Goal: Information Seeking & Learning: Learn about a topic

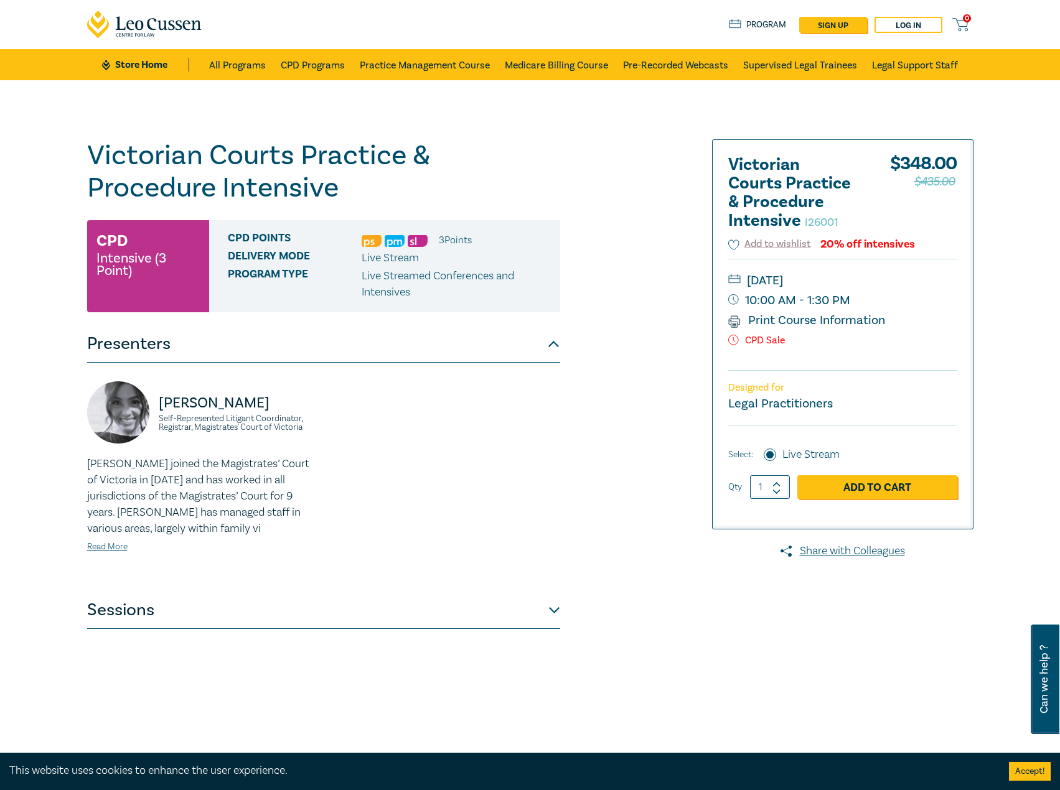
click at [485, 616] on button "Sessions" at bounding box center [323, 610] width 473 height 37
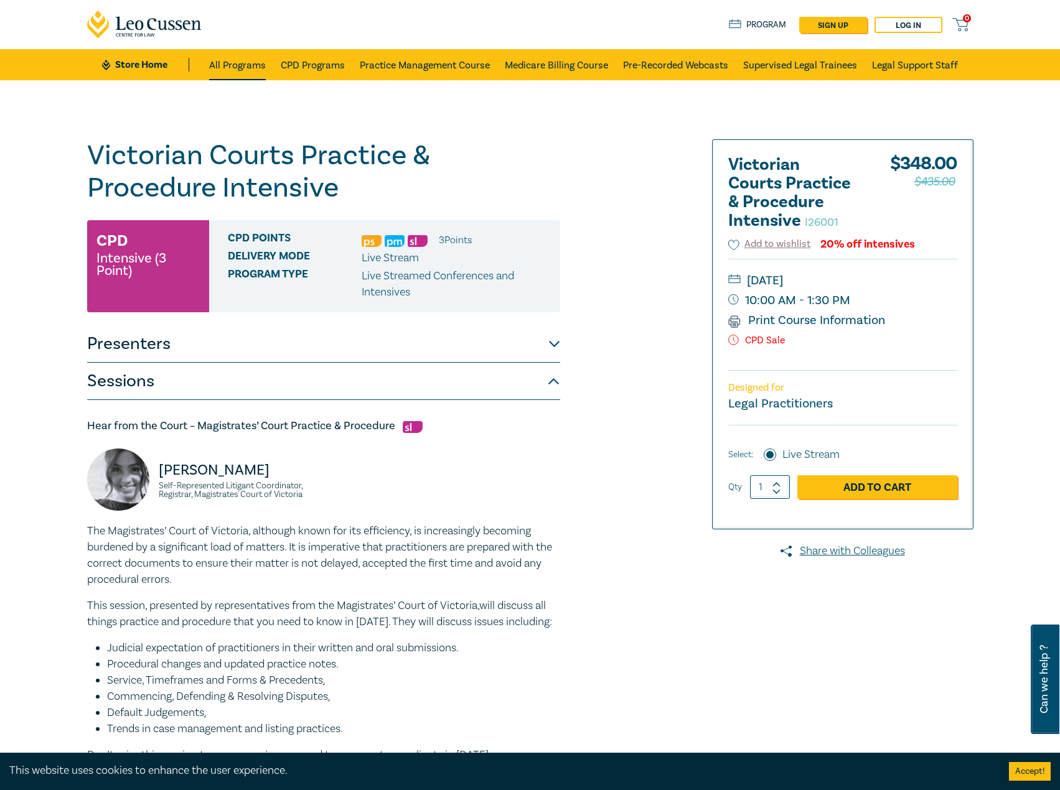
drag, startPoint x: 248, startPoint y: 61, endPoint x: 234, endPoint y: 57, distance: 14.8
click at [248, 61] on link "All Programs" at bounding box center [237, 64] width 57 height 31
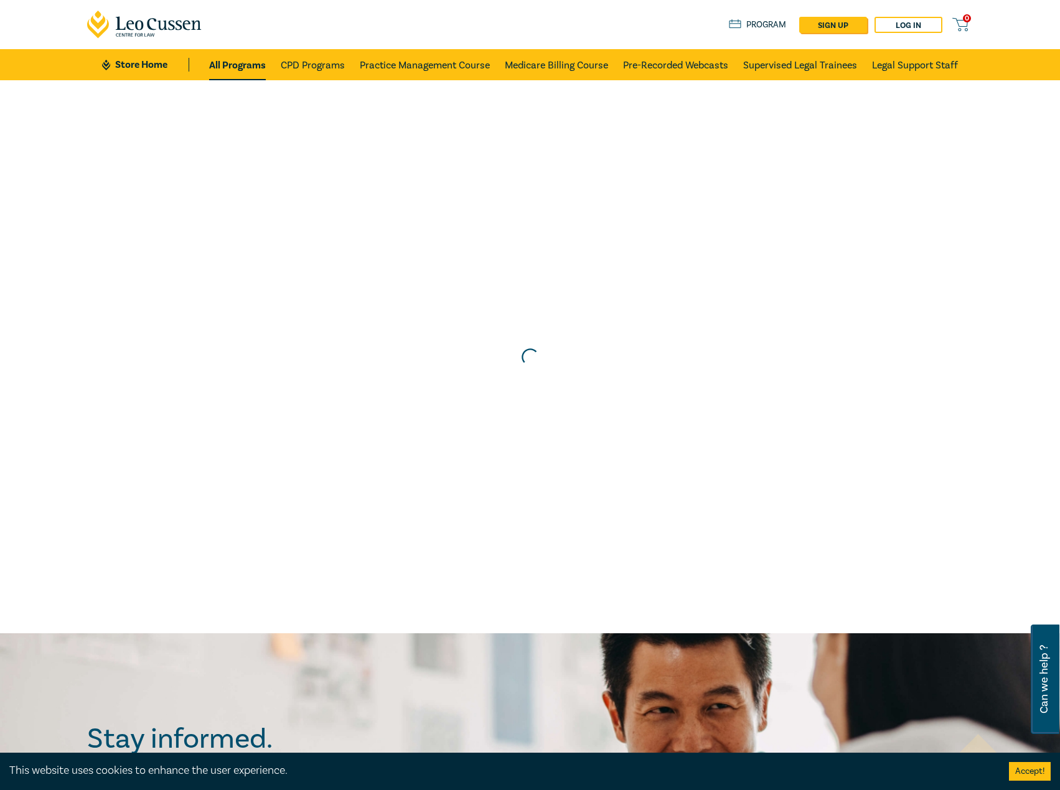
click at [138, 67] on link "Store Home" at bounding box center [145, 65] width 86 height 14
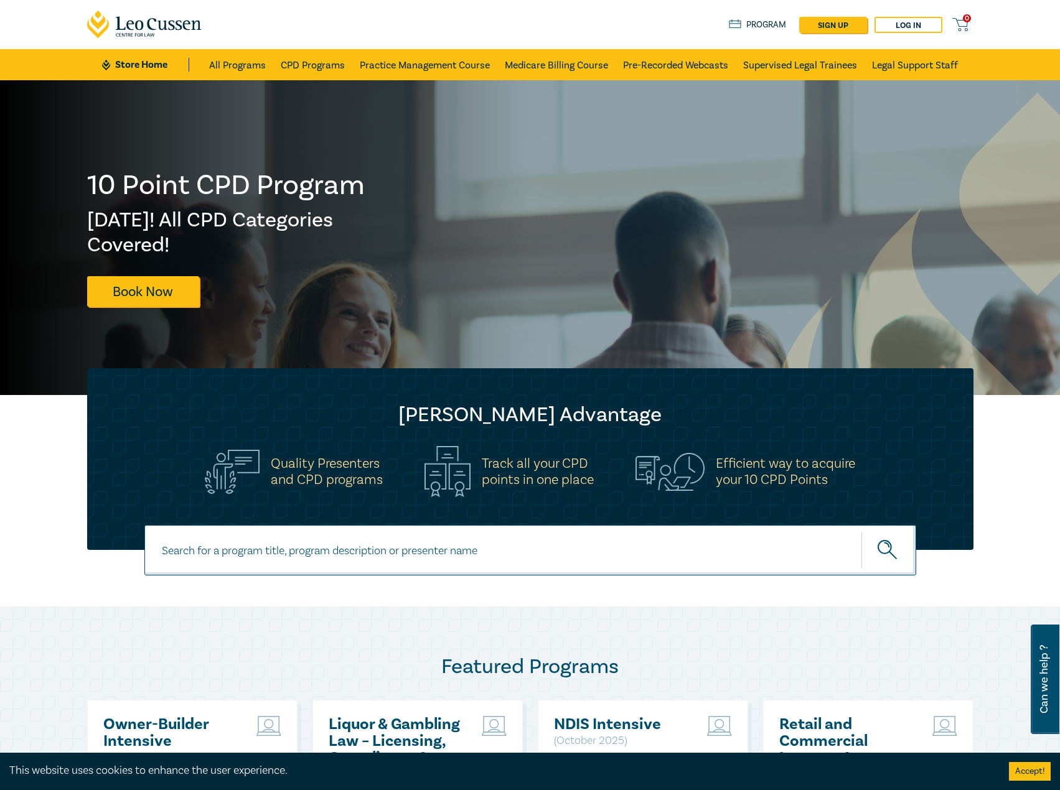
click at [371, 562] on input at bounding box center [530, 550] width 772 height 50
type input "i26001"
click at [861, 531] on button "submit" at bounding box center [888, 550] width 55 height 38
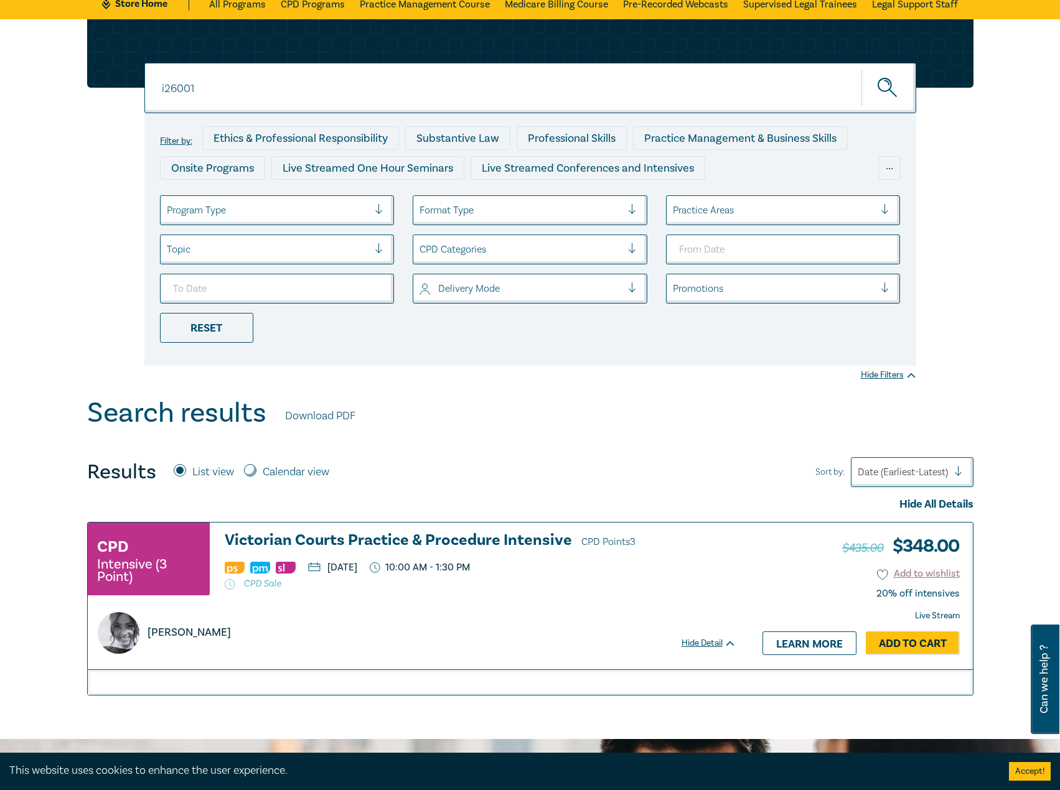
scroll to position [187, 0]
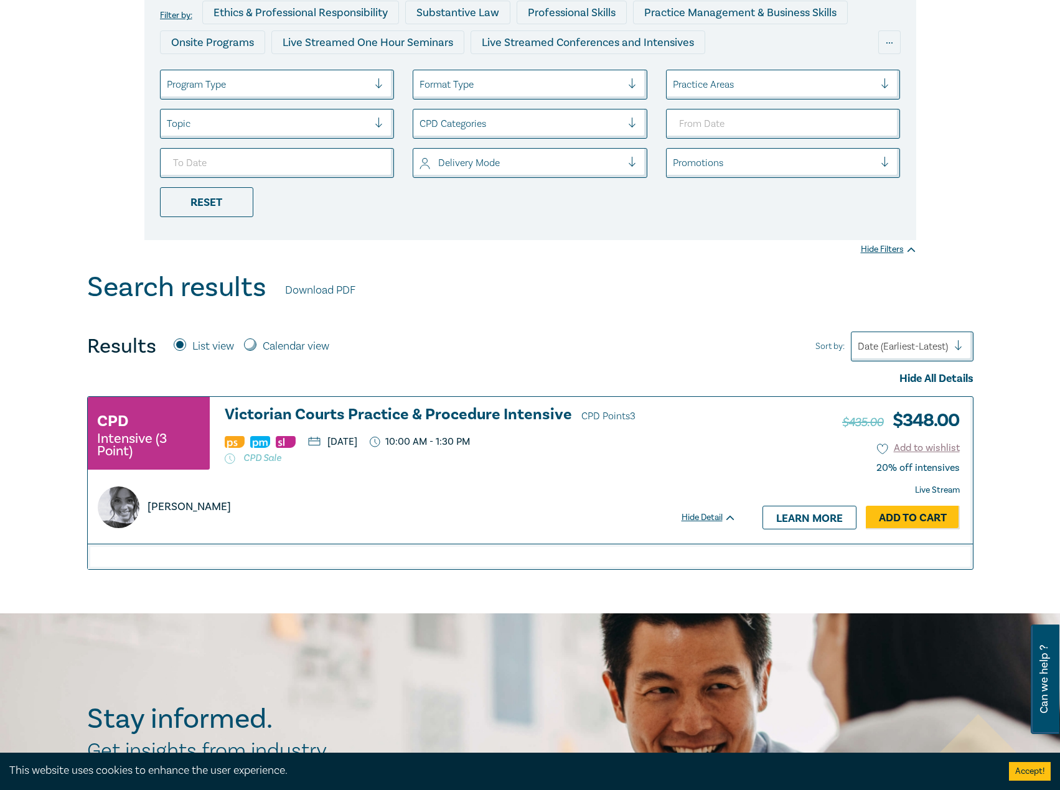
click at [405, 415] on h3 "Victorian Courts Practice & Procedure Intensive CPD Points 3" at bounding box center [480, 415] width 511 height 19
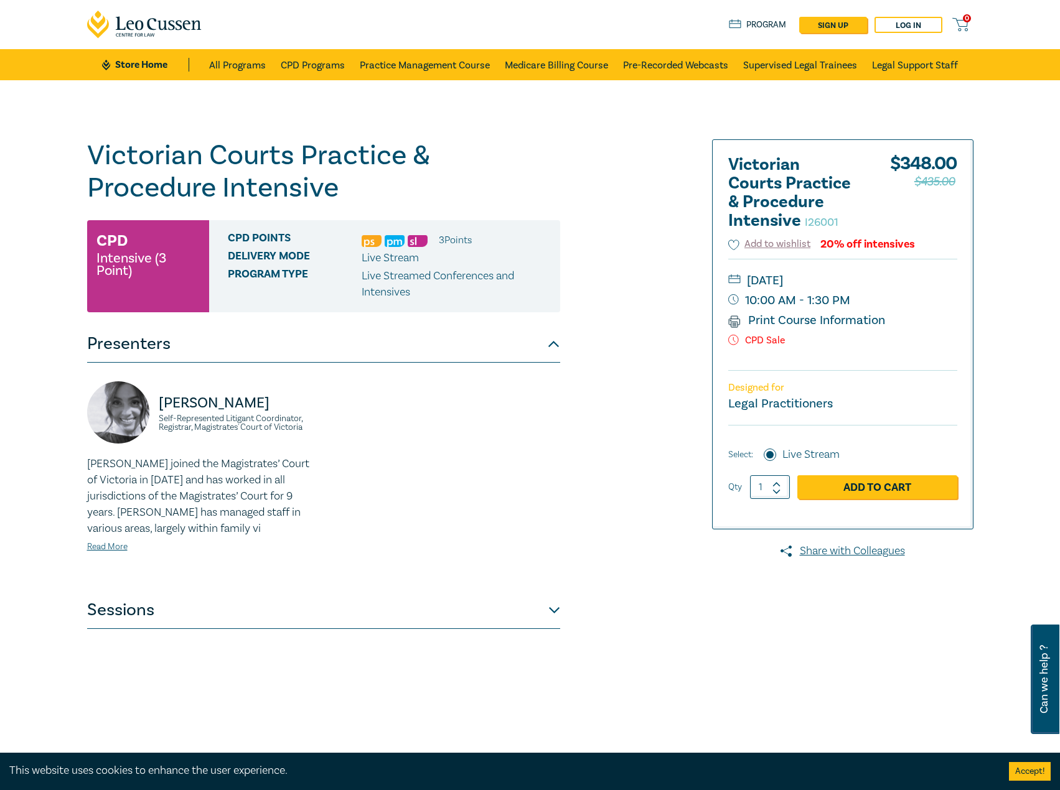
click at [526, 610] on button "Sessions" at bounding box center [323, 610] width 473 height 37
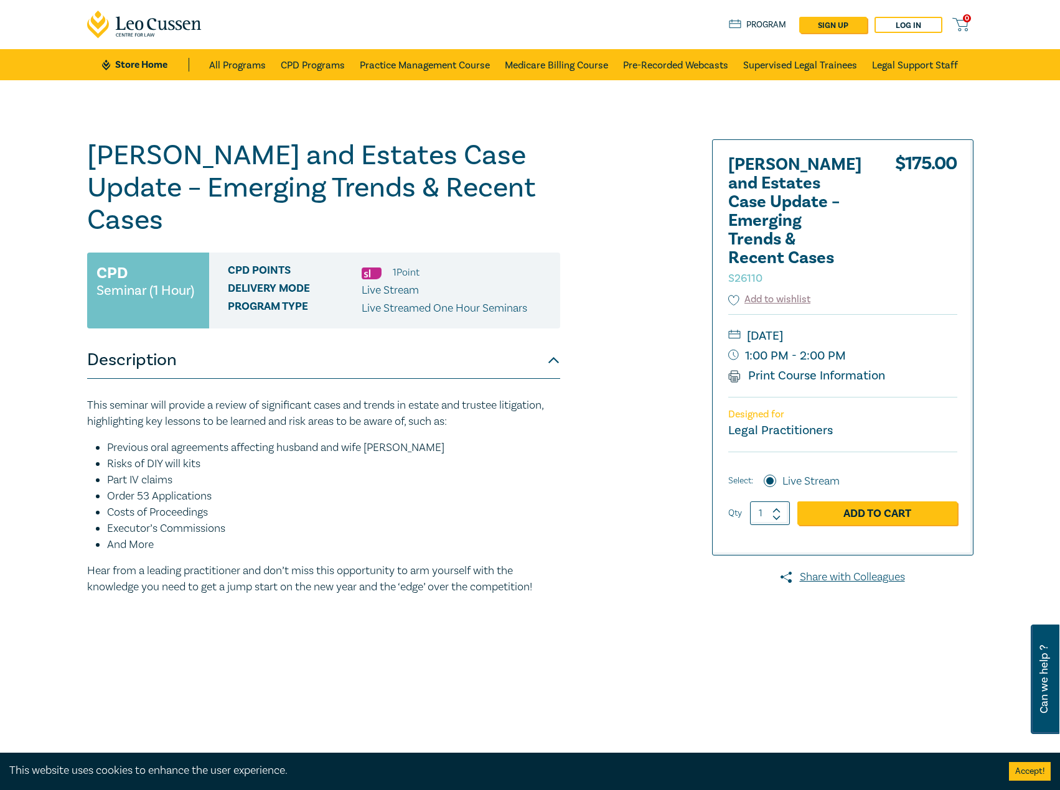
click at [133, 73] on ul "Store Home All Programs CPD Programs Practice Management Course Medicare Billin…" at bounding box center [529, 64] width 855 height 31
click at [323, 65] on link "CPD Programs" at bounding box center [313, 64] width 64 height 31
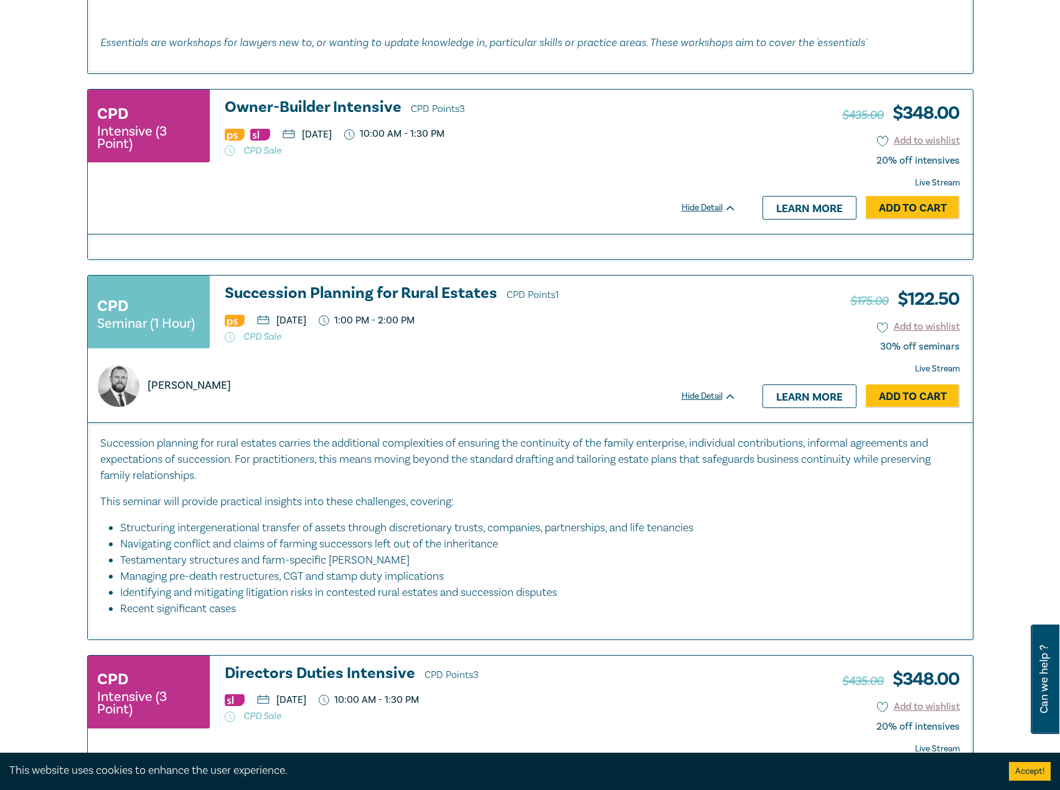
scroll to position [1555, 0]
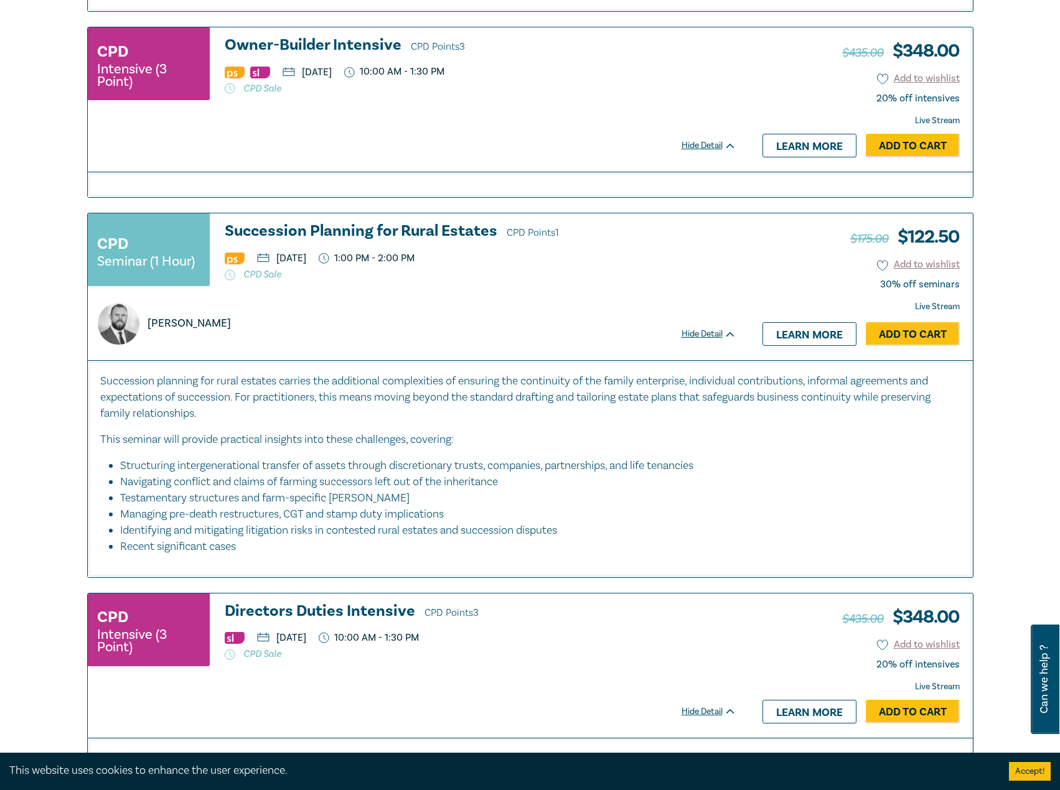
click at [332, 227] on h3 "Succession Planning for Rural Estates CPD Points 1" at bounding box center [480, 232] width 511 height 19
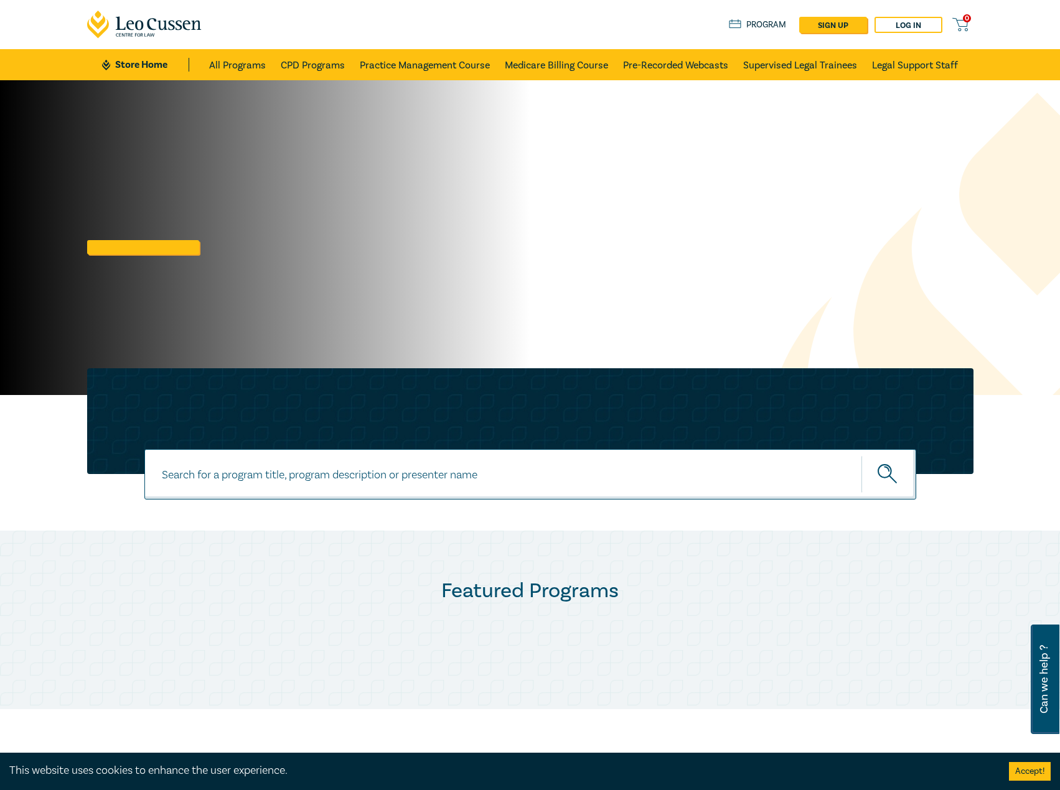
click at [314, 489] on input at bounding box center [530, 474] width 772 height 50
click at [163, 252] on link at bounding box center [143, 247] width 112 height 14
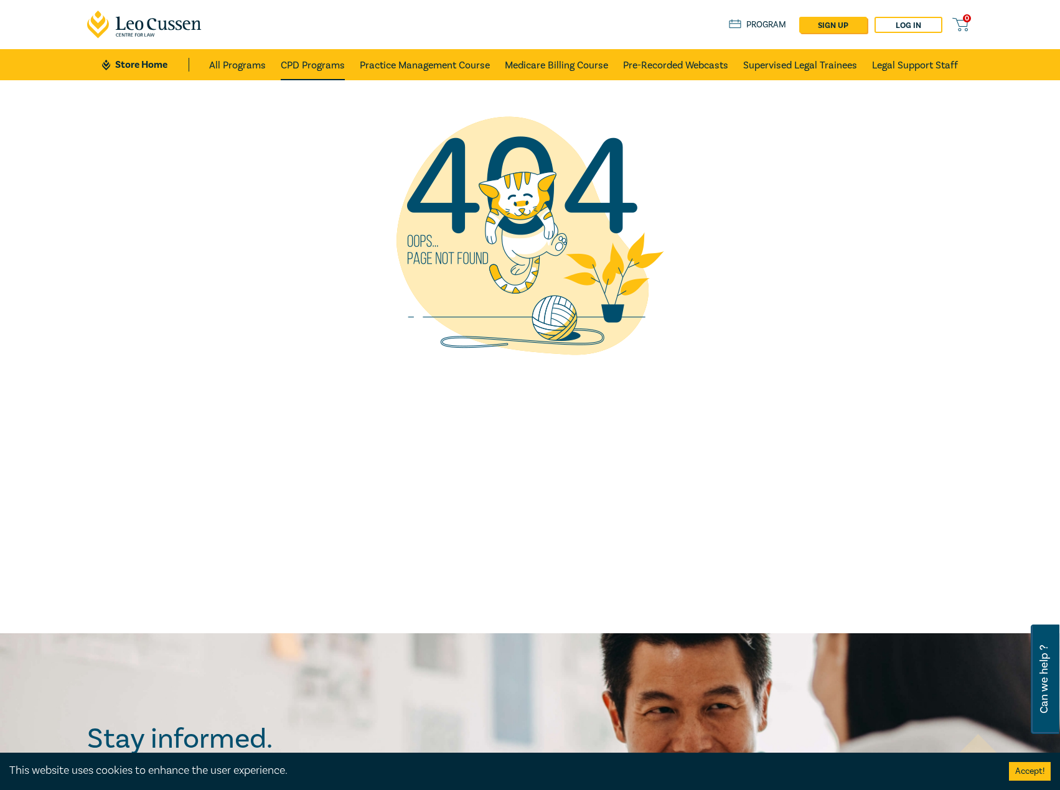
click at [290, 60] on link "CPD Programs" at bounding box center [313, 64] width 64 height 31
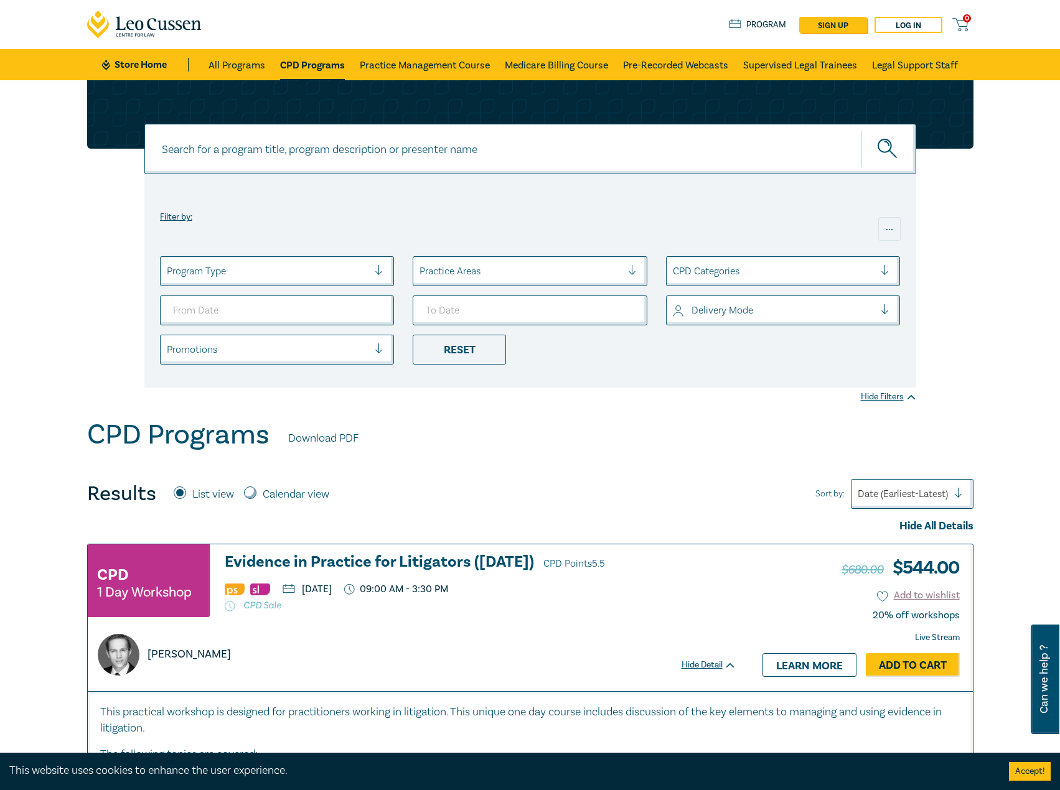
click at [133, 58] on link "Store Home" at bounding box center [145, 65] width 86 height 14
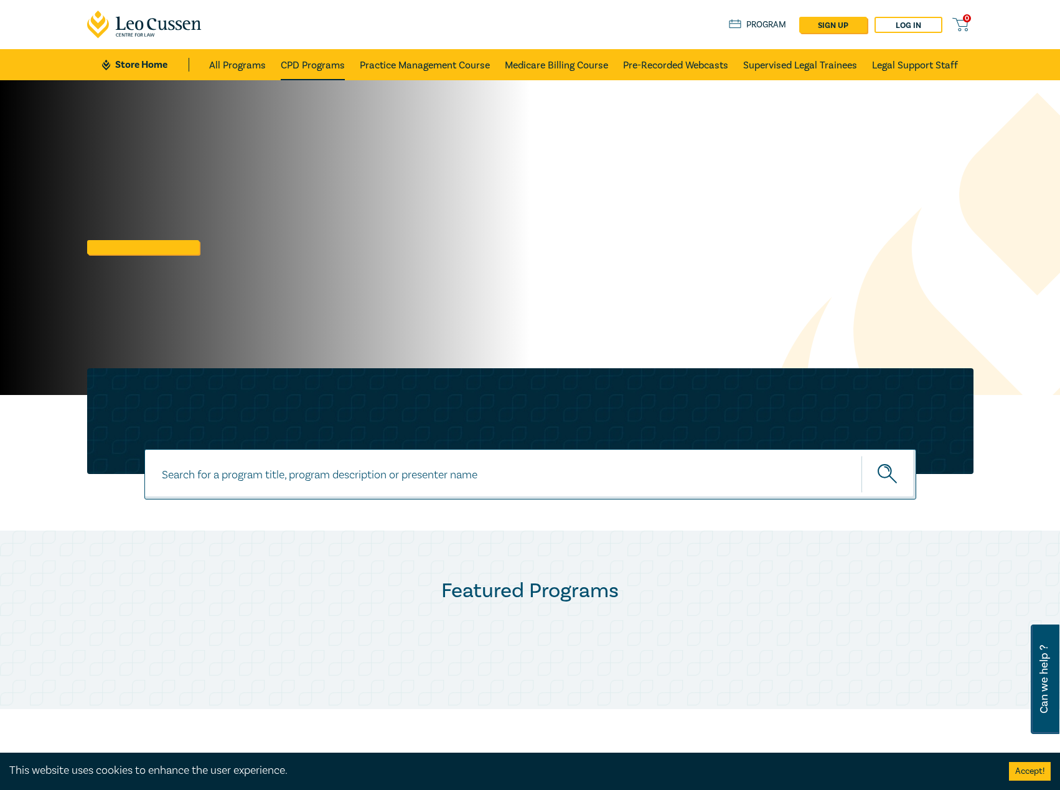
click at [312, 68] on link "CPD Programs" at bounding box center [313, 64] width 64 height 31
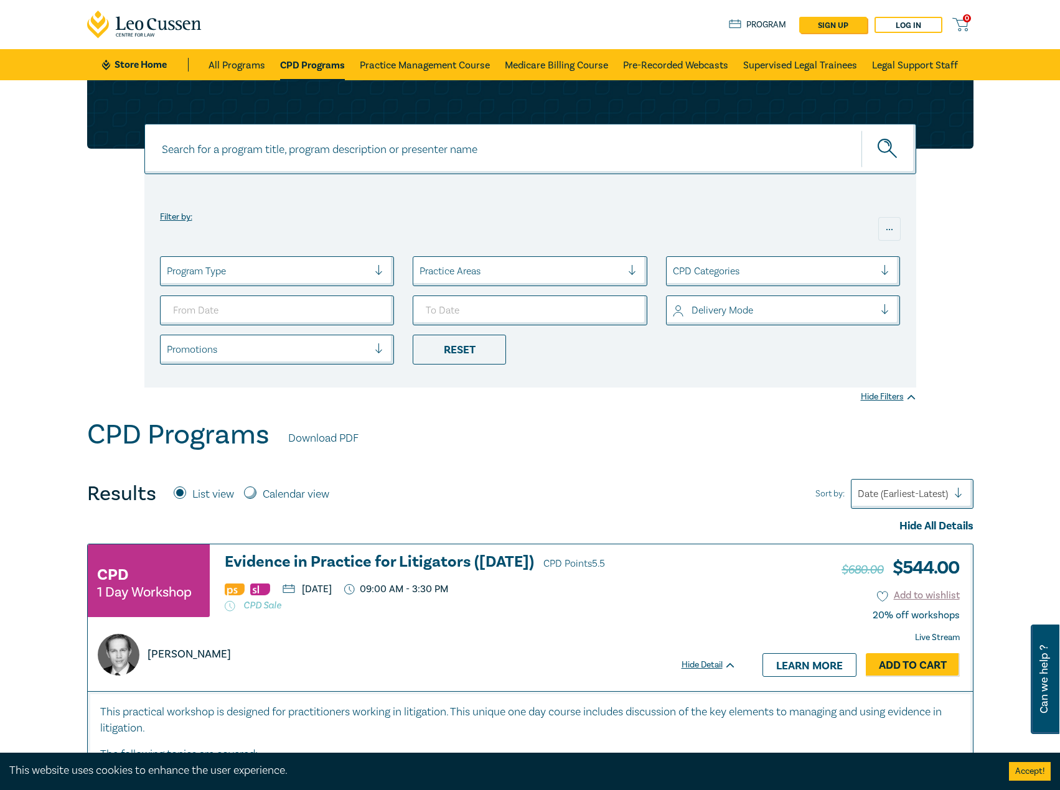
click at [333, 140] on input at bounding box center [530, 149] width 772 height 50
type input "s26110"
click at [861, 130] on button "submit" at bounding box center [888, 149] width 55 height 38
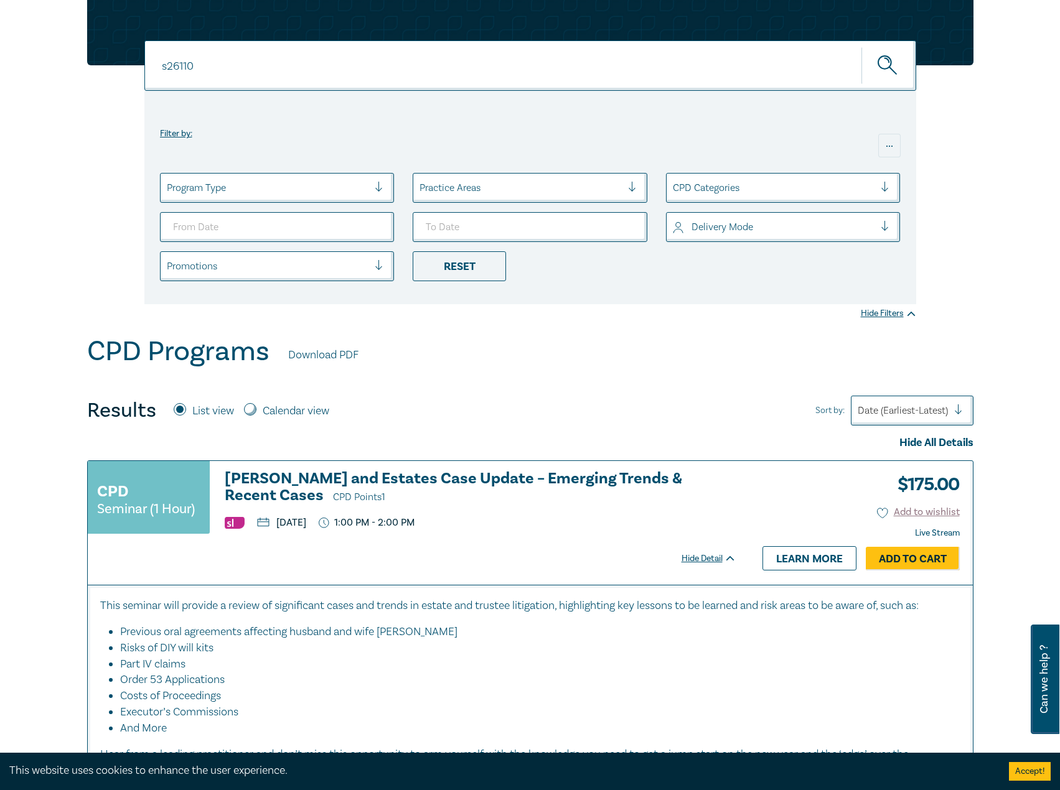
scroll to position [187, 0]
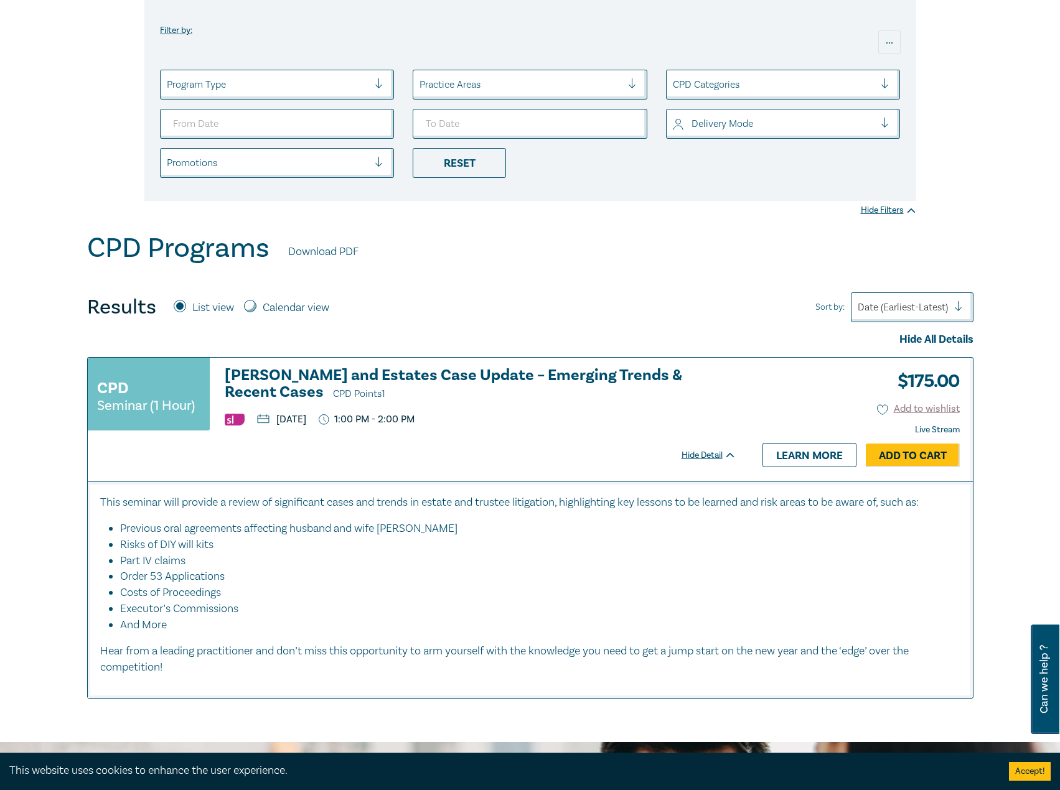
click at [483, 367] on h3 "Wills and Estates Case Update – Emerging Trends & Recent Cases CPD Points 1" at bounding box center [480, 384] width 511 height 35
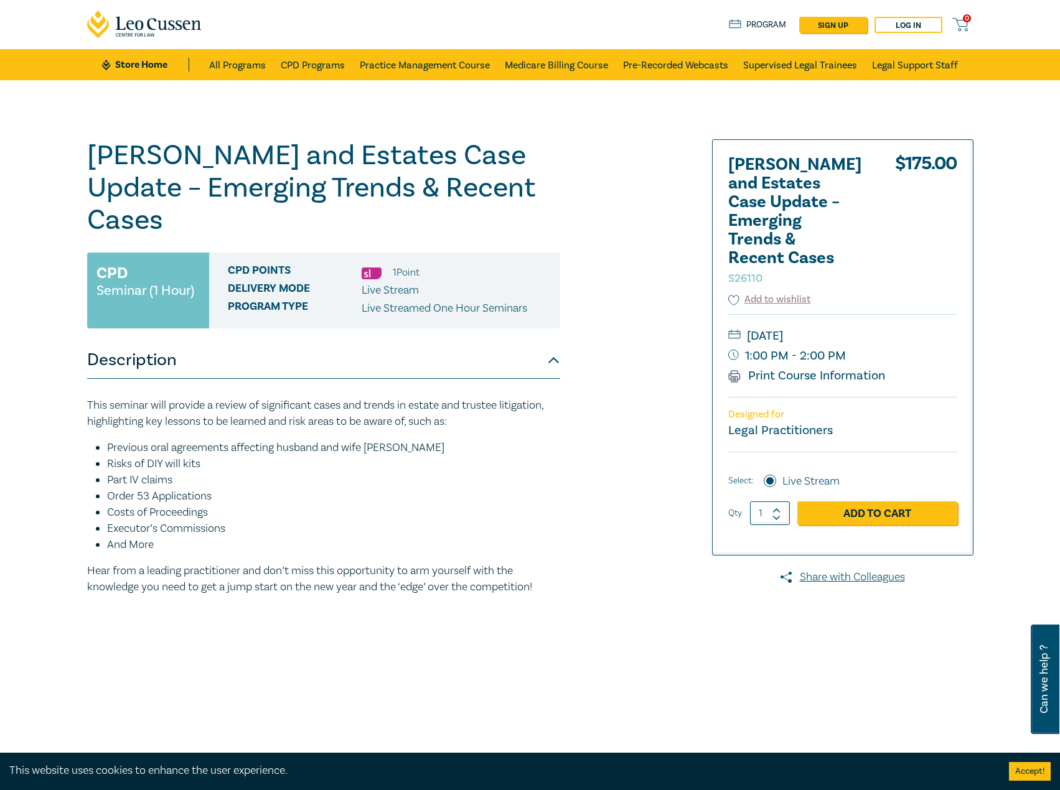
click at [158, 60] on link "Store Home" at bounding box center [145, 65] width 86 height 14
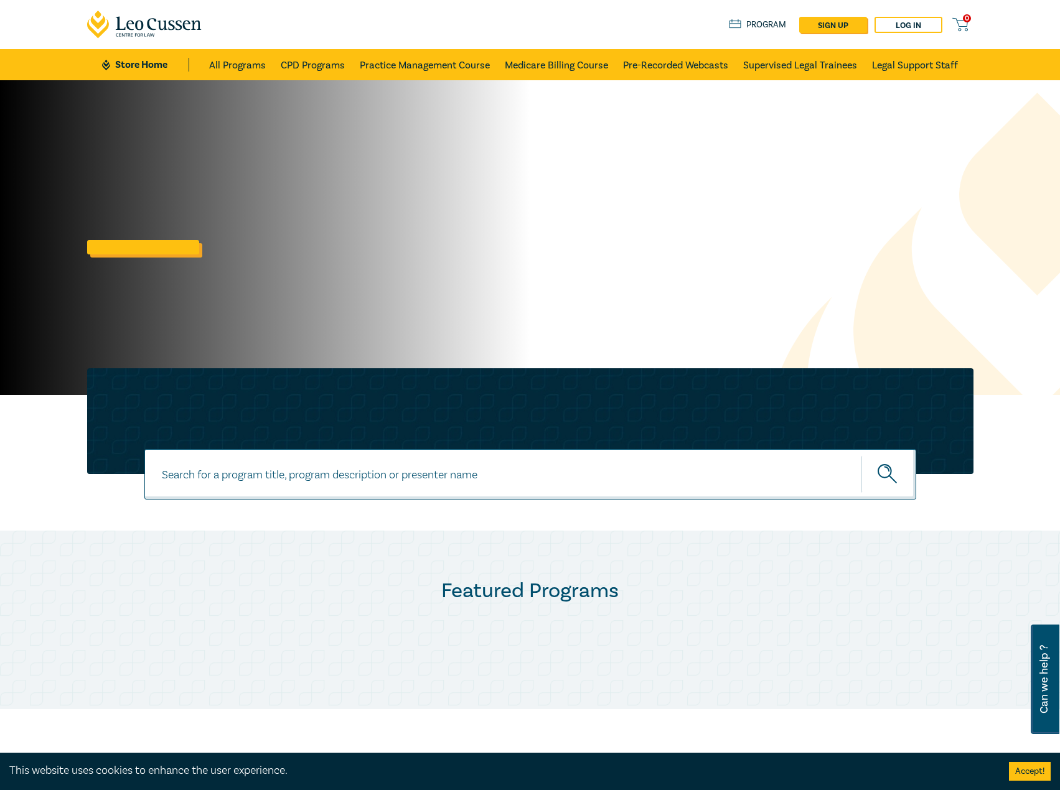
click at [133, 241] on link at bounding box center [143, 247] width 112 height 14
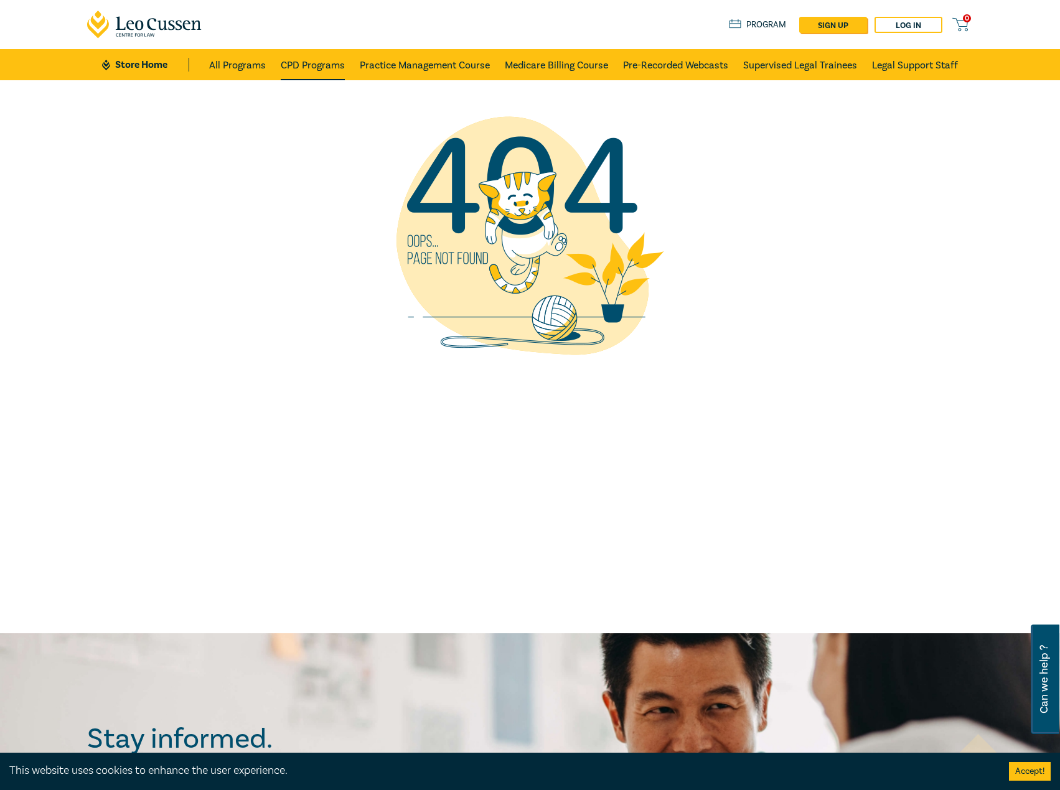
click at [314, 75] on link "CPD Programs" at bounding box center [313, 64] width 64 height 31
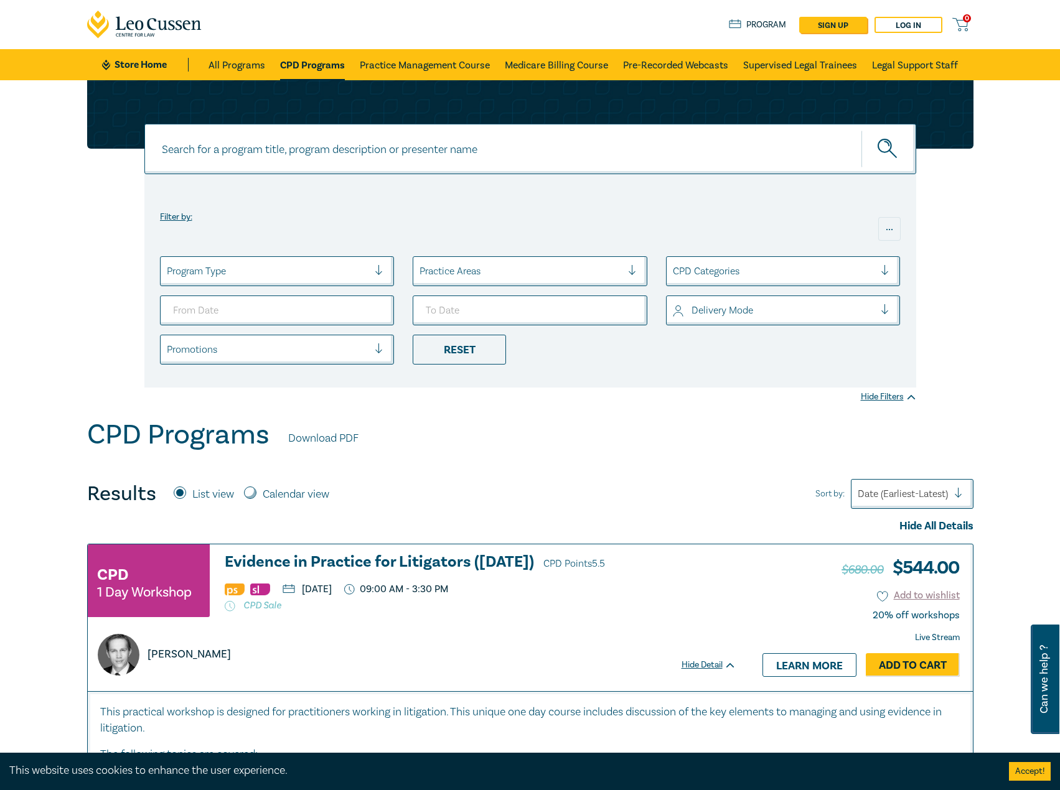
click at [128, 49] on link at bounding box center [144, 24] width 115 height 49
click at [135, 74] on ul "Store Home All Programs CPD Programs Practice Management Course Medicare Billin…" at bounding box center [530, 64] width 856 height 31
click at [139, 67] on link "Store Home" at bounding box center [145, 65] width 86 height 14
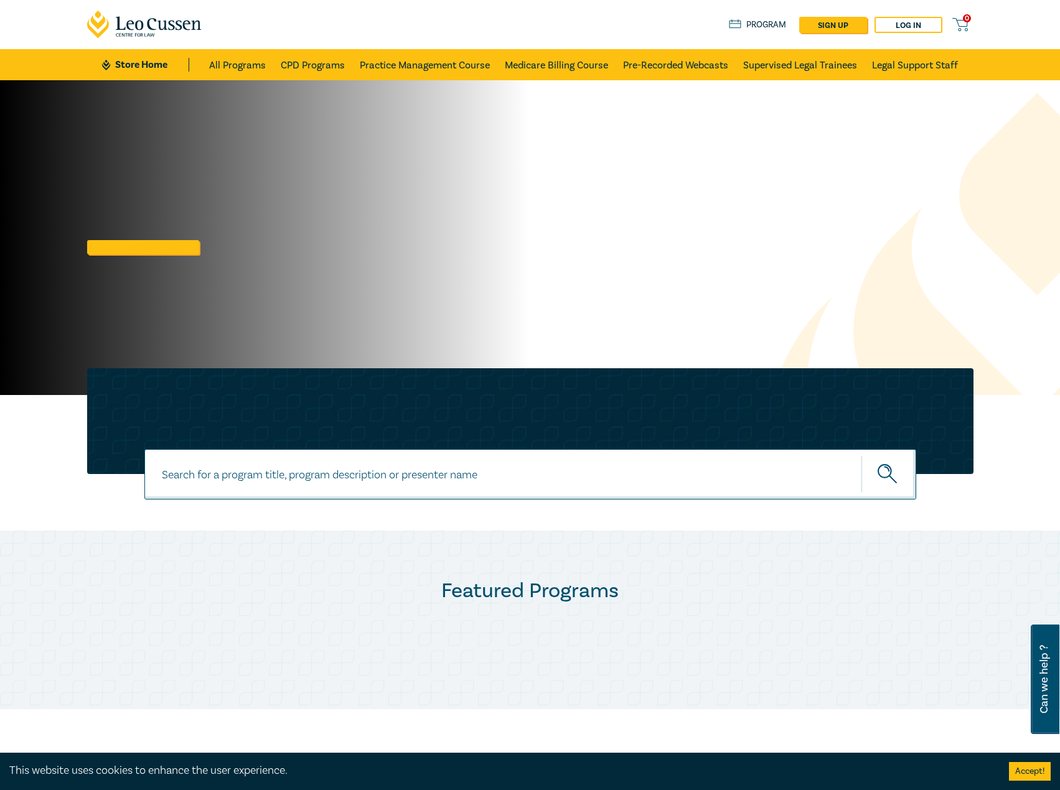
scroll to position [62, 0]
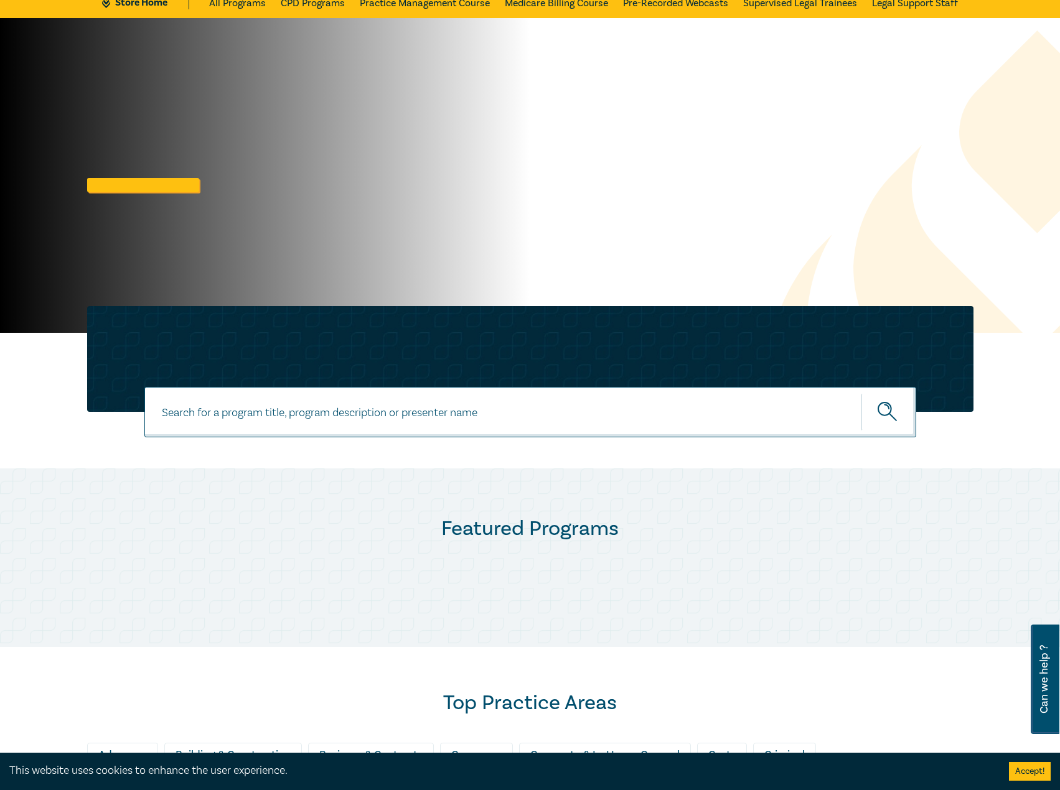
click at [429, 184] on div at bounding box center [265, 175] width 530 height 315
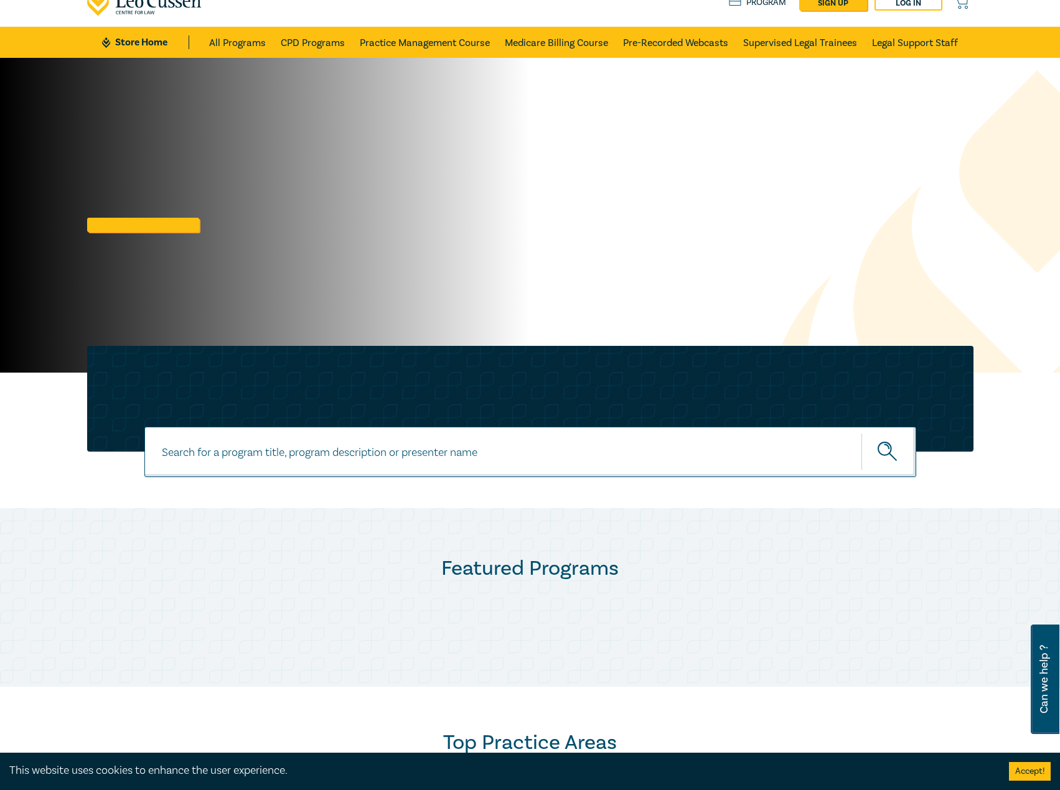
scroll to position [0, 0]
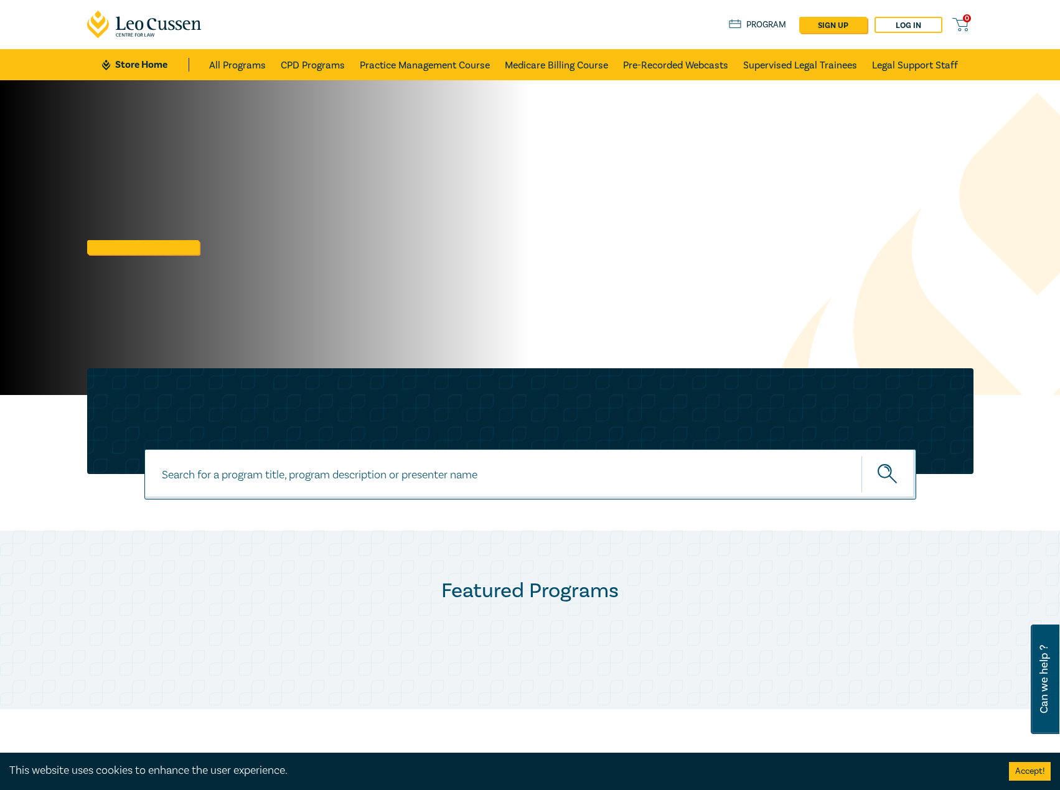
click at [360, 473] on input at bounding box center [530, 474] width 772 height 50
type input "s26110"
click at [861, 455] on button "submit" at bounding box center [888, 474] width 55 height 38
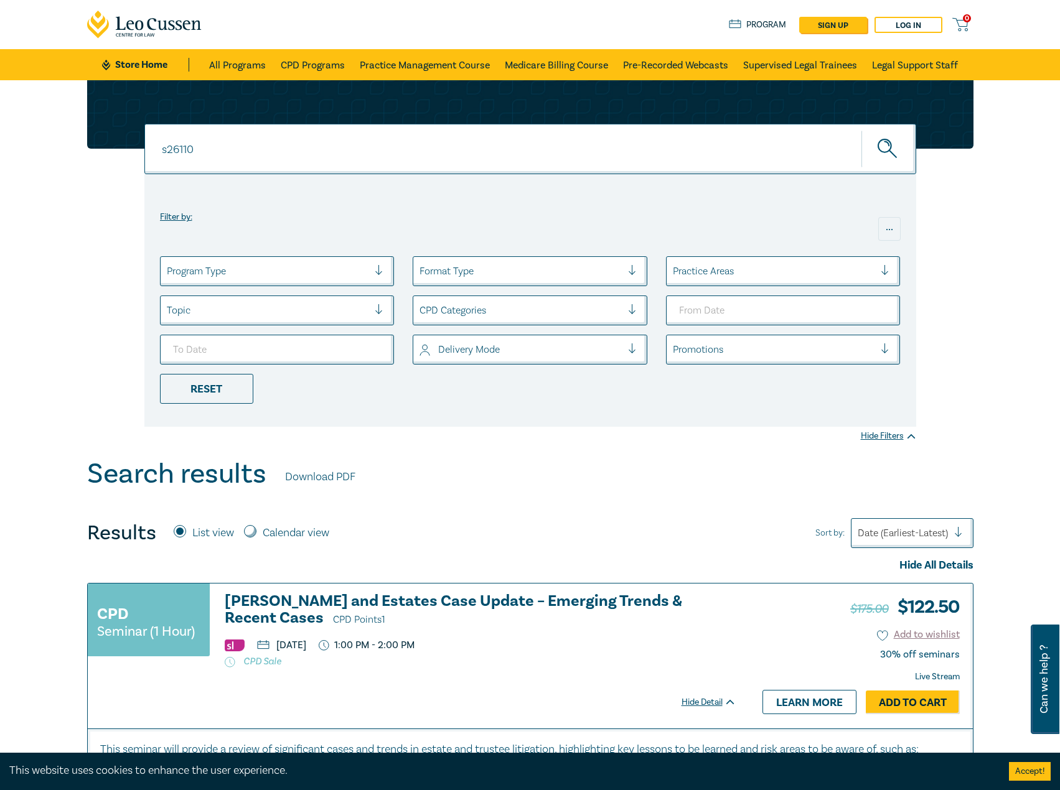
click at [487, 595] on h3 "[PERSON_NAME] and Estates Case Update – Emerging Trends & Recent Cases CPD Poin…" at bounding box center [480, 610] width 511 height 35
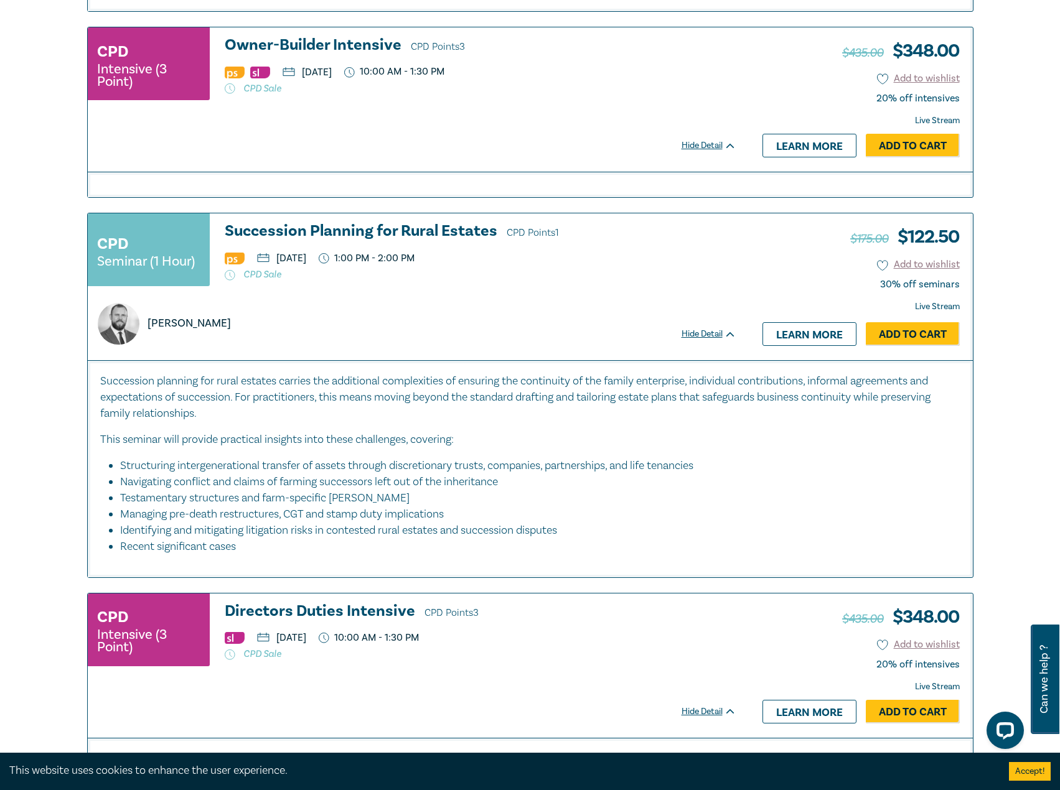
click at [342, 226] on h3 "Succession Planning for Rural Estates CPD Points 1" at bounding box center [480, 232] width 511 height 19
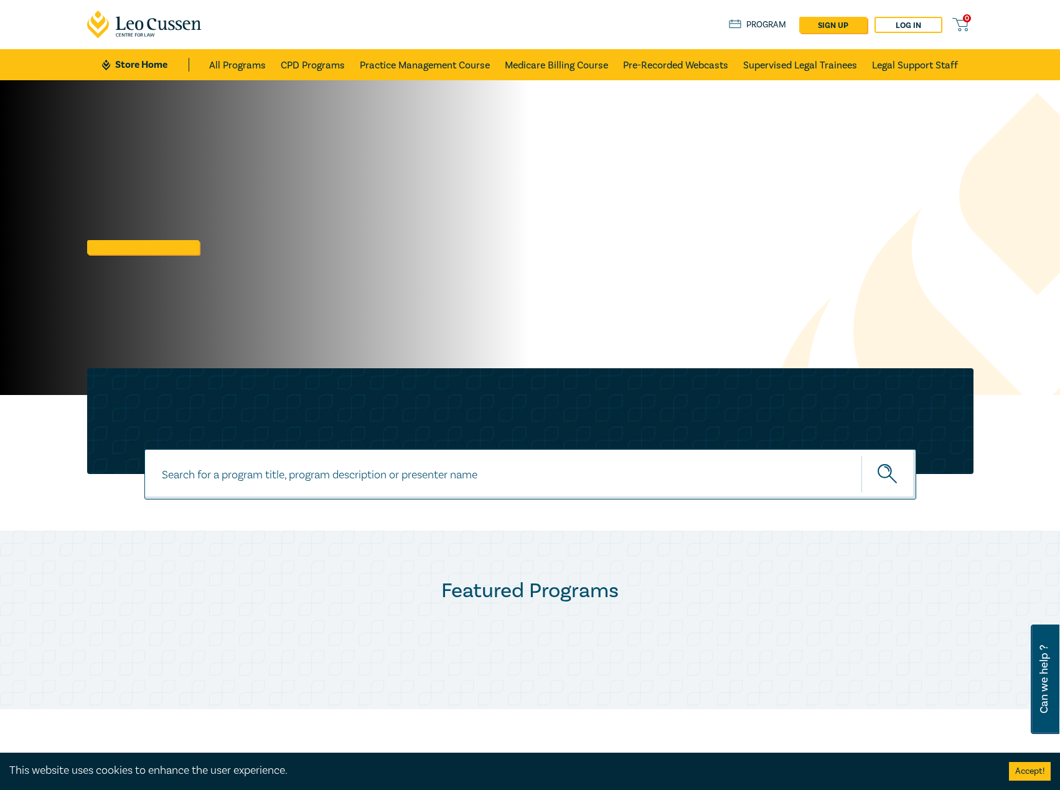
click at [147, 265] on div at bounding box center [265, 237] width 530 height 315
drag, startPoint x: 157, startPoint y: 257, endPoint x: 166, endPoint y: 248, distance: 12.8
click at [159, 255] on div at bounding box center [265, 237] width 530 height 315
click at [166, 248] on link at bounding box center [143, 247] width 112 height 14
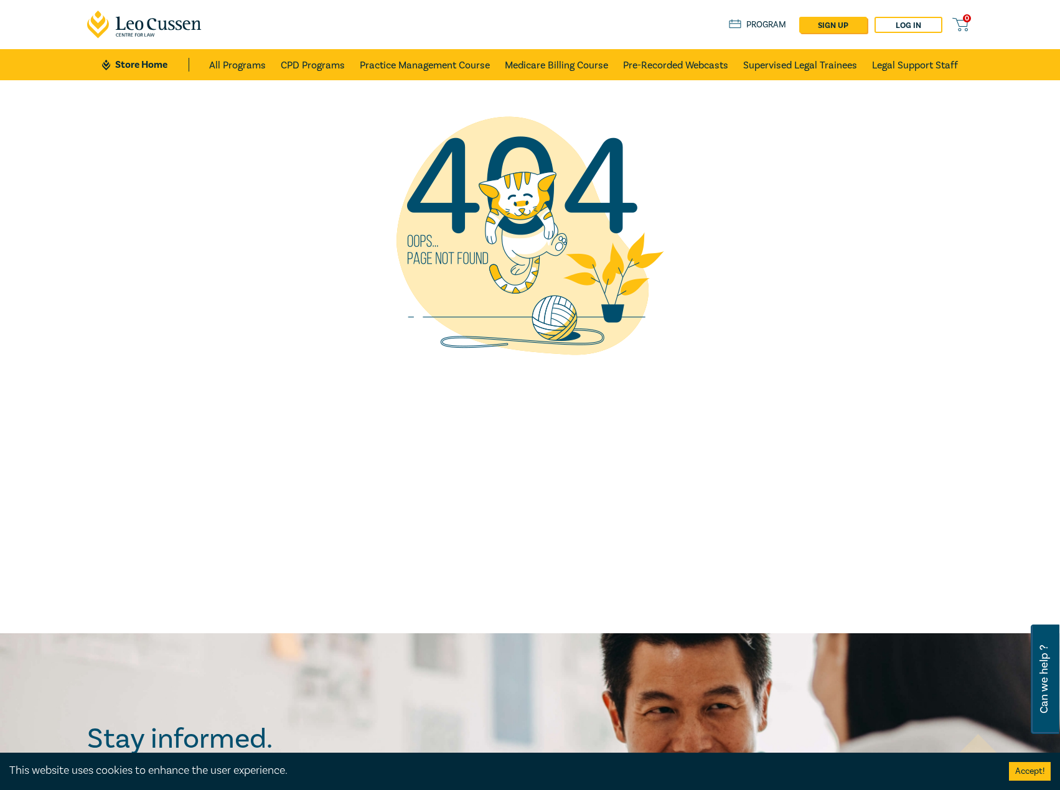
click at [139, 68] on link "Store Home" at bounding box center [145, 65] width 86 height 14
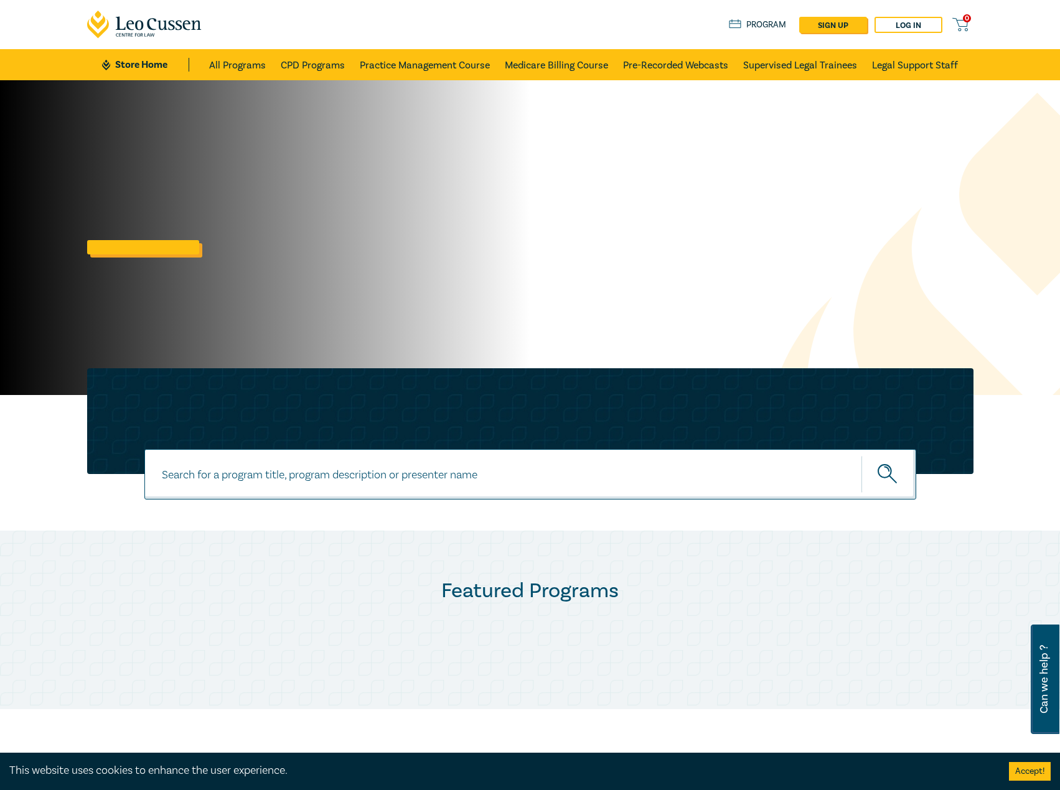
click at [181, 246] on link at bounding box center [143, 247] width 112 height 14
click at [296, 460] on input at bounding box center [530, 474] width 772 height 50
type input "i26010"
click at [861, 455] on button "submit" at bounding box center [888, 474] width 55 height 38
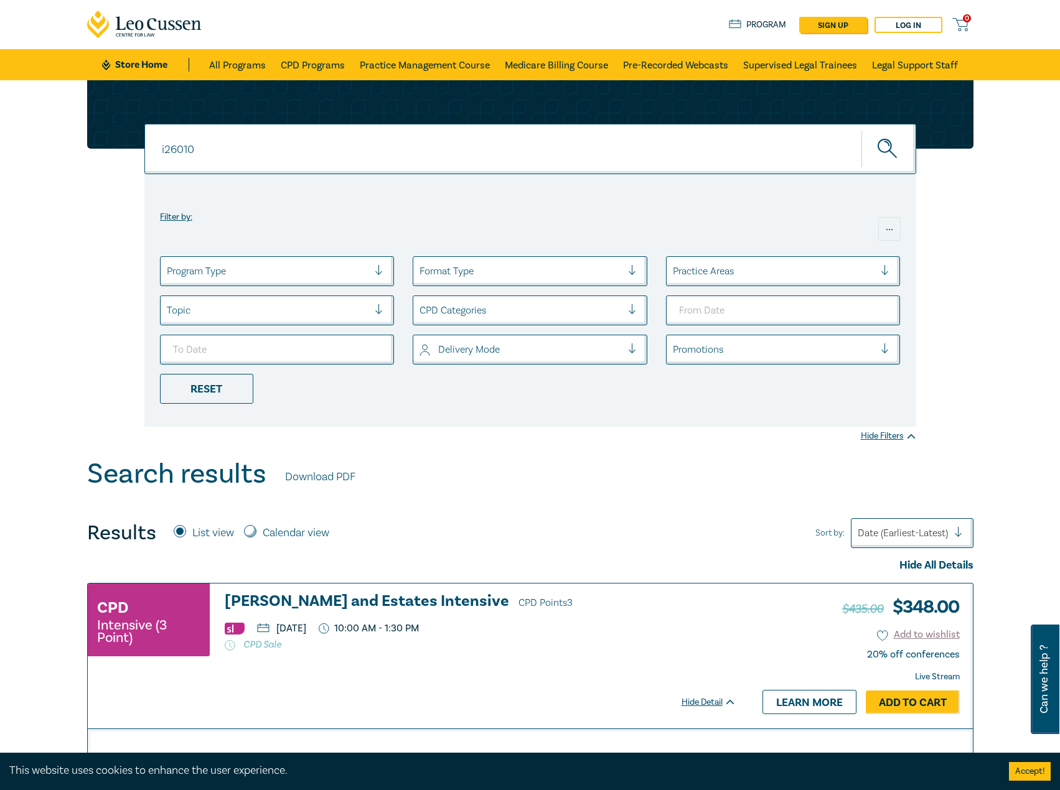
click at [307, 599] on h3 "[PERSON_NAME] and Estates Intensive CPD Points 3" at bounding box center [480, 602] width 511 height 19
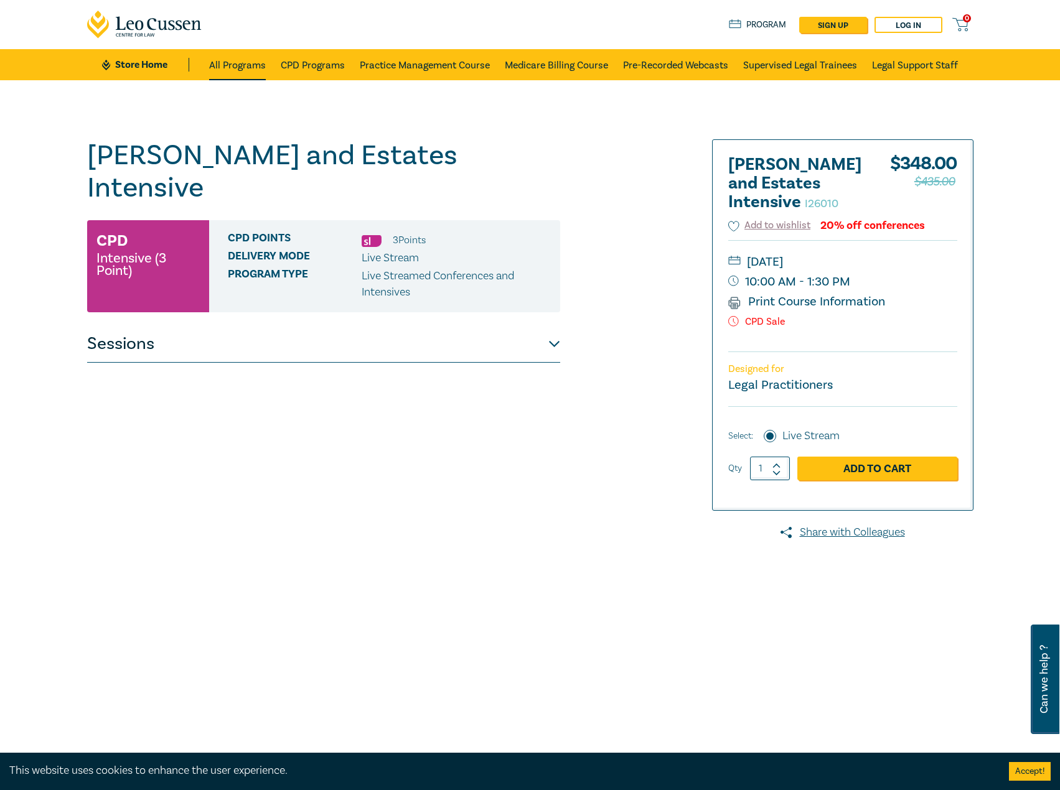
click at [214, 51] on link "All Programs" at bounding box center [237, 64] width 57 height 31
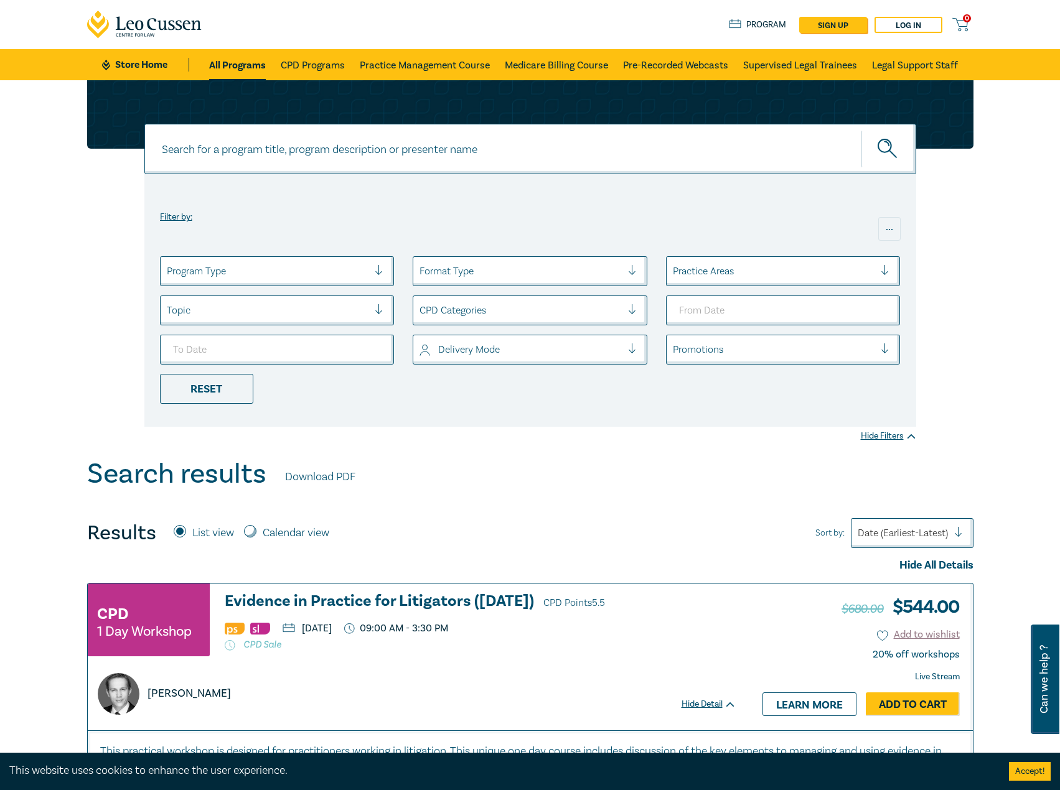
click at [276, 172] on input at bounding box center [530, 149] width 772 height 50
type input "s26110"
click at [861, 130] on button "submit" at bounding box center [888, 149] width 55 height 38
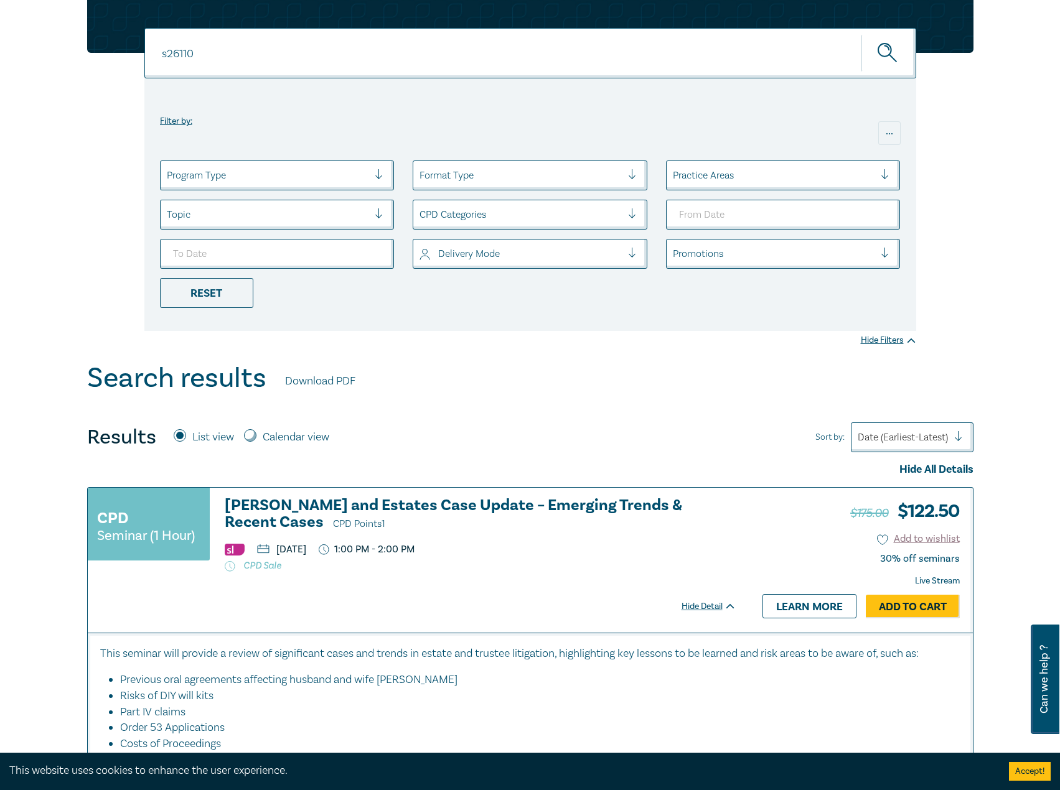
scroll to position [187, 0]
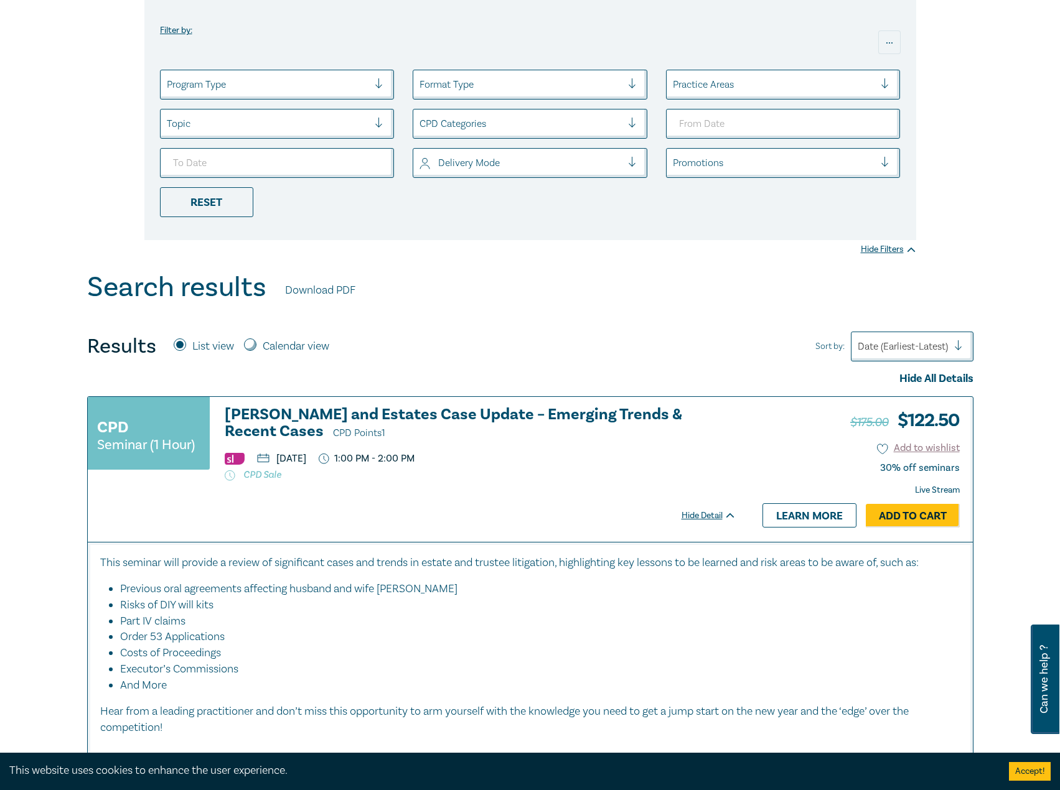
click at [523, 421] on h3 "Wills and Estates Case Update – Emerging Trends & Recent Cases CPD Points 1" at bounding box center [480, 423] width 511 height 35
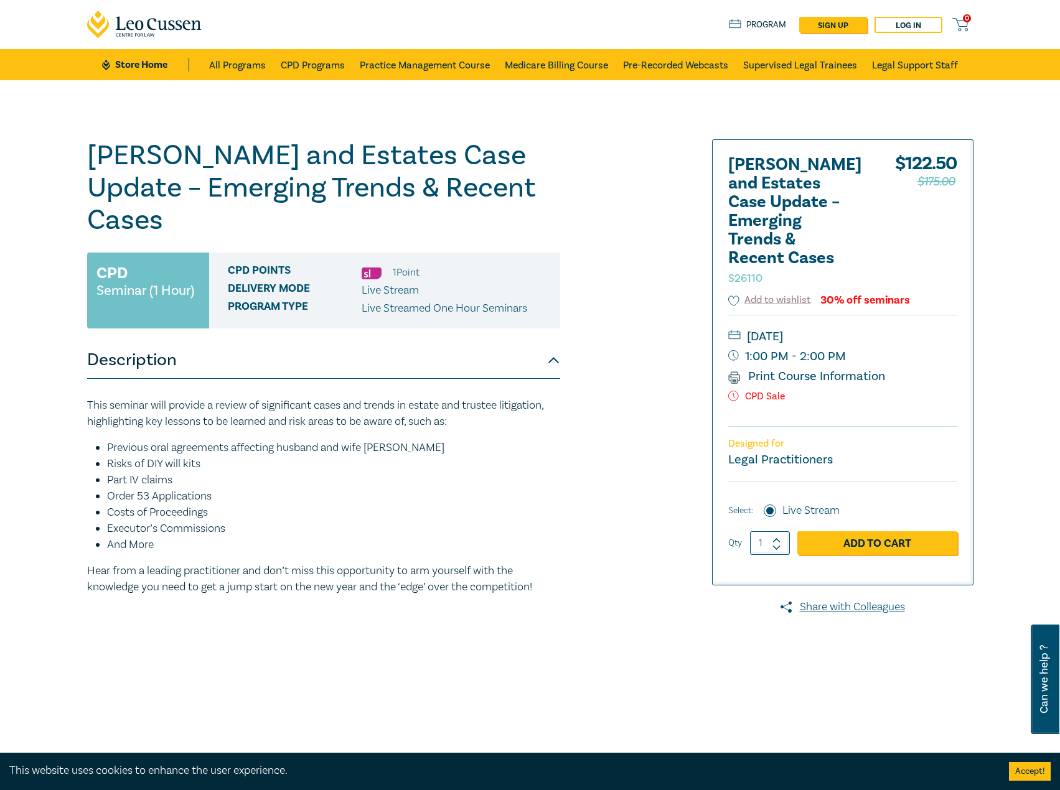
click at [125, 62] on link "Store Home" at bounding box center [145, 65] width 86 height 14
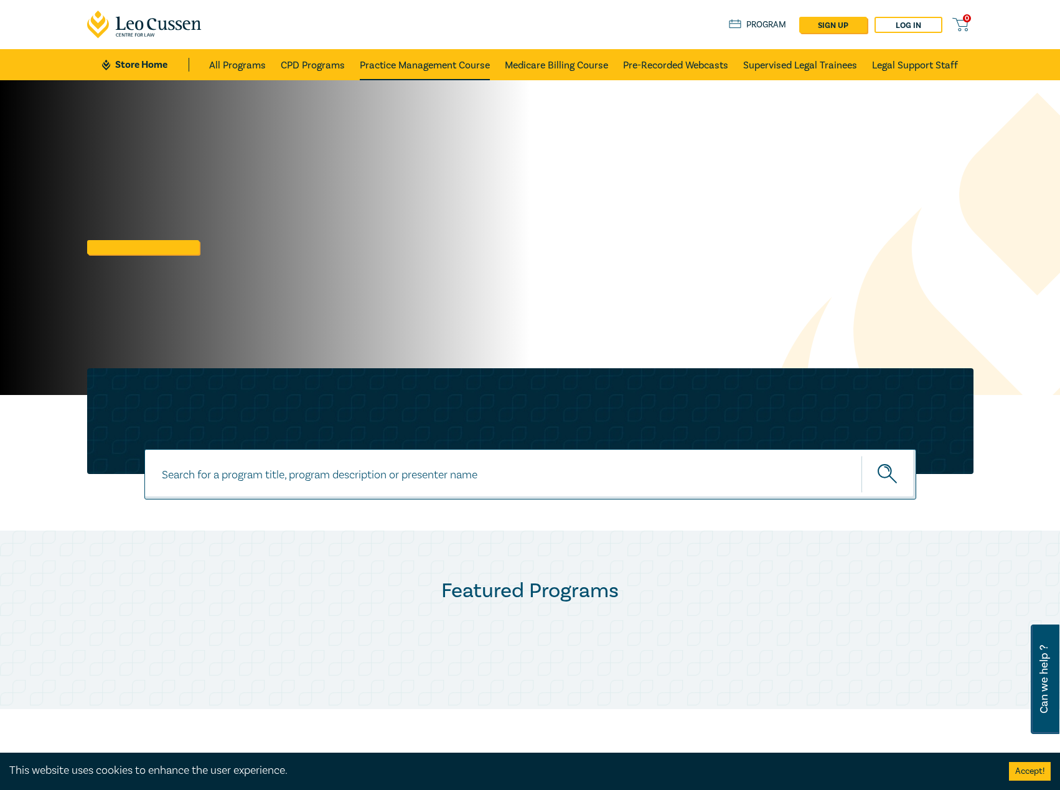
click at [360, 67] on link "Practice Management Course" at bounding box center [425, 64] width 130 height 31
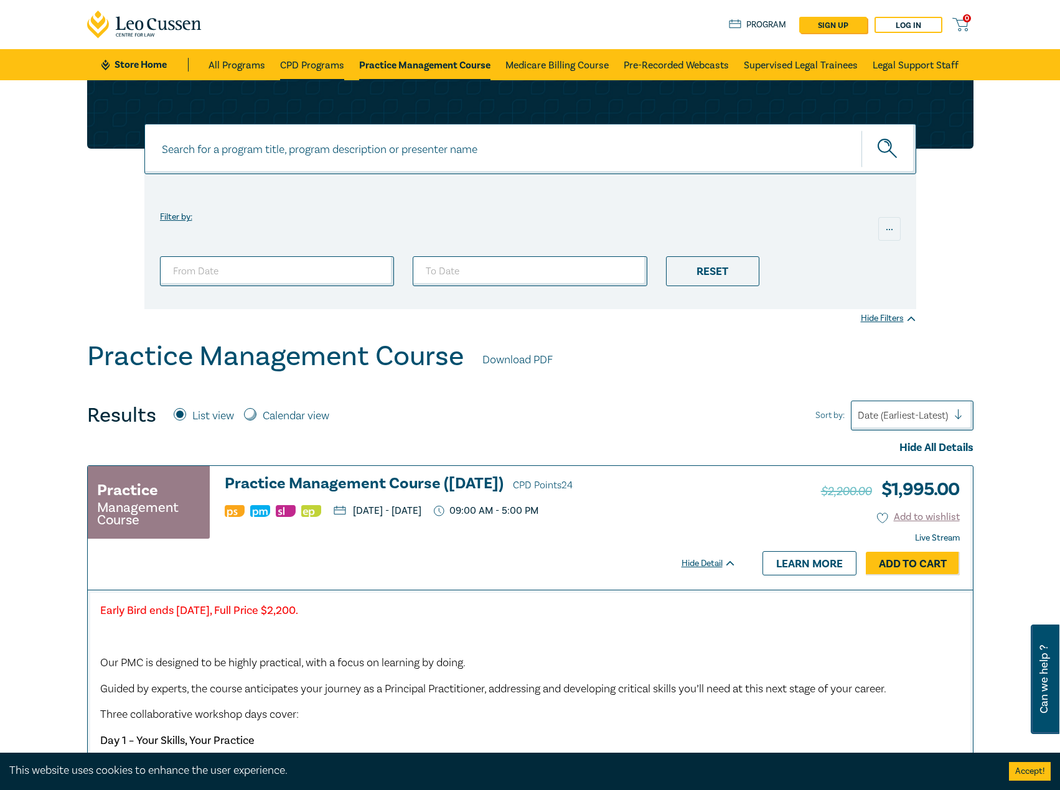
click at [303, 62] on link "CPD Programs" at bounding box center [312, 64] width 64 height 31
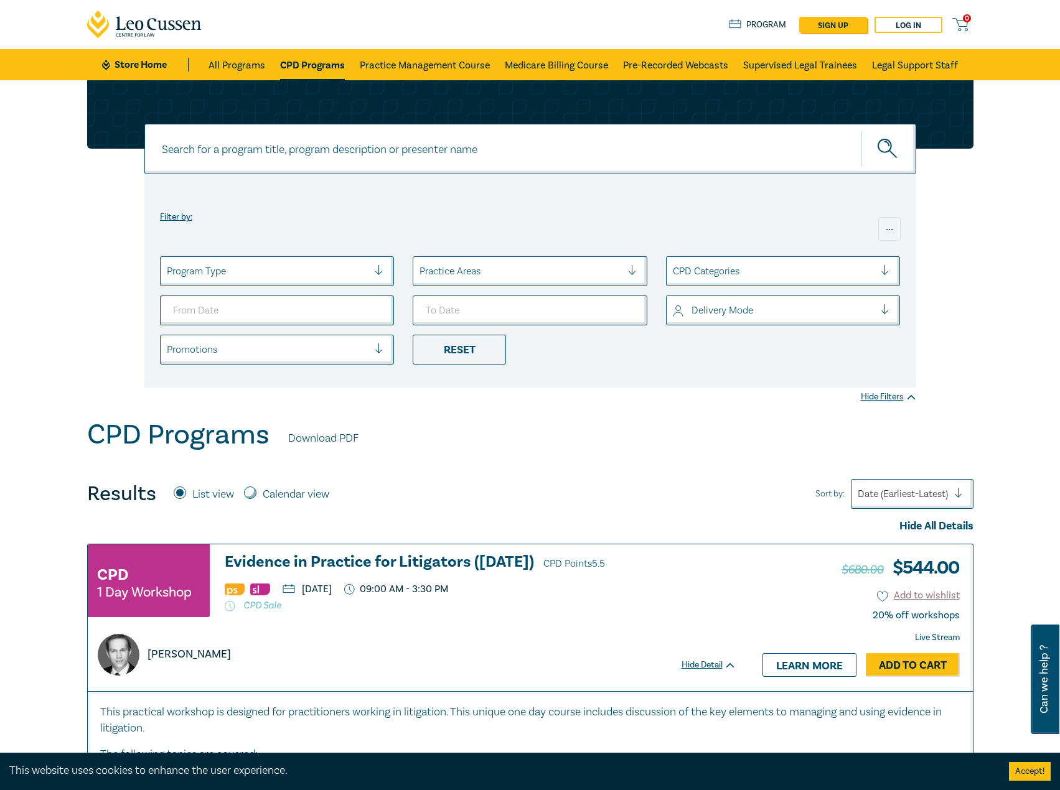
click at [121, 60] on link "Store Home" at bounding box center [145, 65] width 86 height 14
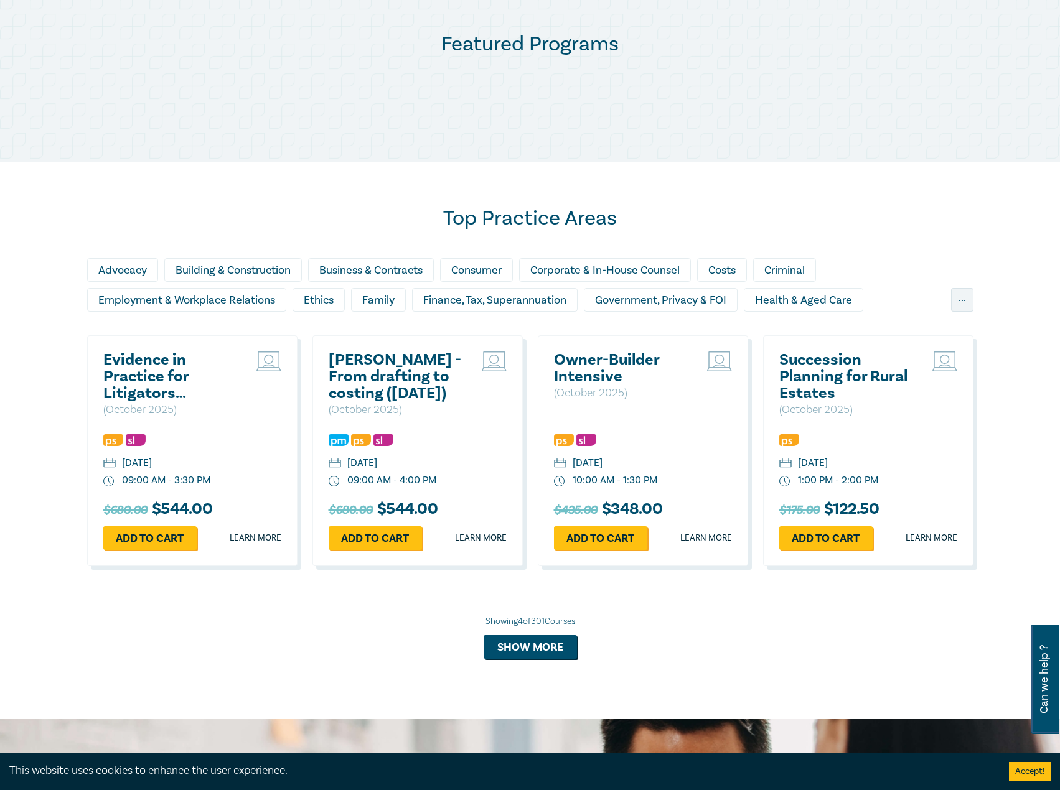
scroll to position [809, 0]
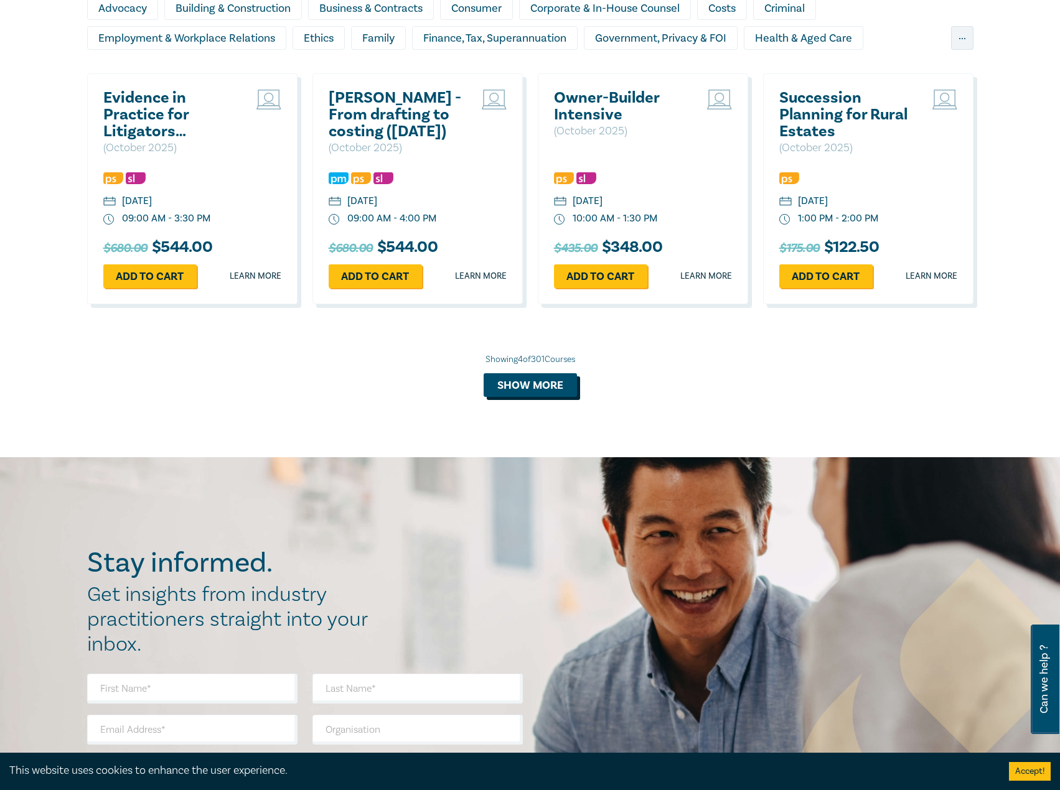
click at [534, 392] on button "Show more" at bounding box center [529, 385] width 93 height 24
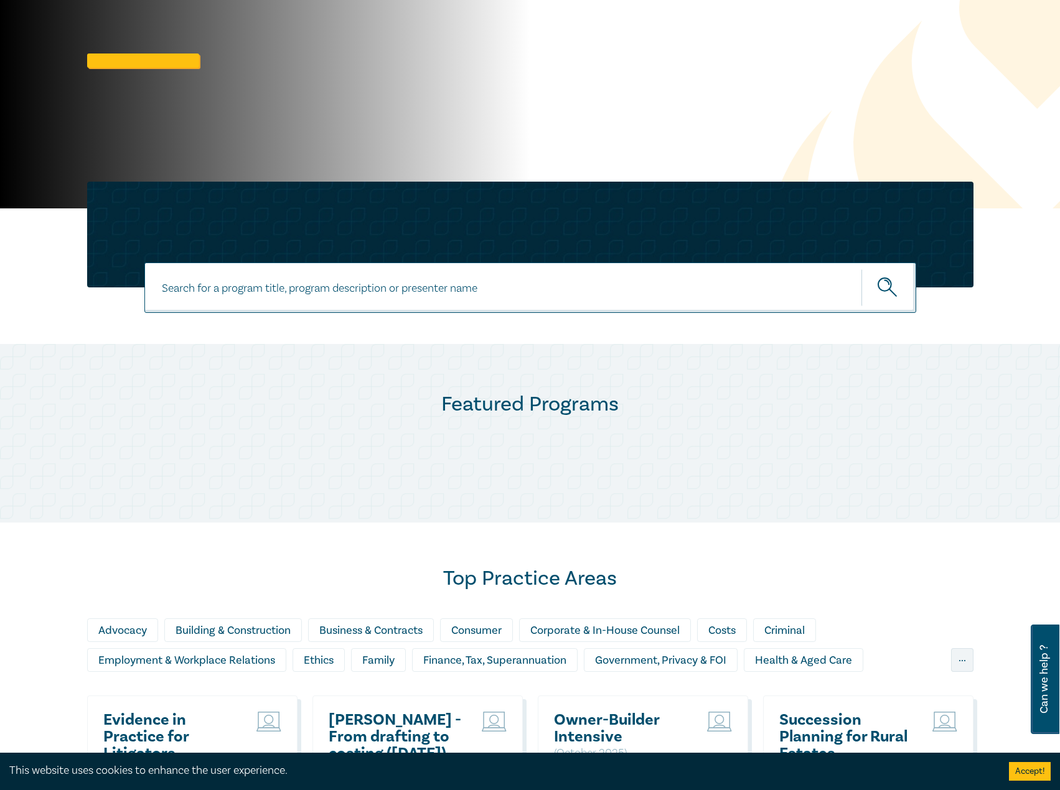
scroll to position [0, 0]
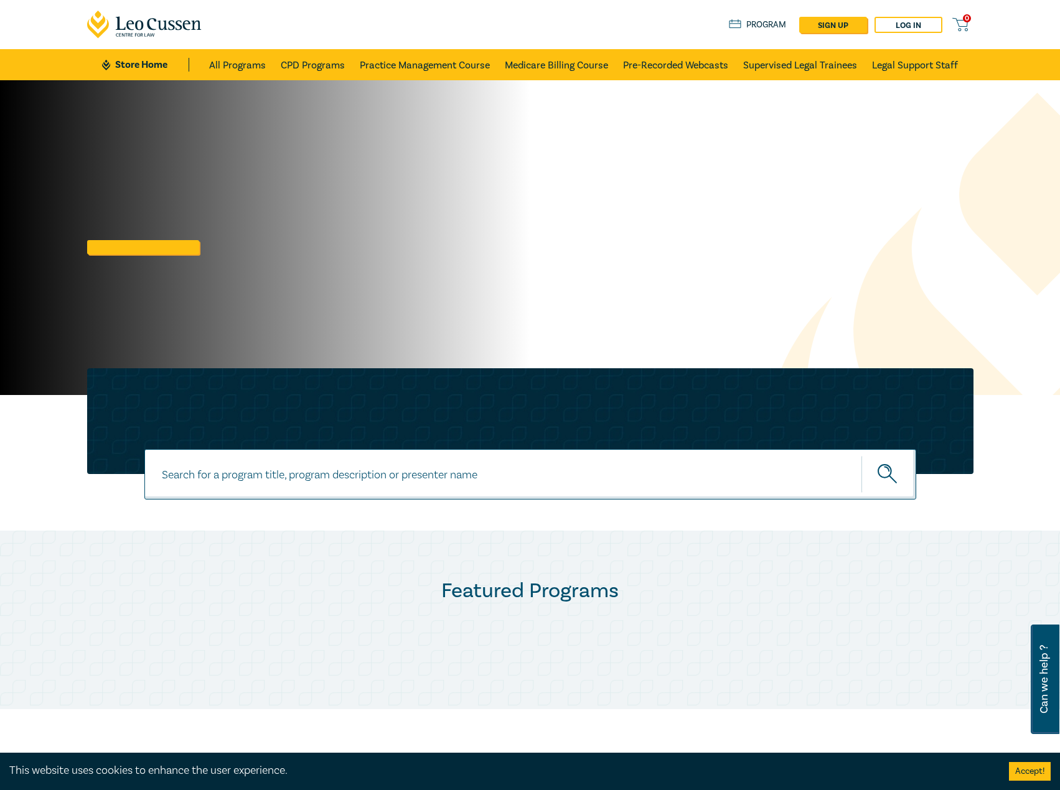
click at [159, 69] on link "Store Home" at bounding box center [145, 65] width 86 height 14
click at [137, 251] on link at bounding box center [143, 247] width 112 height 14
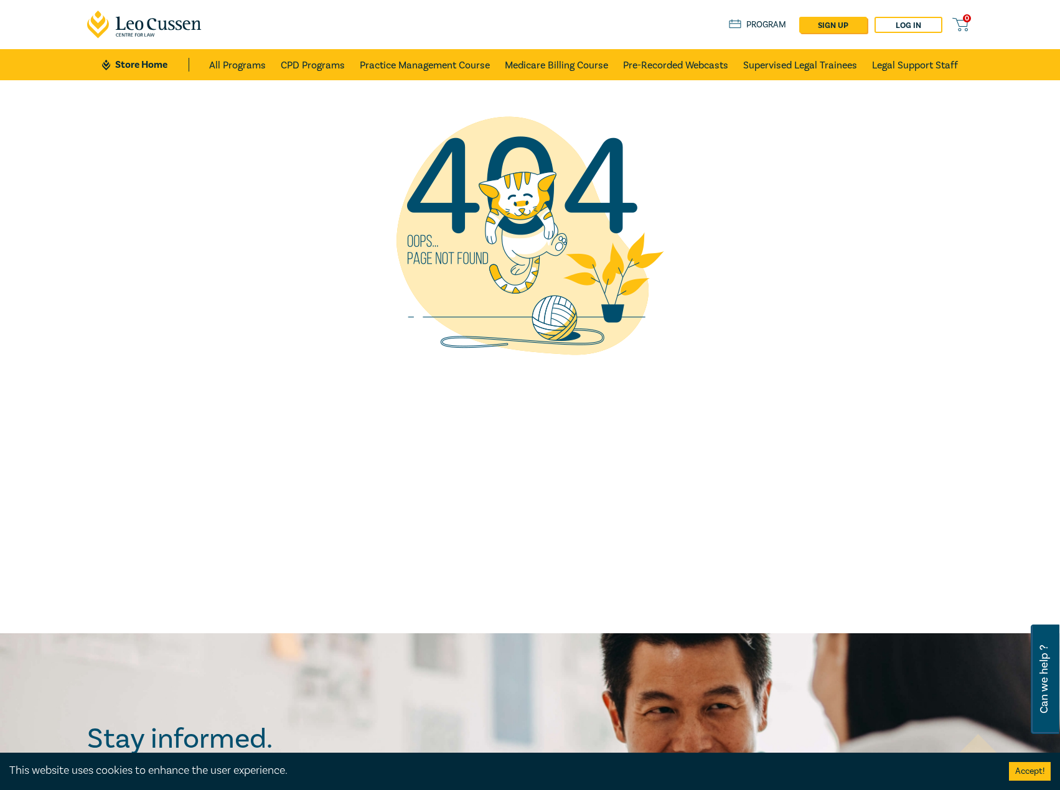
click at [152, 68] on link "Store Home" at bounding box center [145, 65] width 86 height 14
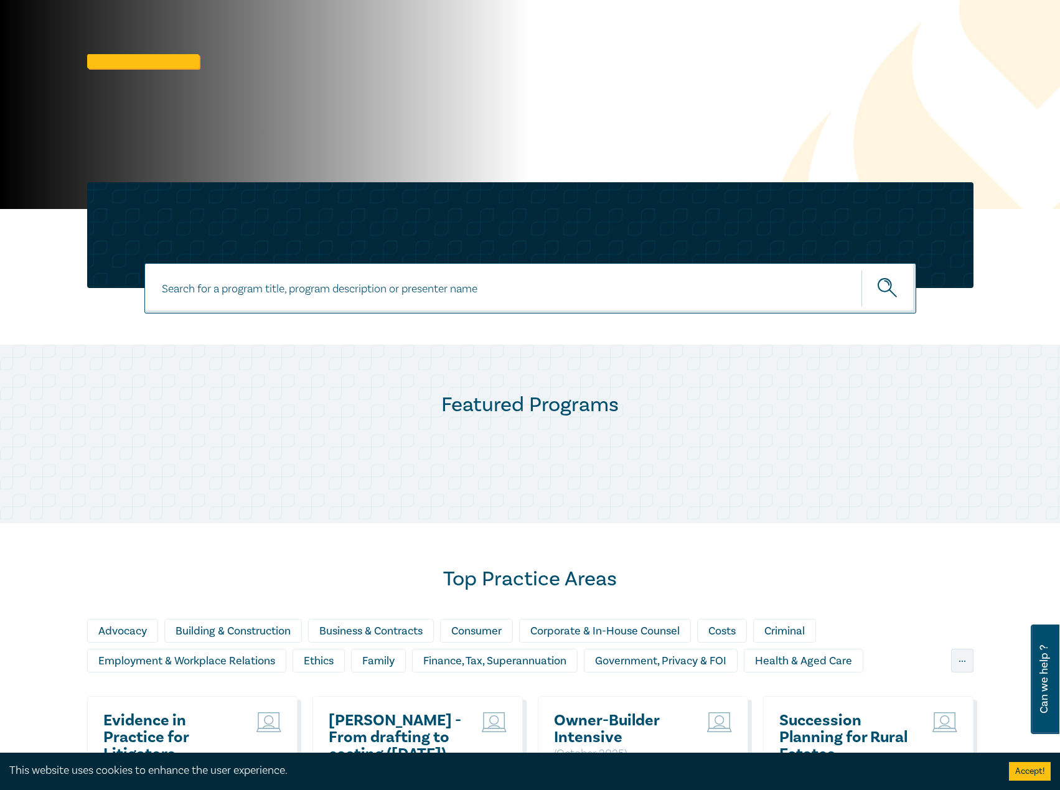
scroll to position [187, 0]
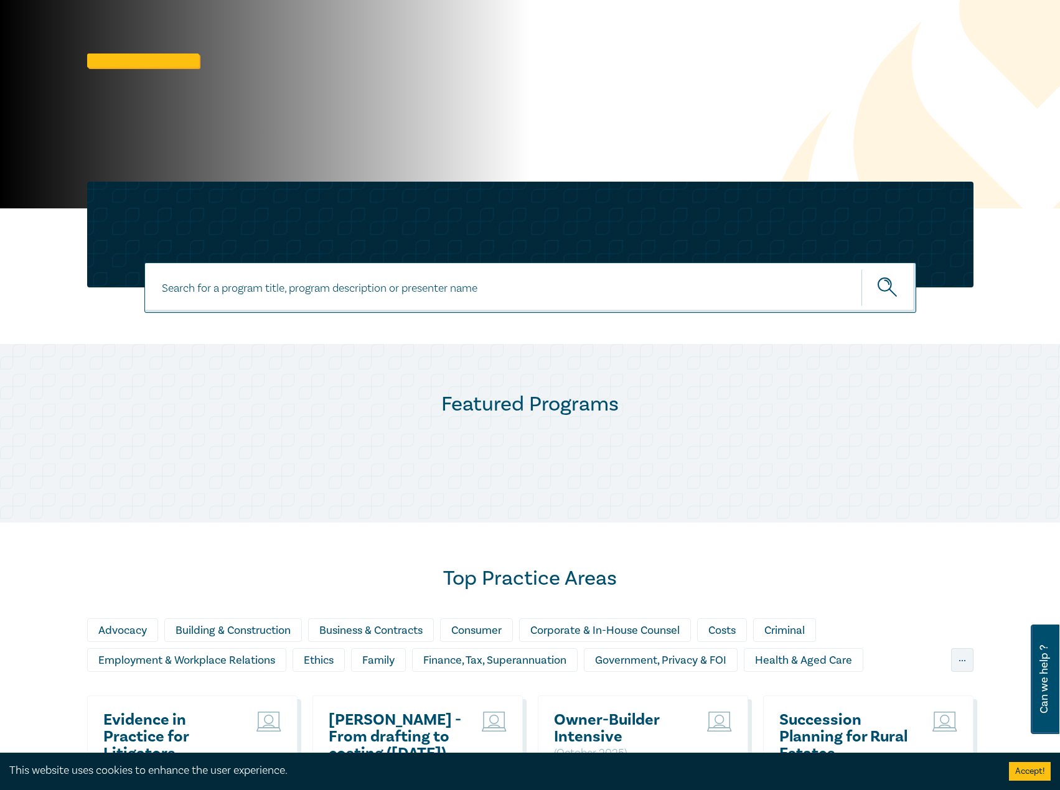
click at [413, 290] on input at bounding box center [530, 288] width 772 height 50
type input "s26110"
click at [861, 269] on button "submit" at bounding box center [888, 288] width 55 height 38
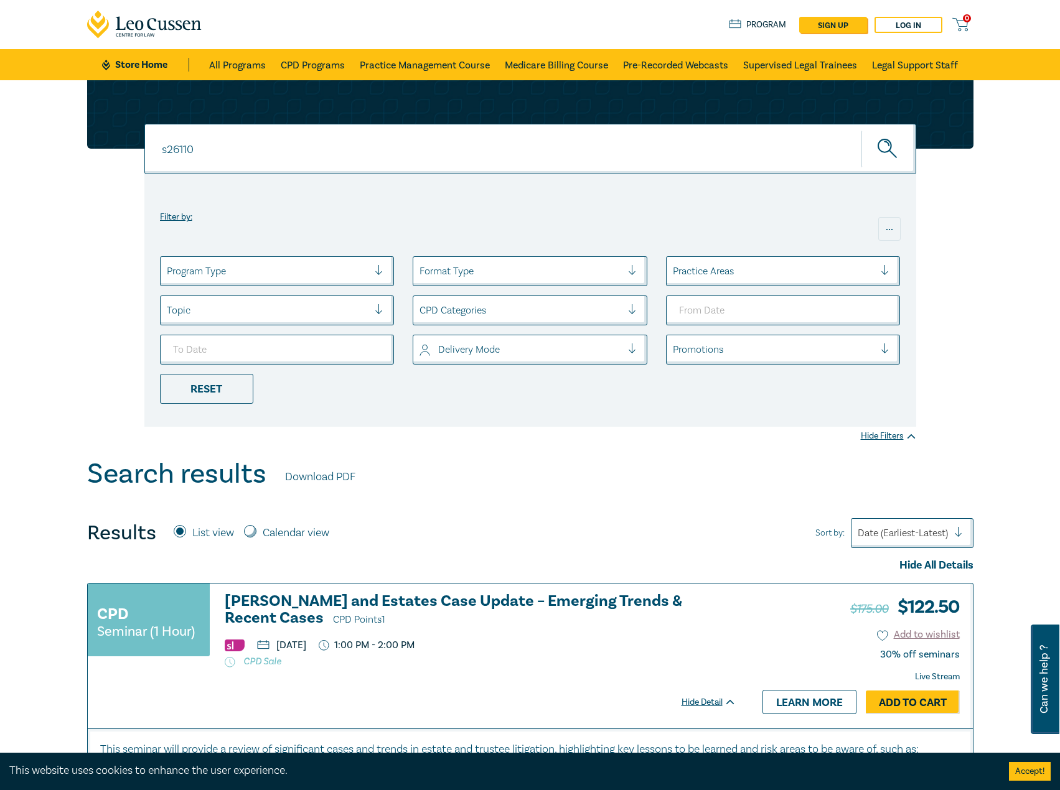
click at [152, 66] on link "Store Home" at bounding box center [145, 65] width 86 height 14
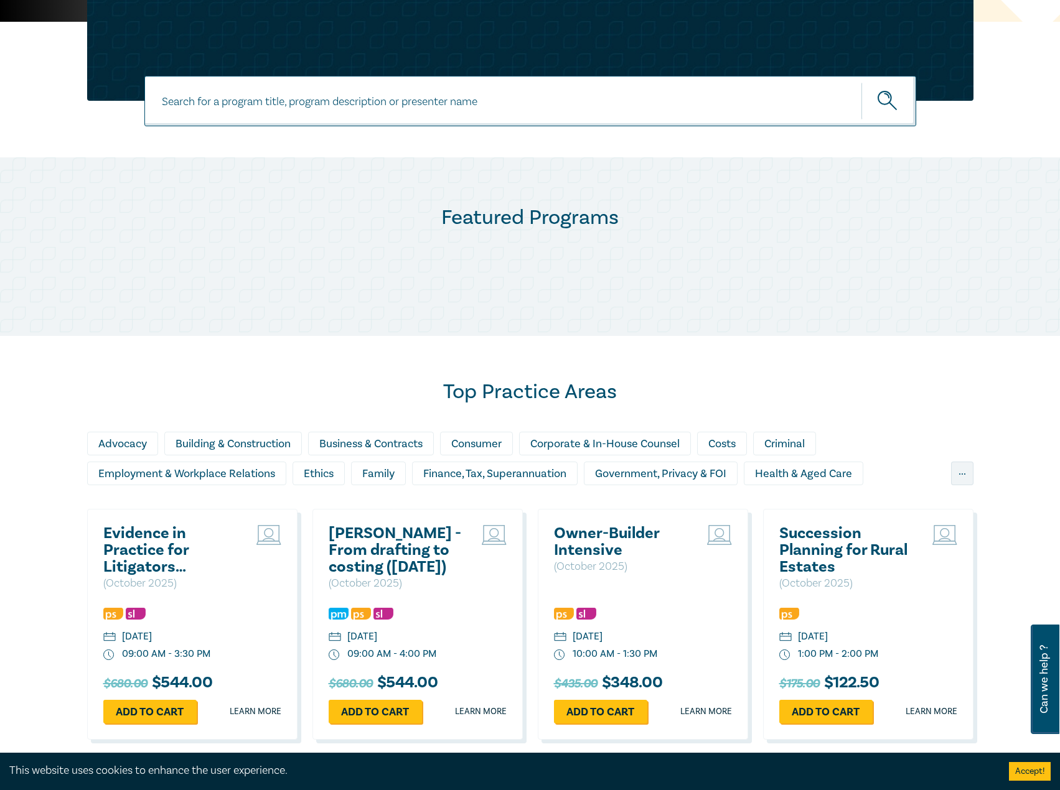
scroll to position [747, 0]
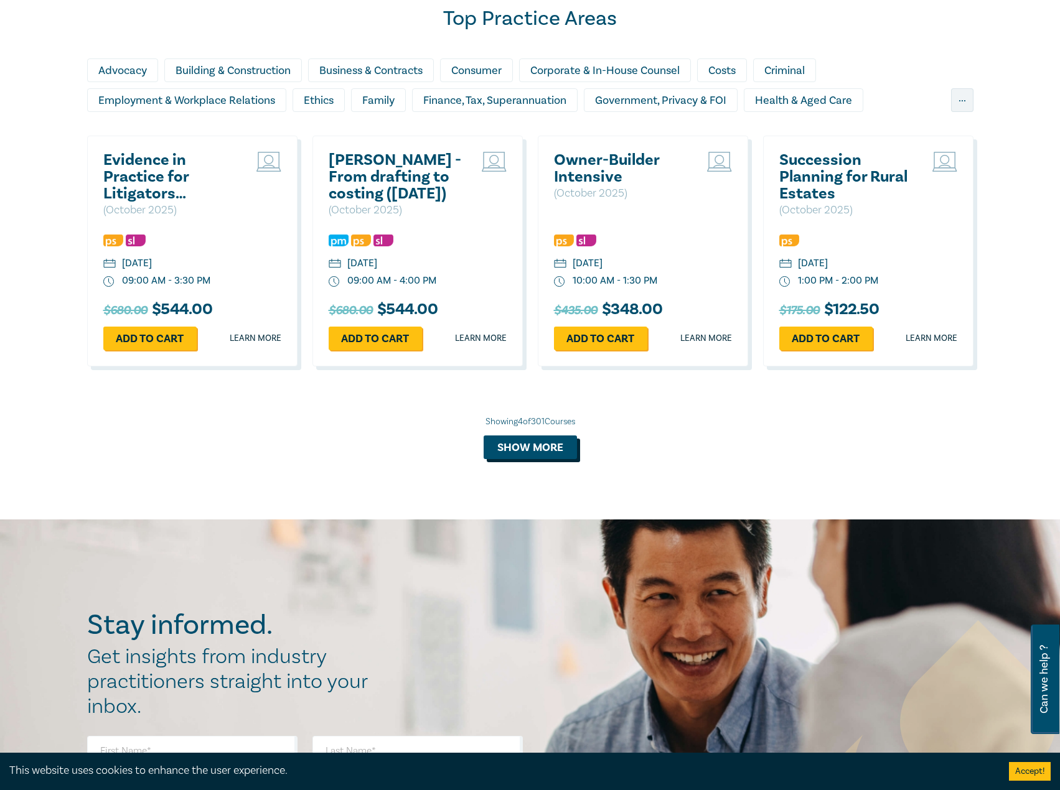
click at [501, 442] on button "Show more" at bounding box center [529, 448] width 93 height 24
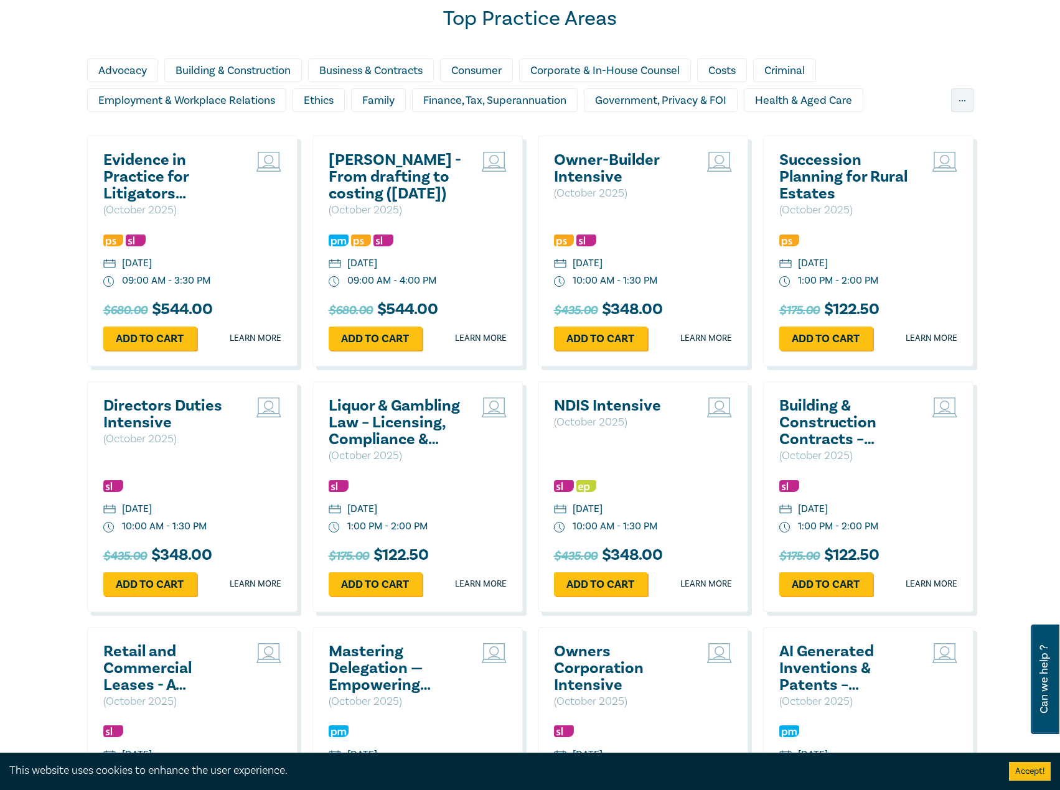
click at [816, 165] on h2 "Succession Planning for Rural Estates" at bounding box center [846, 177] width 134 height 50
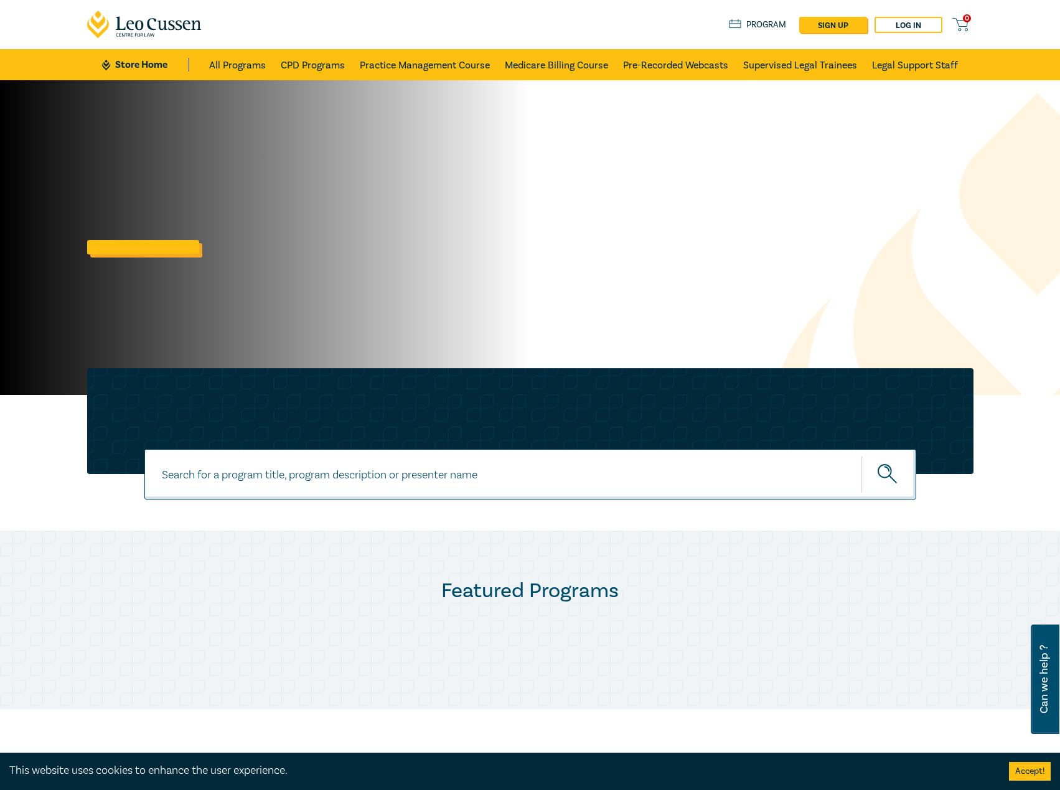
click at [119, 248] on link at bounding box center [143, 247] width 112 height 14
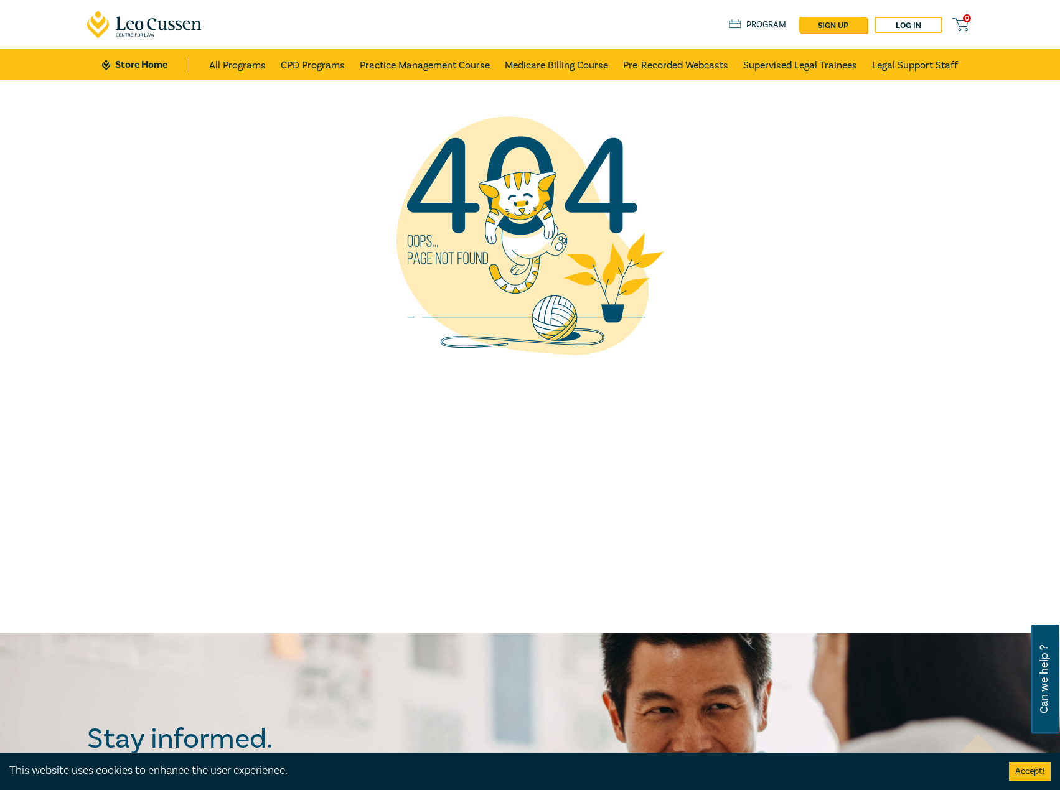
click at [138, 68] on link "Store Home" at bounding box center [145, 65] width 86 height 14
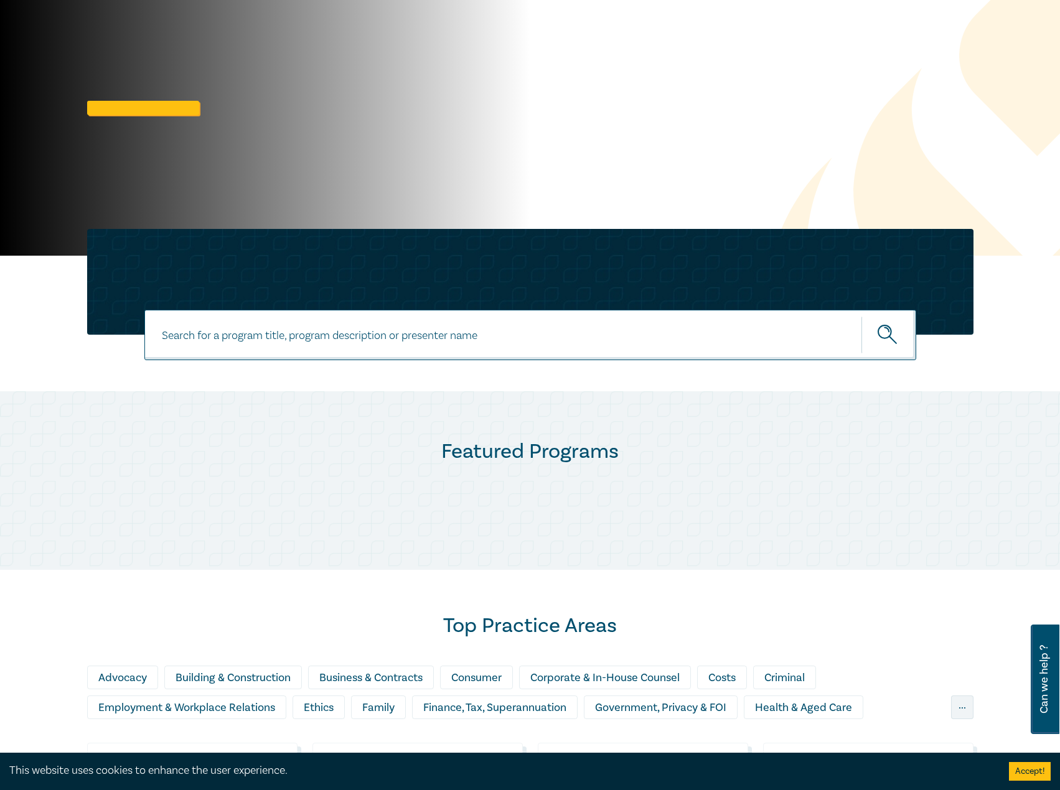
scroll to position [249, 0]
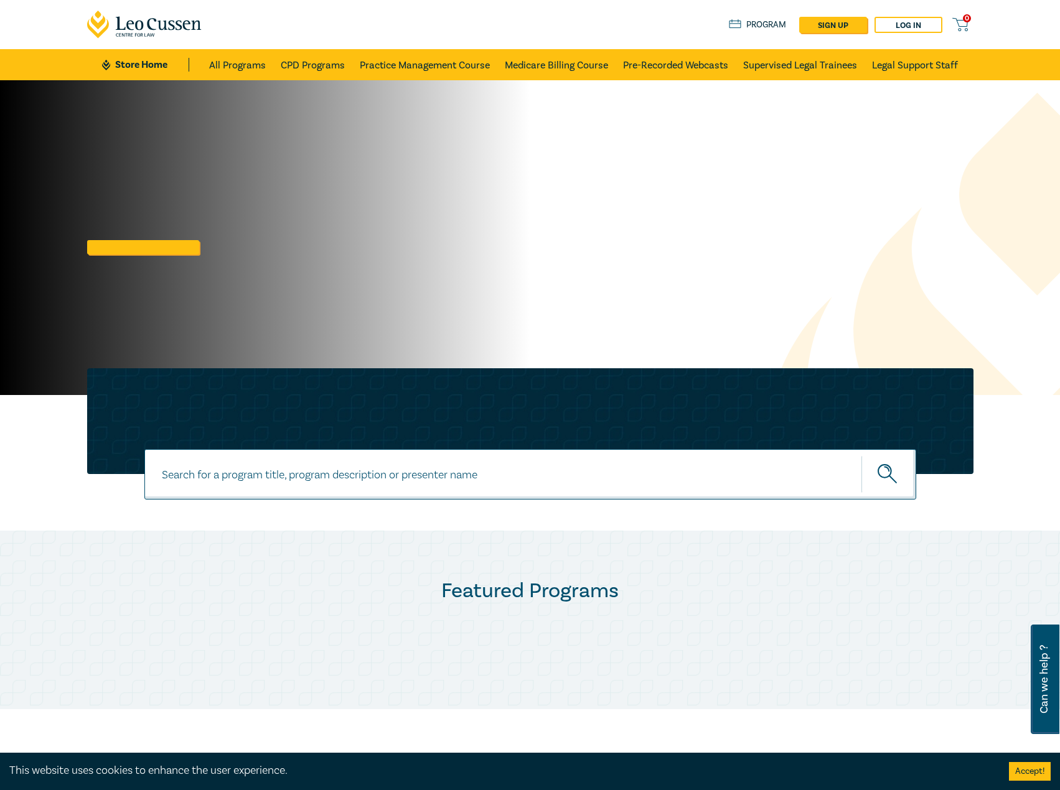
drag, startPoint x: 129, startPoint y: 69, endPoint x: 109, endPoint y: 73, distance: 21.0
click at [128, 70] on link "Store Home" at bounding box center [145, 65] width 86 height 14
click at [124, 69] on link "Store Home" at bounding box center [145, 65] width 86 height 14
click at [131, 68] on link "Store Home" at bounding box center [145, 65] width 86 height 14
click at [337, 68] on link "CPD Programs" at bounding box center [313, 64] width 64 height 31
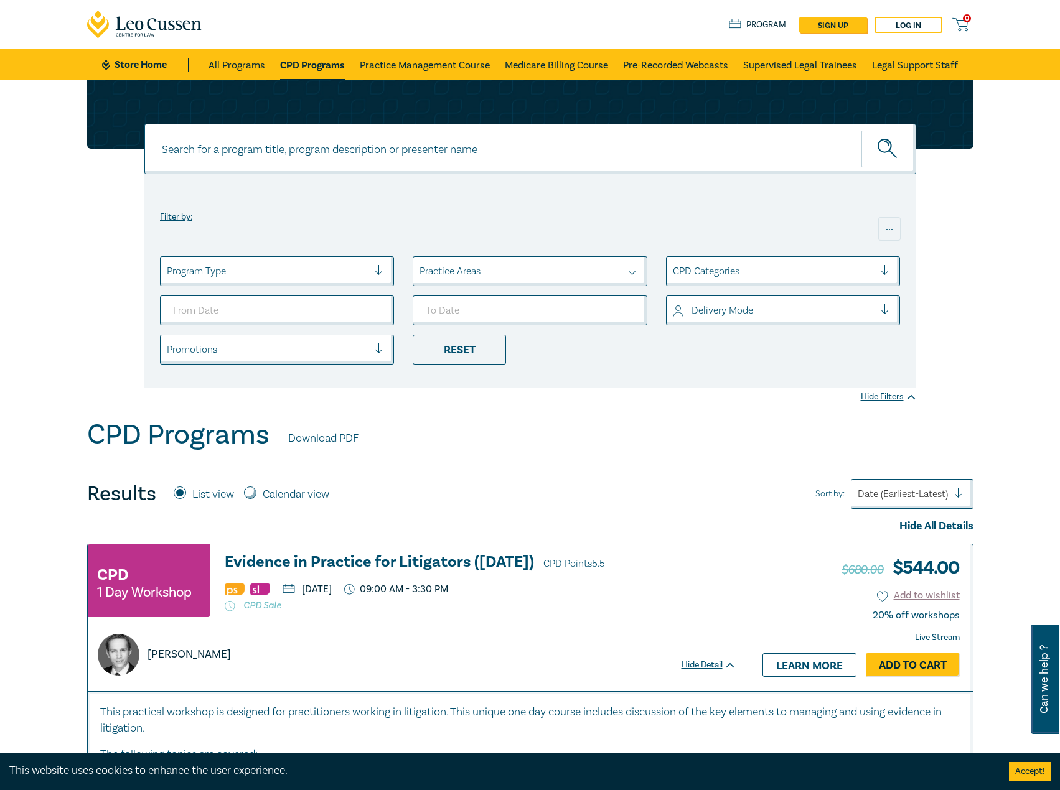
click at [147, 71] on link "Store Home" at bounding box center [145, 65] width 86 height 14
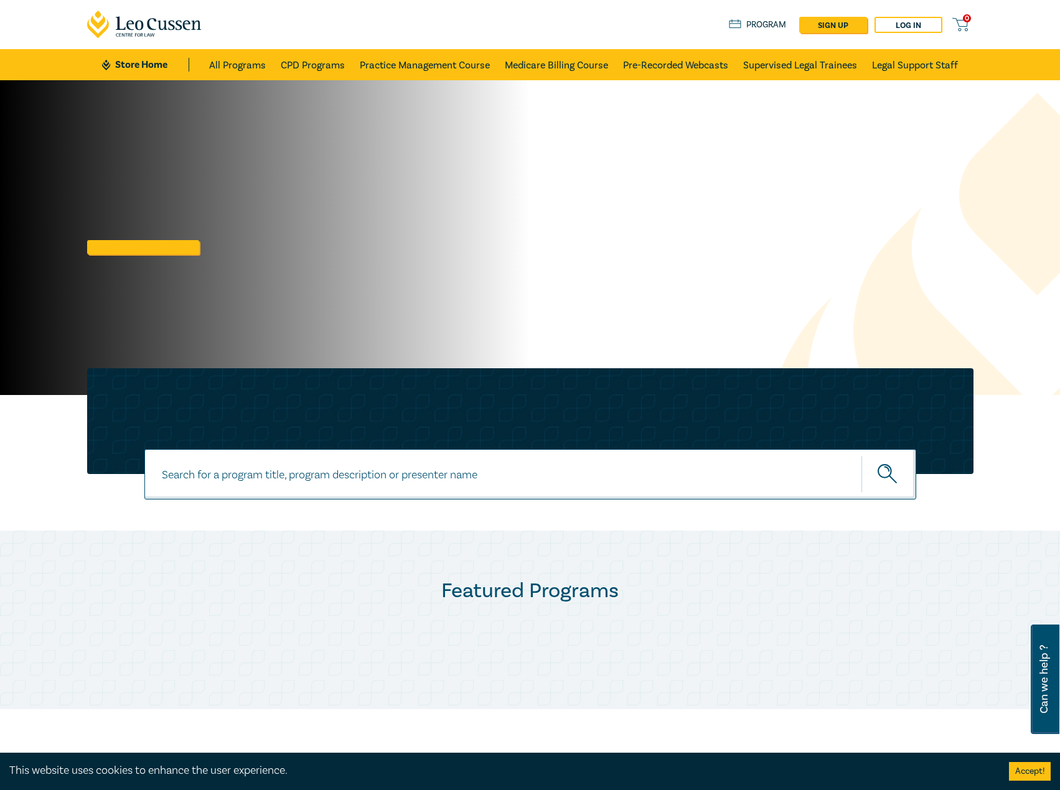
click at [335, 480] on input at bounding box center [530, 474] width 772 height 50
type input "s26110"
click at [861, 455] on button "submit" at bounding box center [888, 474] width 55 height 38
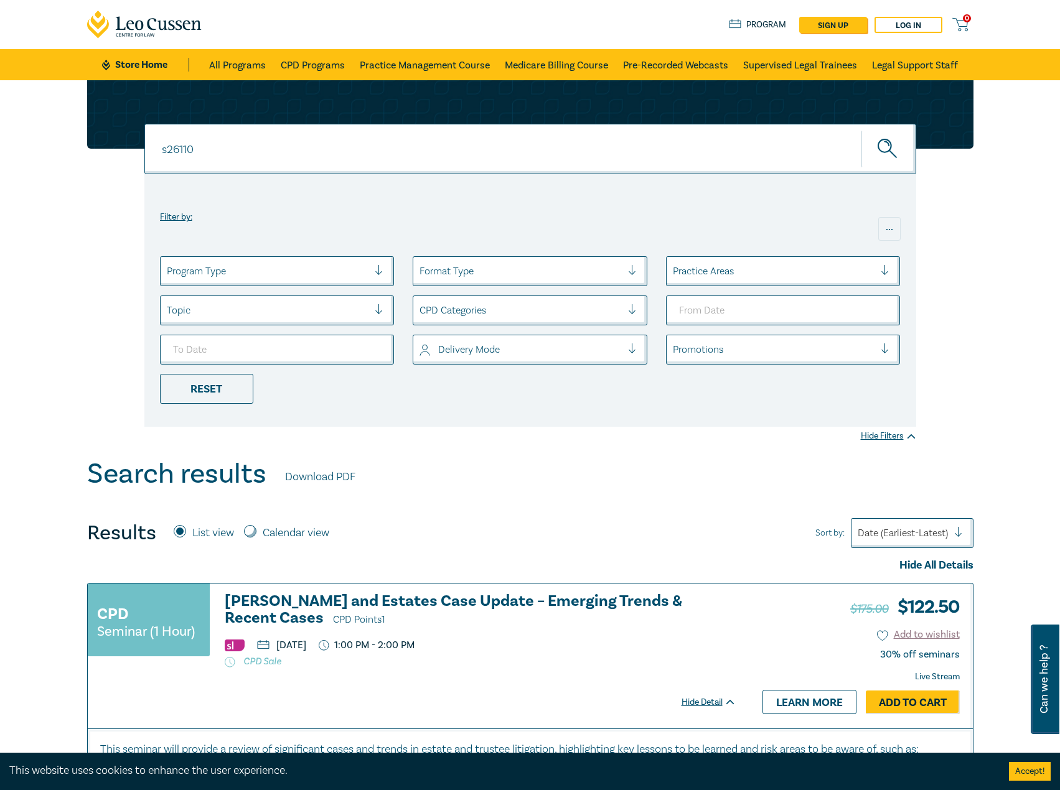
click at [403, 594] on h3 "[PERSON_NAME] and Estates Case Update – Emerging Trends & Recent Cases CPD Poin…" at bounding box center [480, 610] width 511 height 35
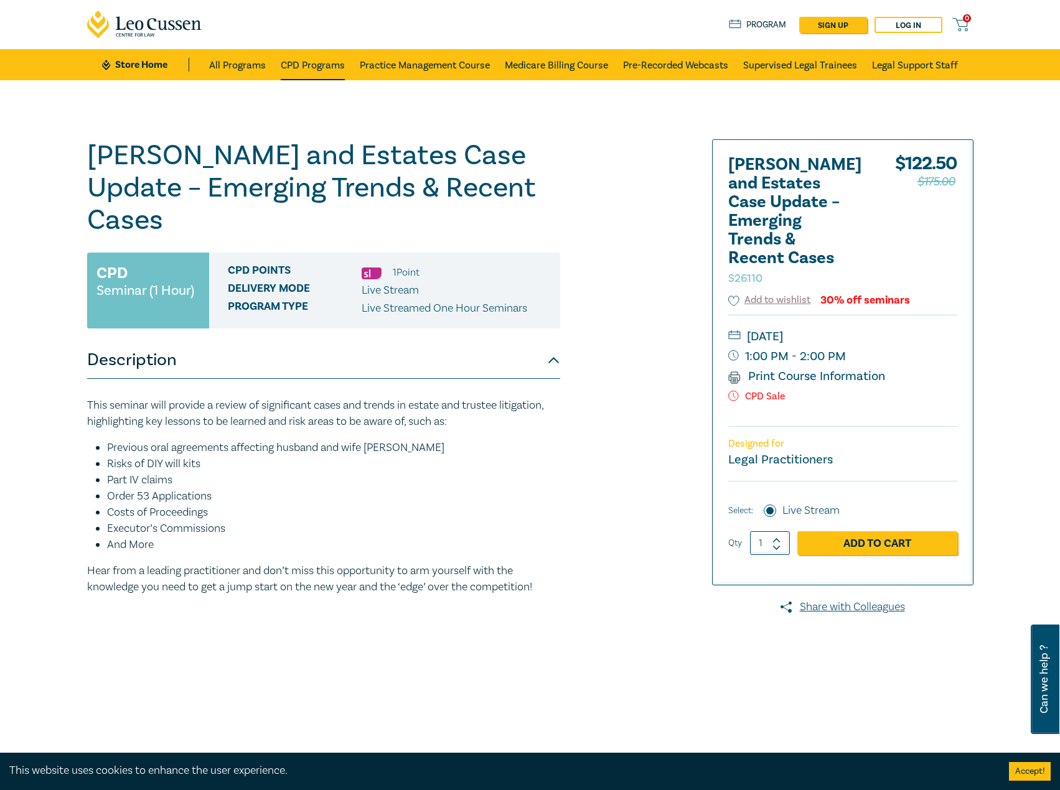
click at [348, 65] on li "CPD Programs" at bounding box center [312, 64] width 79 height 31
click at [322, 64] on link "CPD Programs" at bounding box center [313, 64] width 64 height 31
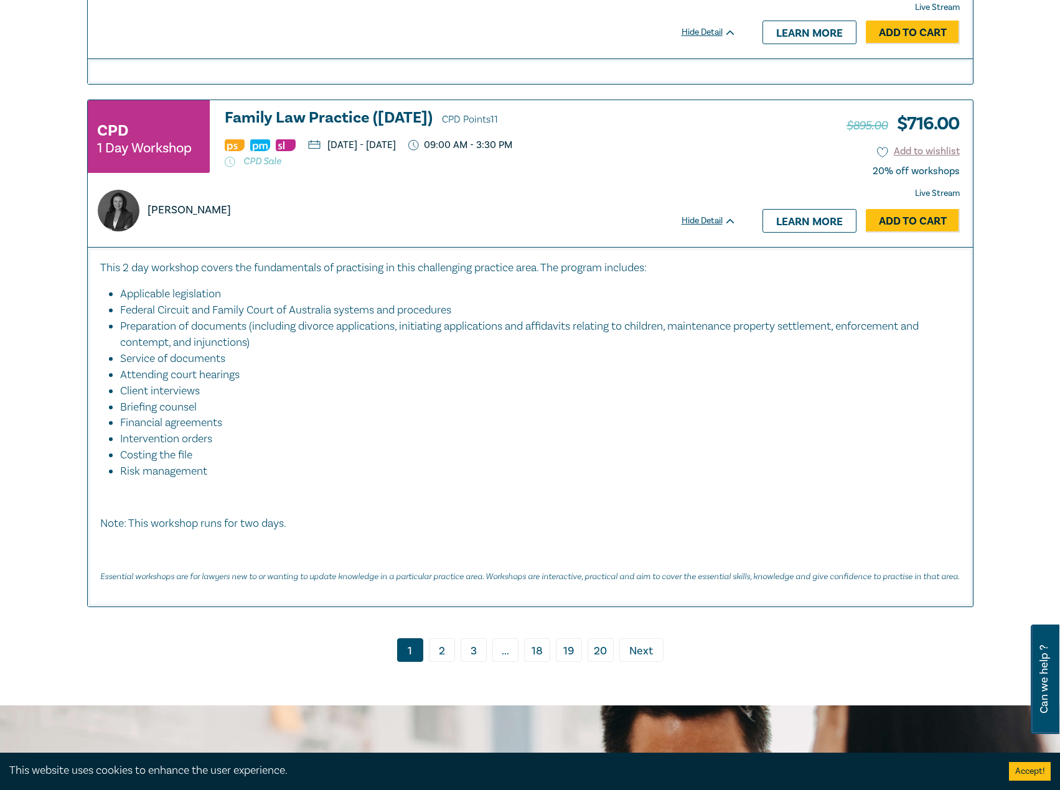
scroll to position [5724, 0]
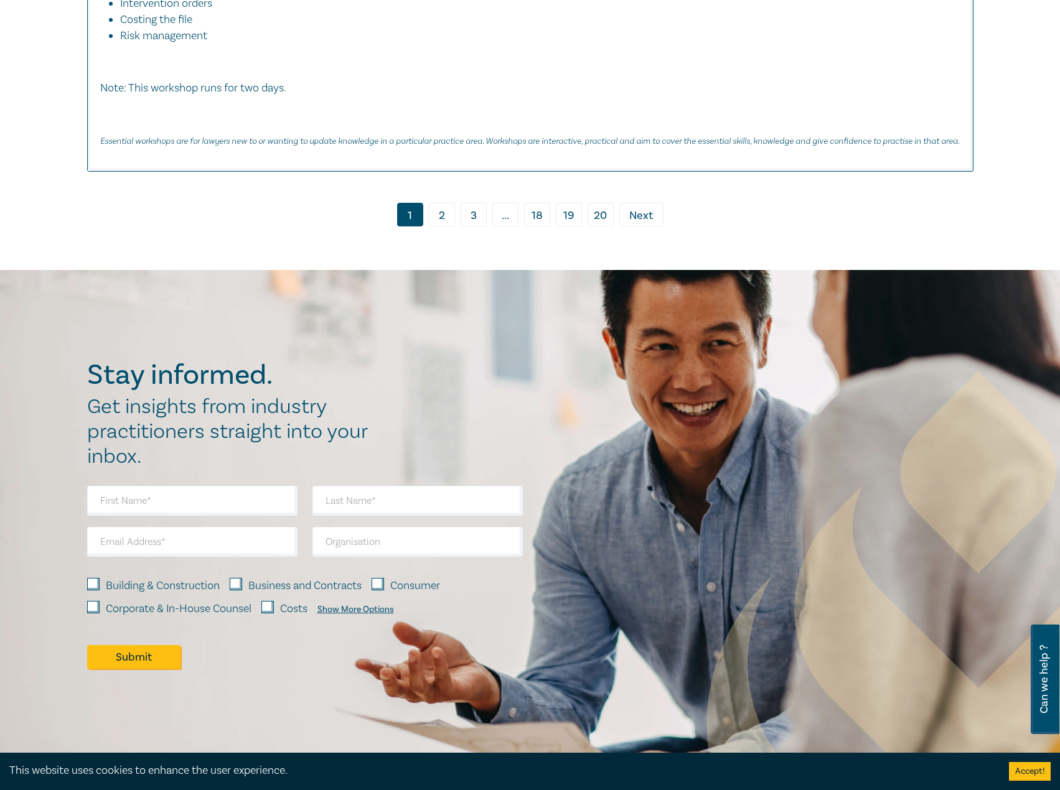
click at [603, 203] on link "20" at bounding box center [600, 215] width 26 height 24
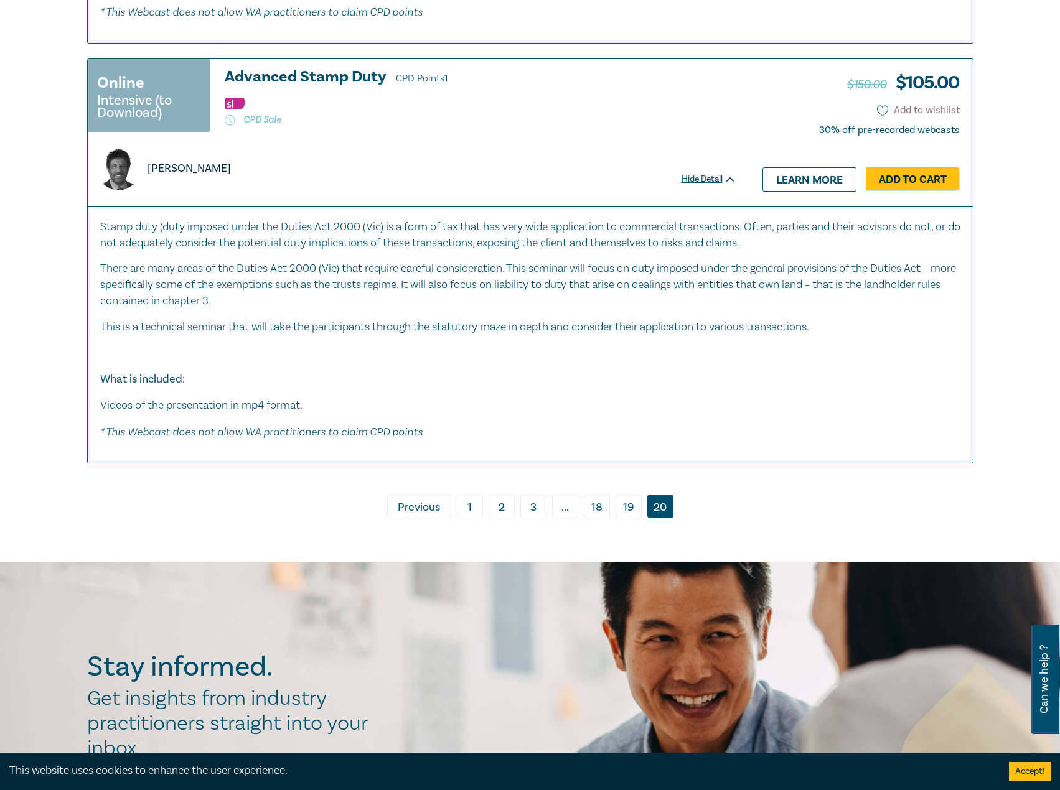
scroll to position [4978, 0]
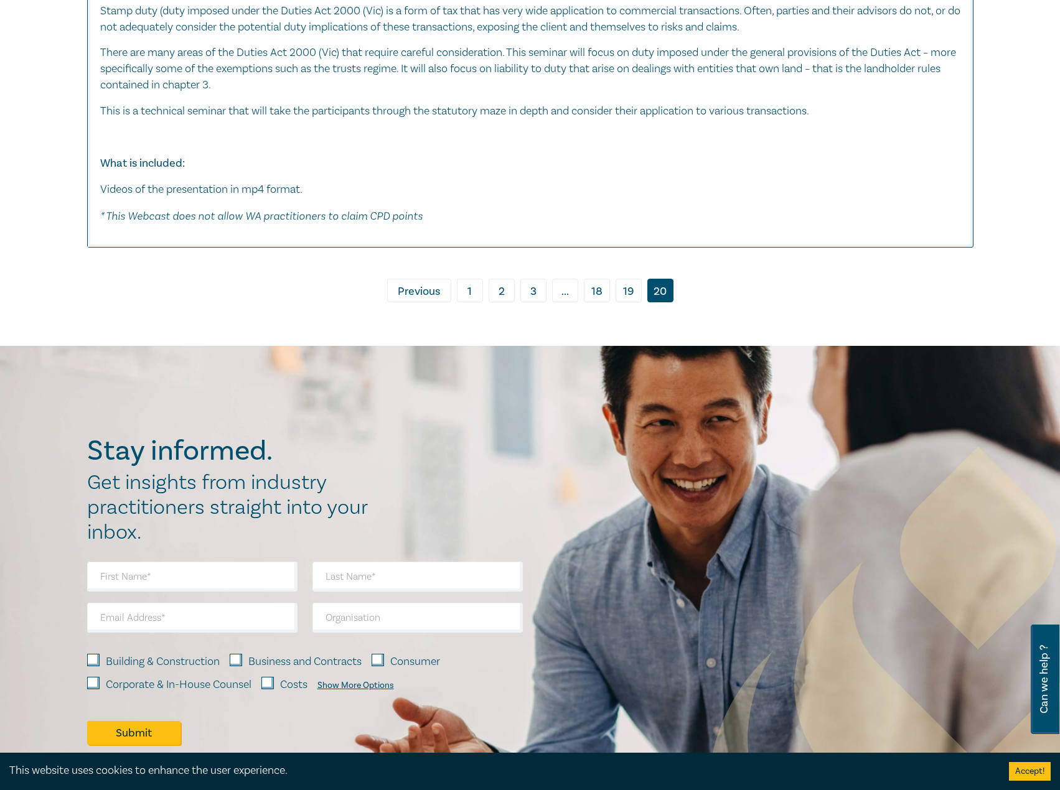
click at [536, 282] on link "3" at bounding box center [533, 291] width 26 height 24
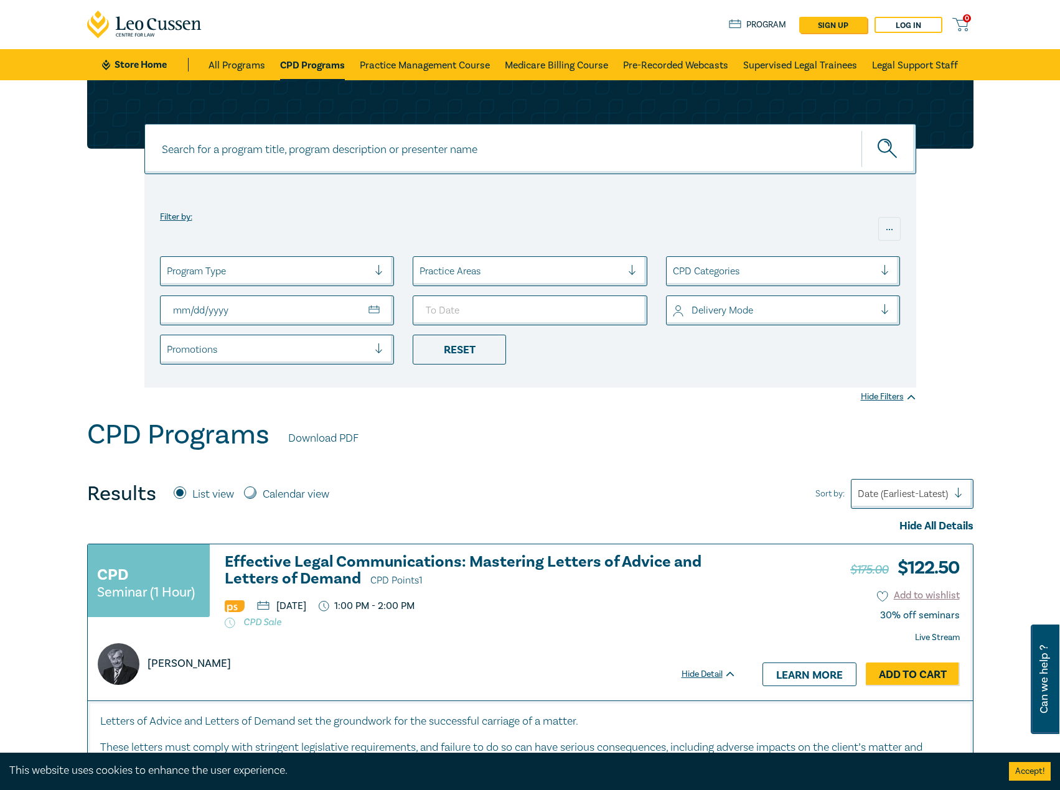
click at [375, 319] on input "From Date" at bounding box center [277, 311] width 235 height 30
click at [364, 304] on input "From Date" at bounding box center [277, 311] width 235 height 30
click at [370, 305] on input "From Date" at bounding box center [277, 311] width 235 height 30
type input "2025-11-13"
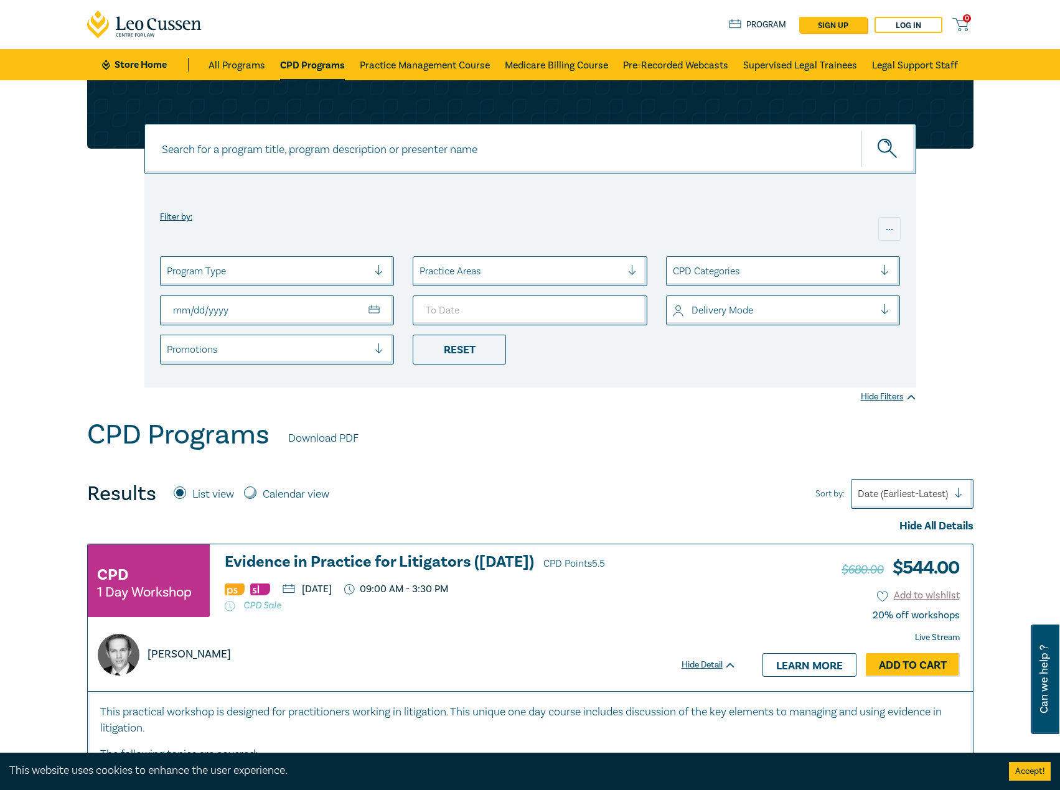
type input "2026-03-01"
click at [513, 305] on input "To Date" at bounding box center [530, 311] width 235 height 30
drag, startPoint x: 607, startPoint y: 311, endPoint x: 623, endPoint y: 311, distance: 16.2
click at [612, 311] on input "To Date" at bounding box center [530, 311] width 235 height 30
click at [637, 310] on input "To Date" at bounding box center [530, 311] width 235 height 30
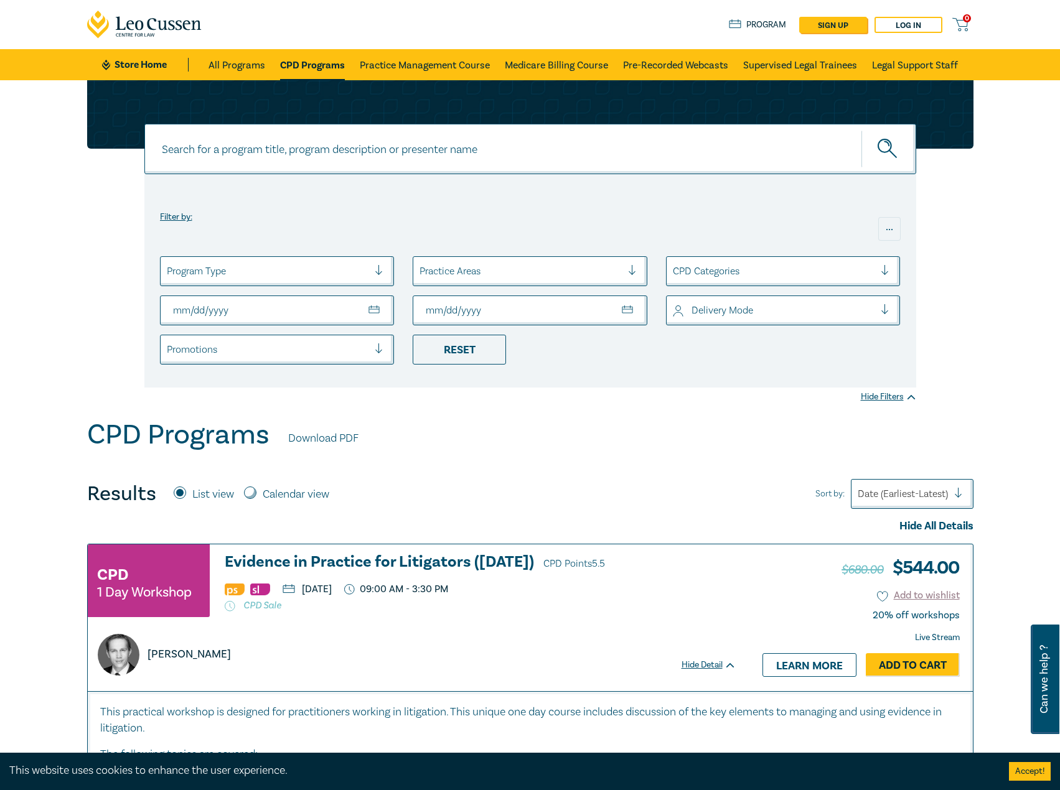
click at [641, 303] on input "To Date" at bounding box center [530, 311] width 235 height 30
click at [623, 305] on input "To Date" at bounding box center [530, 311] width 235 height 30
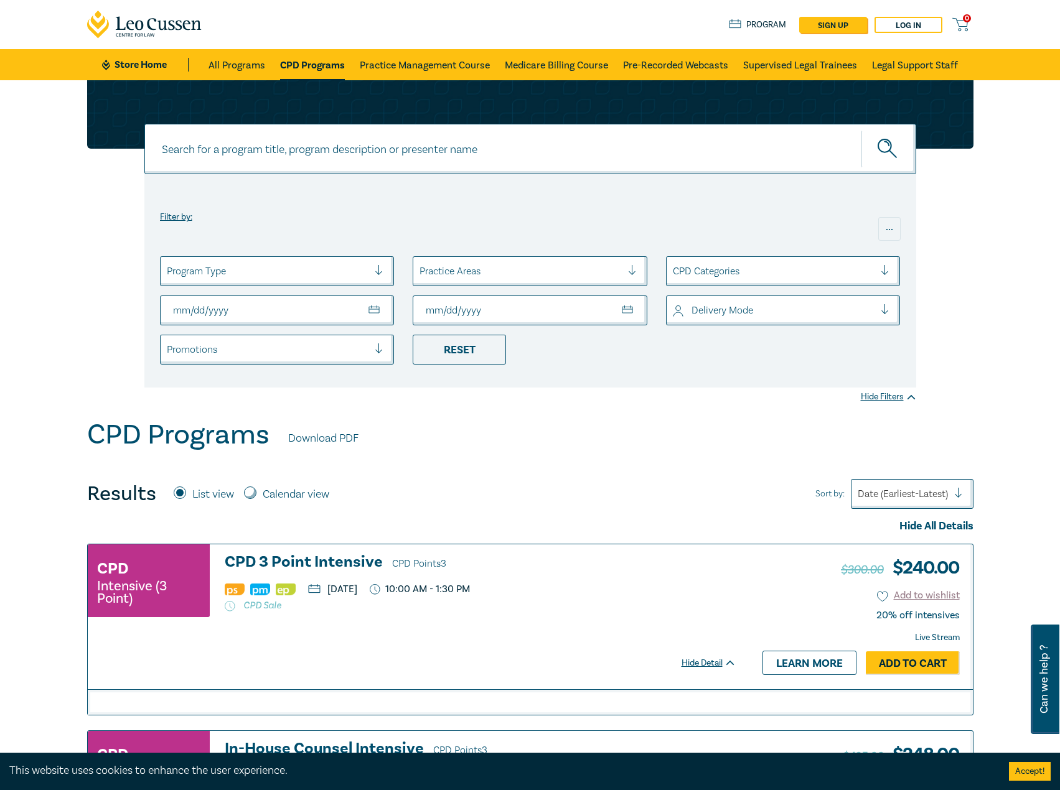
type input "2026-03-31"
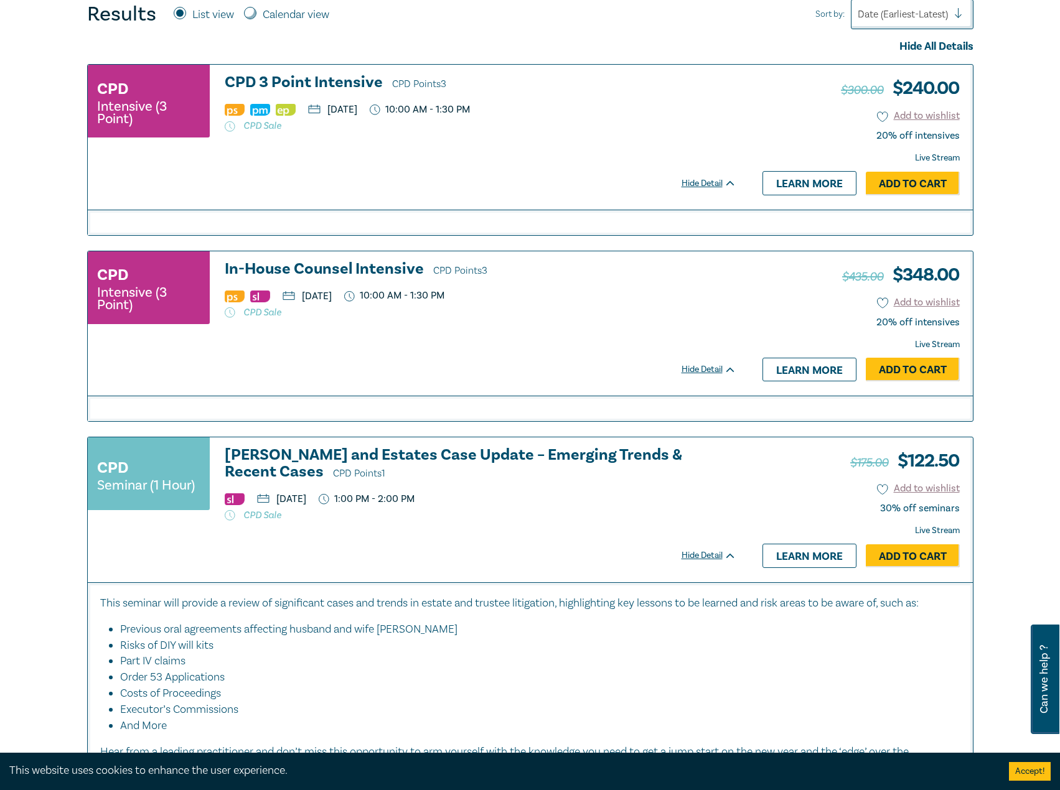
scroll to position [498, 0]
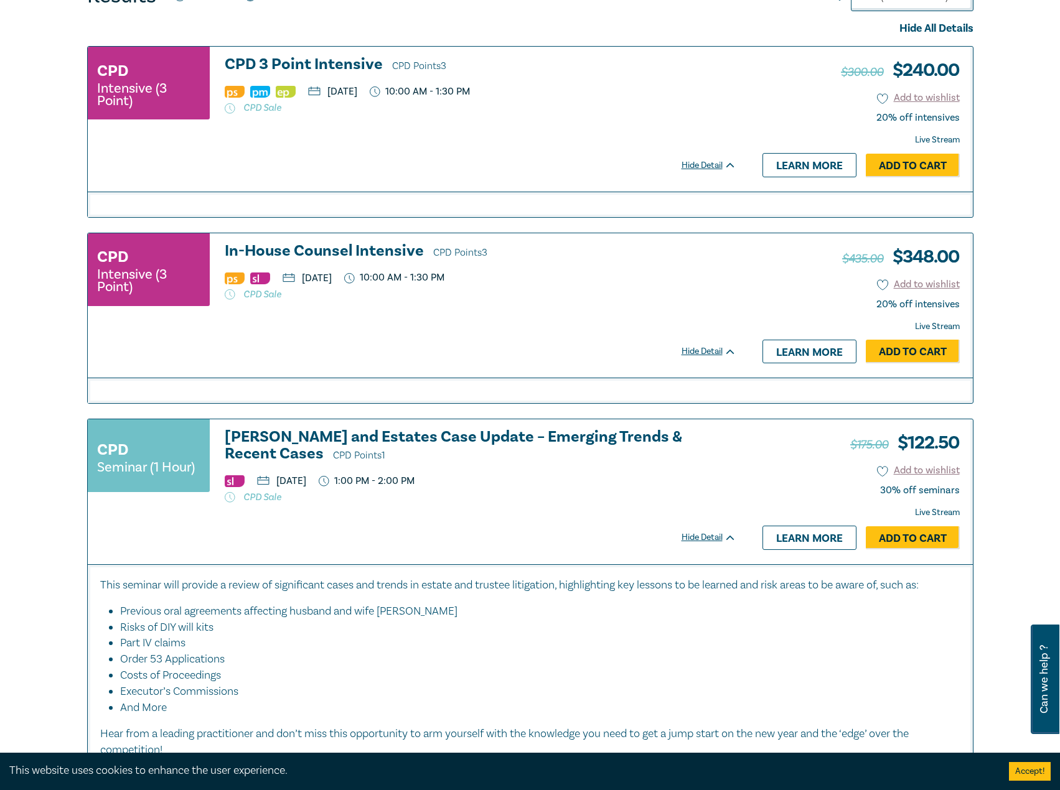
click at [487, 437] on h3 "Wills and Estates Case Update – Emerging Trends & Recent Cases CPD Points 1" at bounding box center [480, 446] width 511 height 35
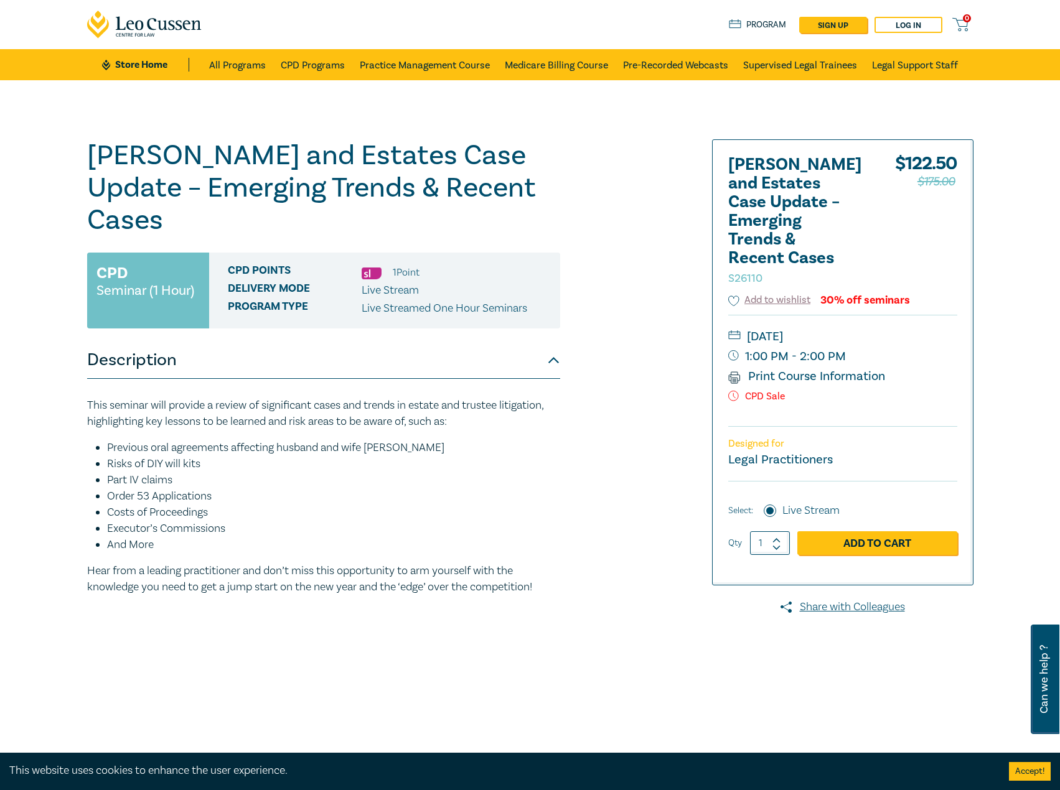
click at [164, 65] on link "Store Home" at bounding box center [145, 65] width 86 height 14
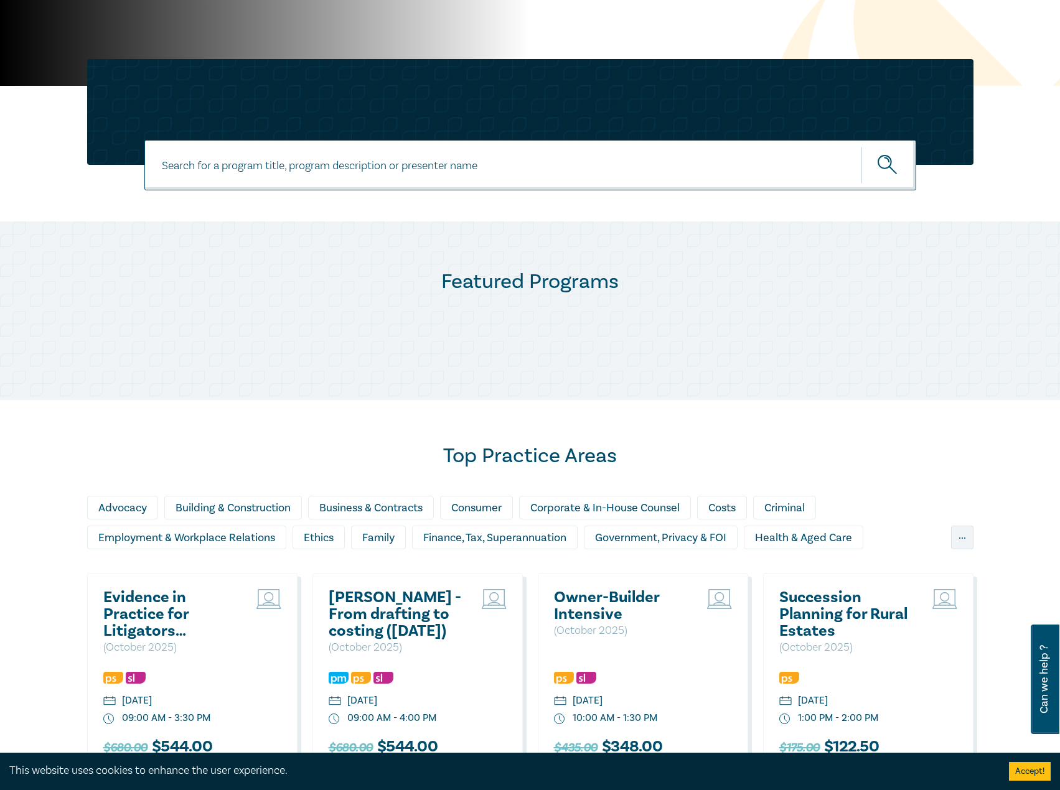
scroll to position [311, 0]
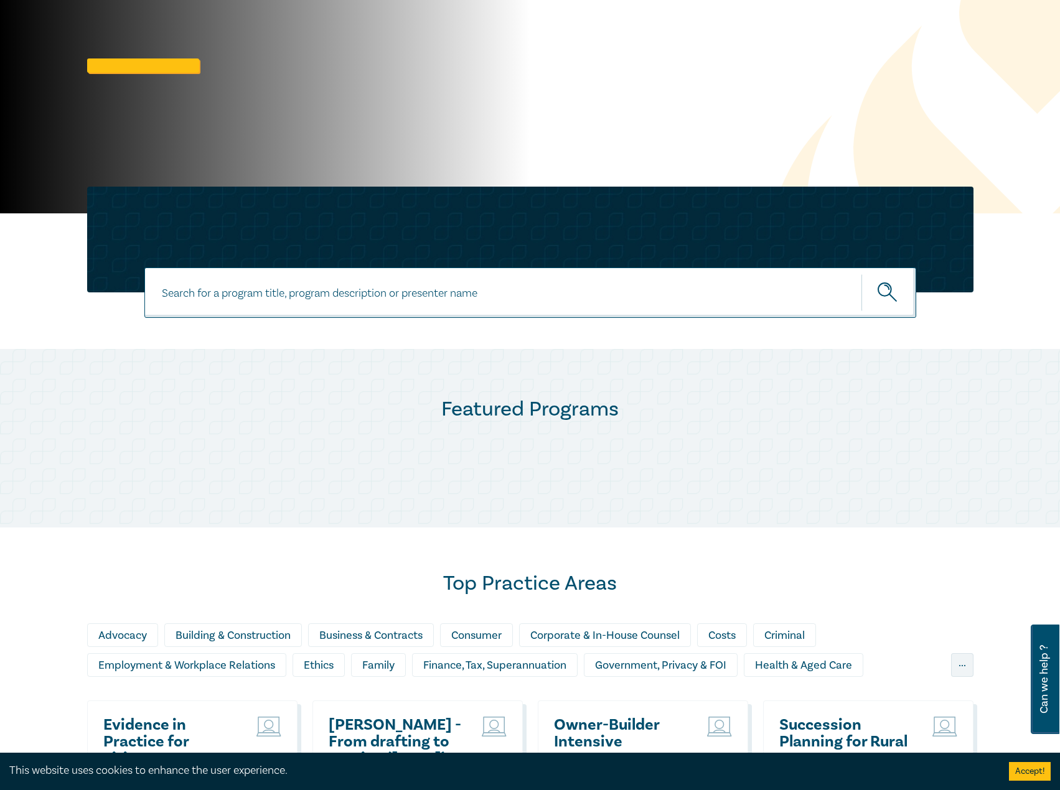
scroll to position [249, 0]
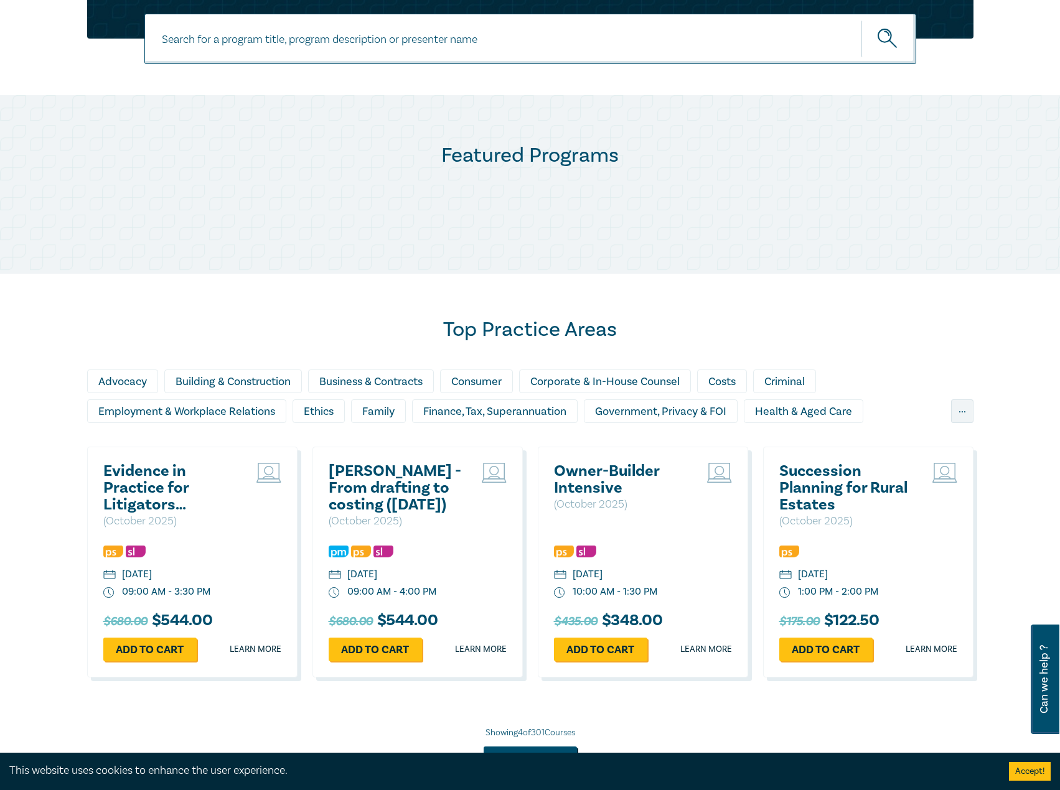
click at [175, 500] on h2 "Evidence in Practice for Litigators ([DATE])" at bounding box center [170, 488] width 134 height 50
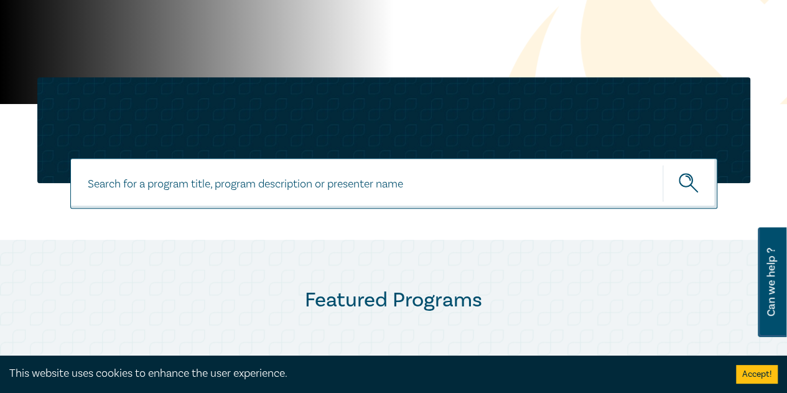
scroll to position [62, 0]
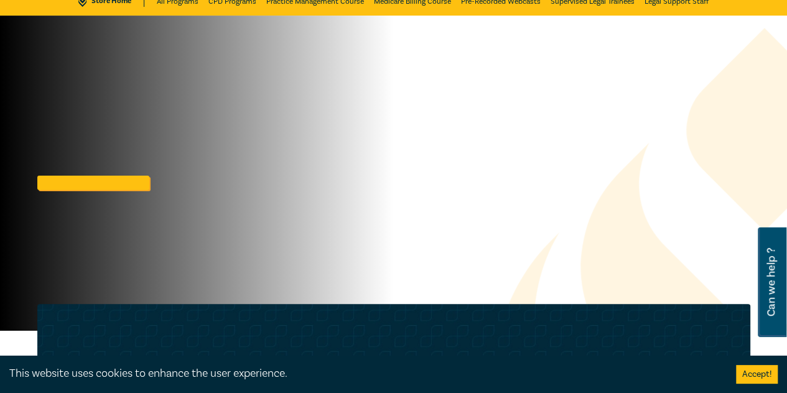
click at [111, 190] on div at bounding box center [197, 173] width 394 height 315
click at [117, 182] on link at bounding box center [93, 182] width 112 height 14
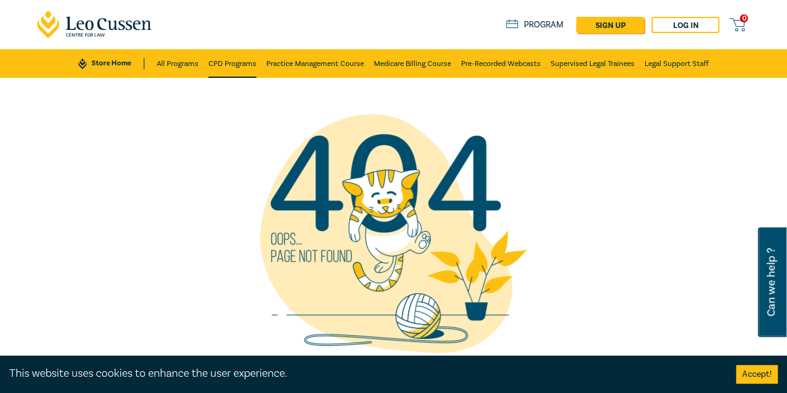
click at [226, 66] on link "CPD Programs" at bounding box center [232, 63] width 48 height 29
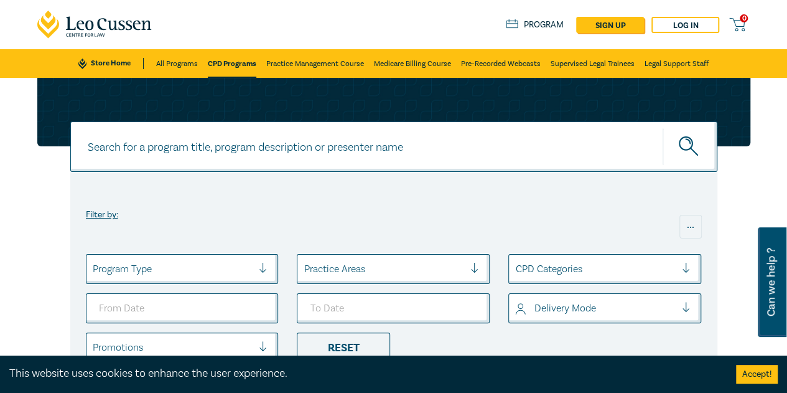
click at [112, 23] on icon at bounding box center [94, 25] width 115 height 28
click at [96, 59] on link "Store Home" at bounding box center [110, 63] width 65 height 11
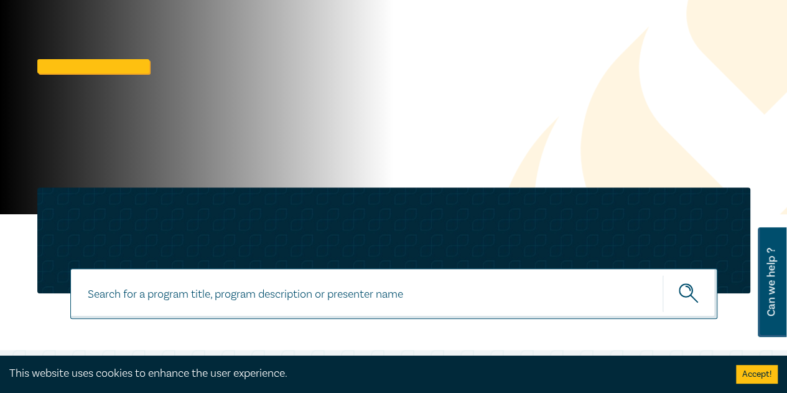
scroll to position [124, 0]
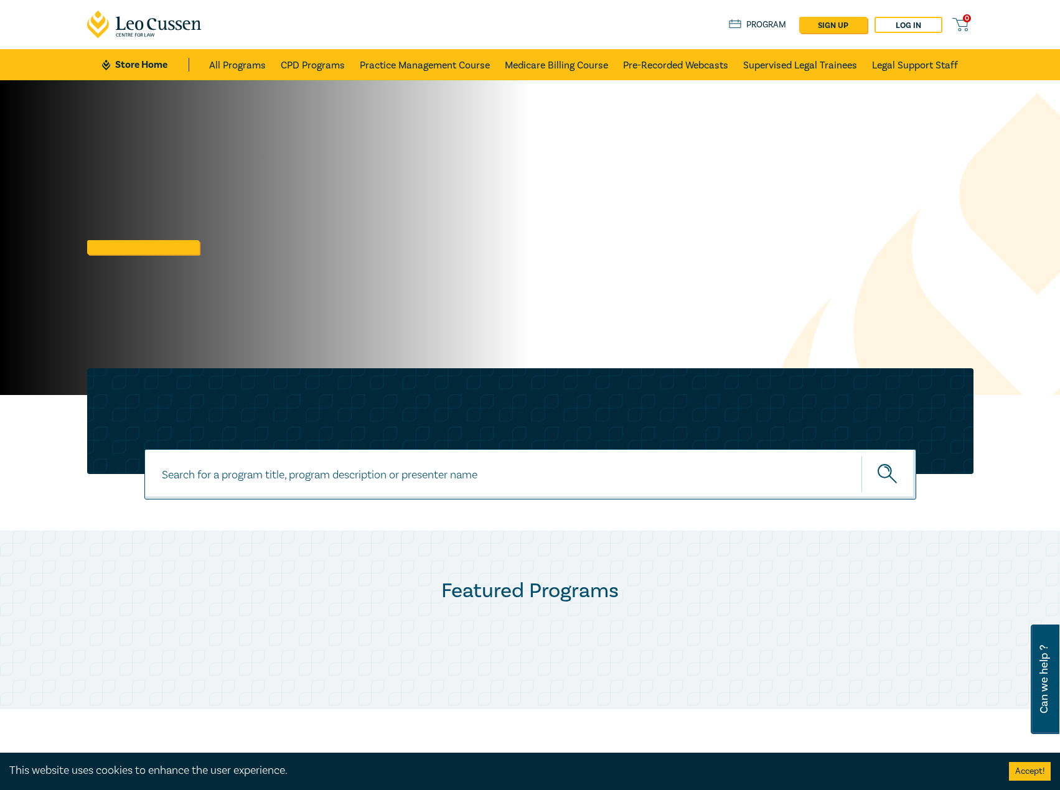
click at [137, 55] on ul "Store Home All Programs CPD Programs Practice Management Course Medicare Billin…" at bounding box center [529, 64] width 855 height 31
click at [132, 65] on link "Store Home" at bounding box center [145, 65] width 86 height 14
click at [230, 59] on link "All Programs" at bounding box center [237, 64] width 57 height 31
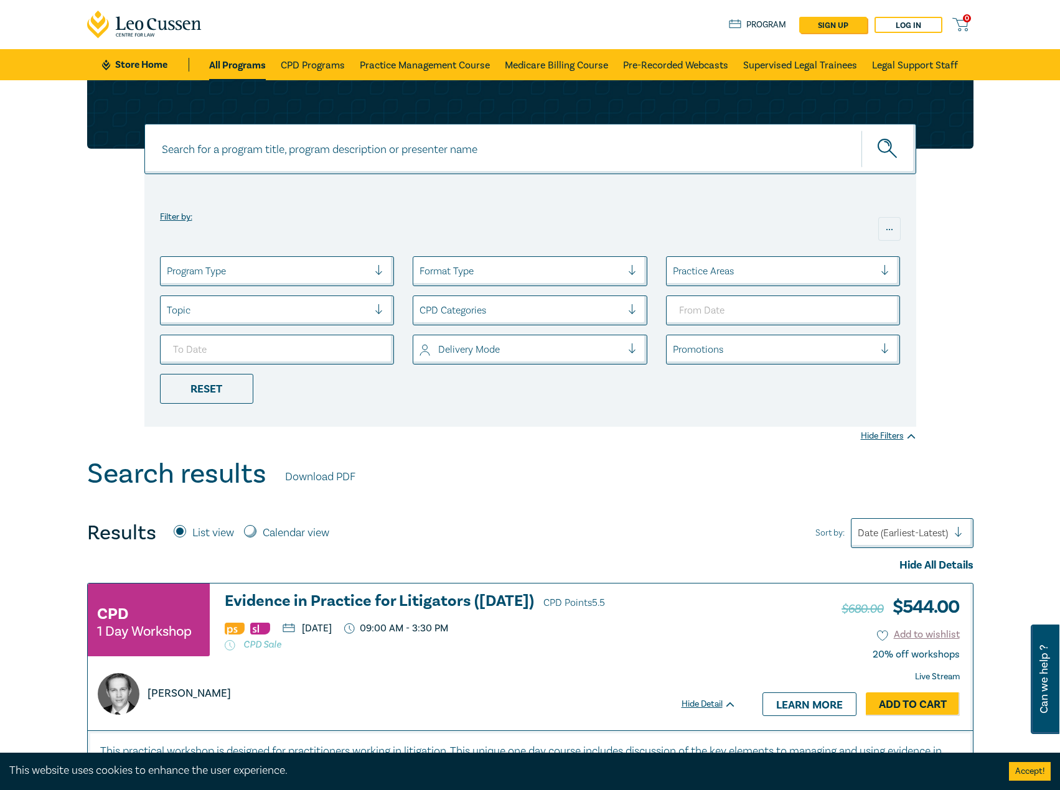
click at [144, 65] on link "Store Home" at bounding box center [145, 65] width 86 height 14
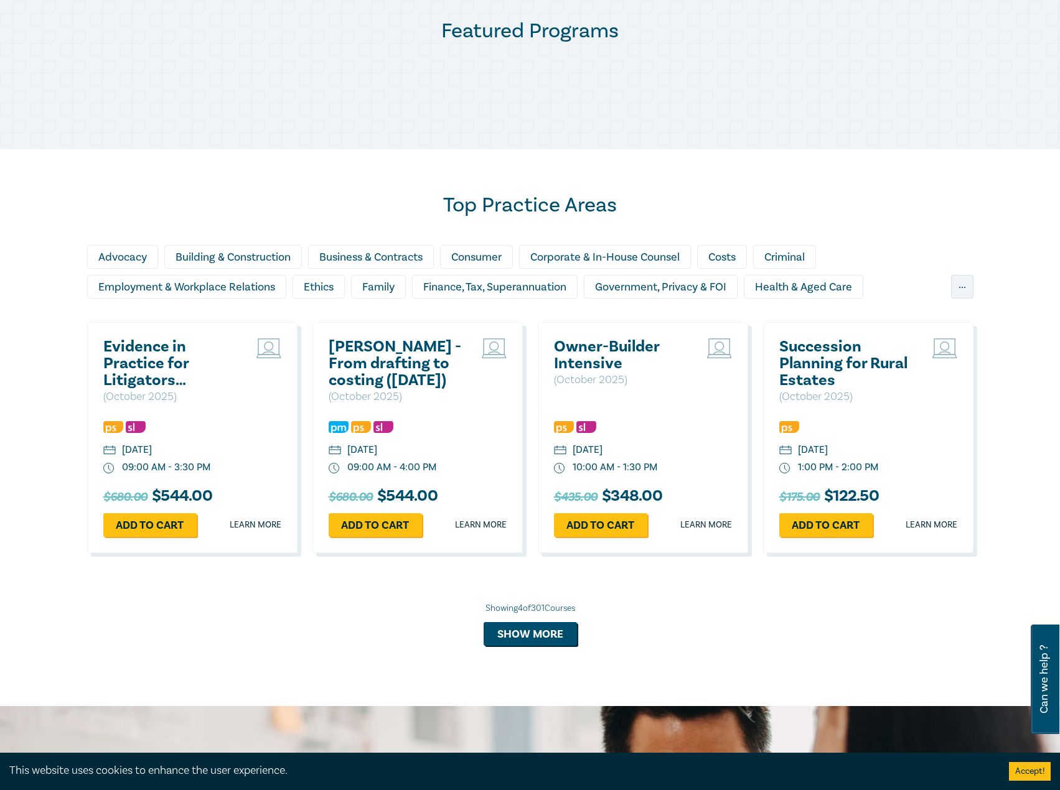
click at [209, 385] on h2 "Evidence in Practice for Litigators (Oct 2025)" at bounding box center [170, 363] width 134 height 50
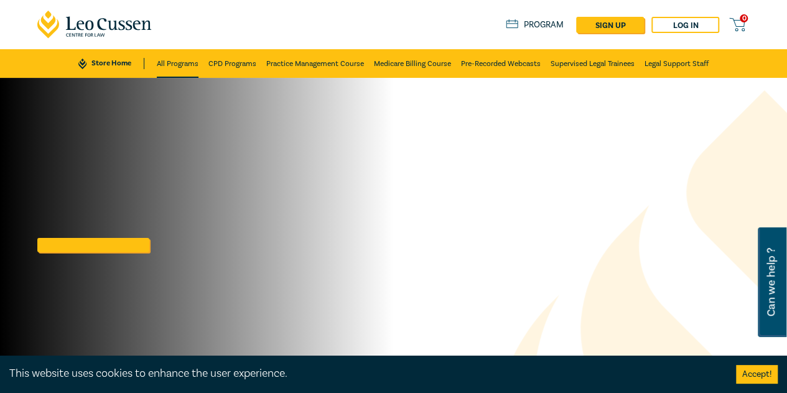
click at [198, 68] on li "All Programs" at bounding box center [180, 63] width 47 height 29
click at [231, 63] on link "CPD Programs" at bounding box center [232, 63] width 48 height 29
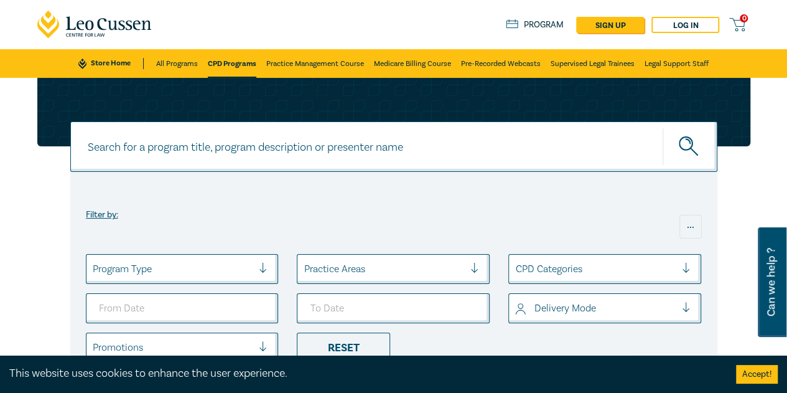
click at [121, 65] on link "Store Home" at bounding box center [110, 63] width 65 height 11
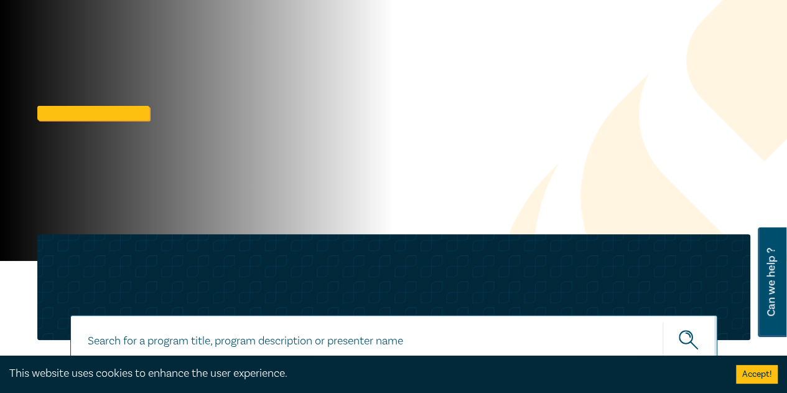
scroll to position [187, 0]
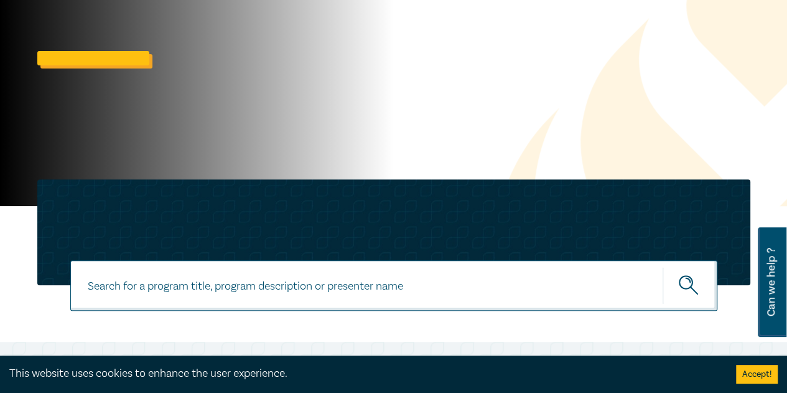
click at [139, 60] on link at bounding box center [93, 58] width 112 height 14
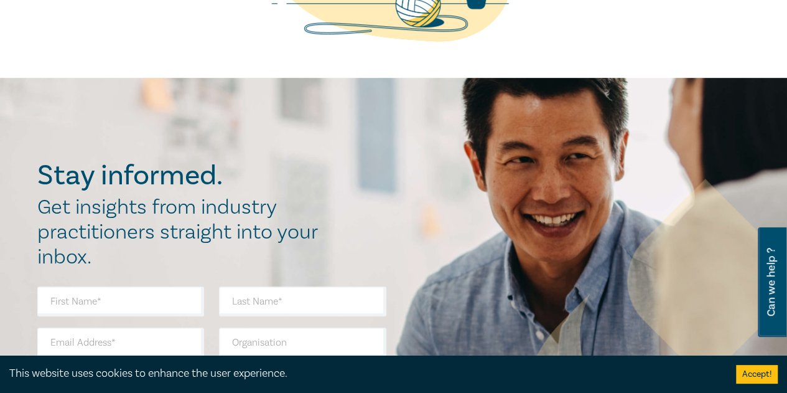
scroll to position [373, 0]
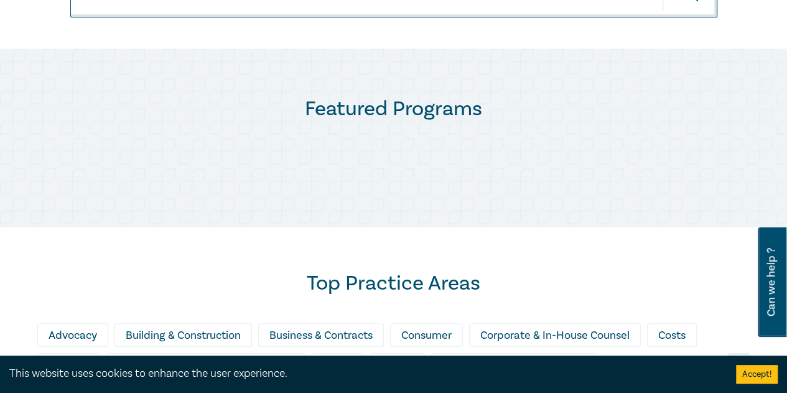
scroll to position [560, 0]
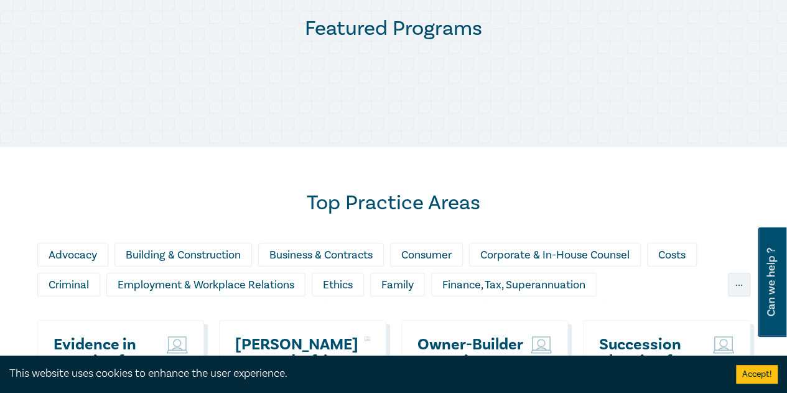
click at [263, 83] on div at bounding box center [393, 80] width 713 height 37
drag, startPoint x: 544, startPoint y: 132, endPoint x: 253, endPoint y: 1, distance: 319.4
click at [543, 132] on div "Featured Programs" at bounding box center [393, 57] width 787 height 179
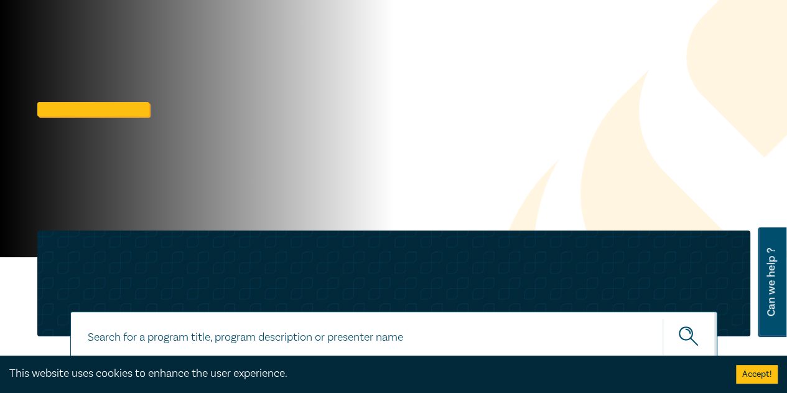
scroll to position [62, 0]
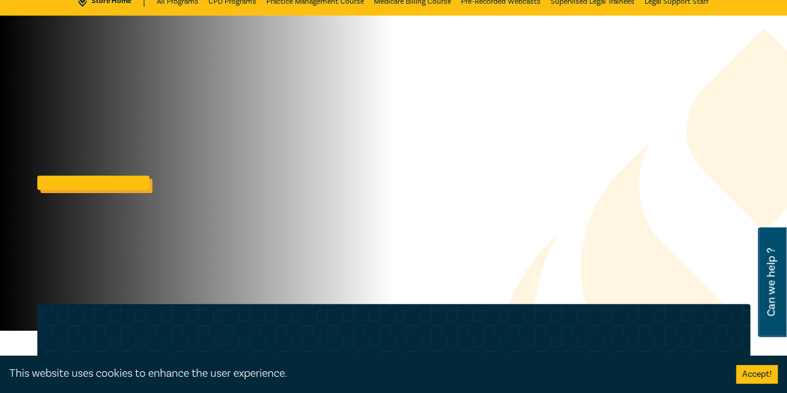
click at [141, 185] on link at bounding box center [93, 182] width 112 height 14
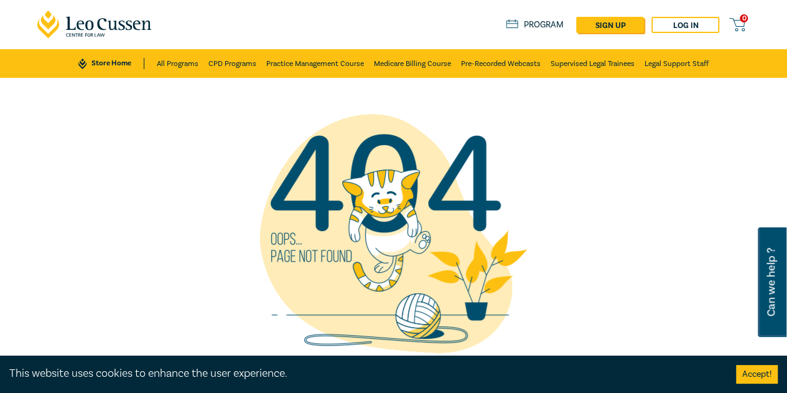
click at [98, 52] on ul "Store Home All Programs CPD Programs Practice Management Course Medicare Billin…" at bounding box center [393, 63] width 630 height 29
click at [114, 58] on link "Store Home" at bounding box center [110, 63] width 65 height 11
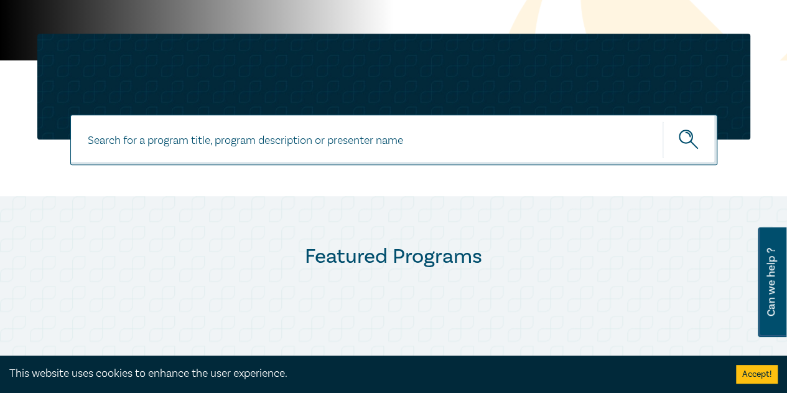
scroll to position [187, 0]
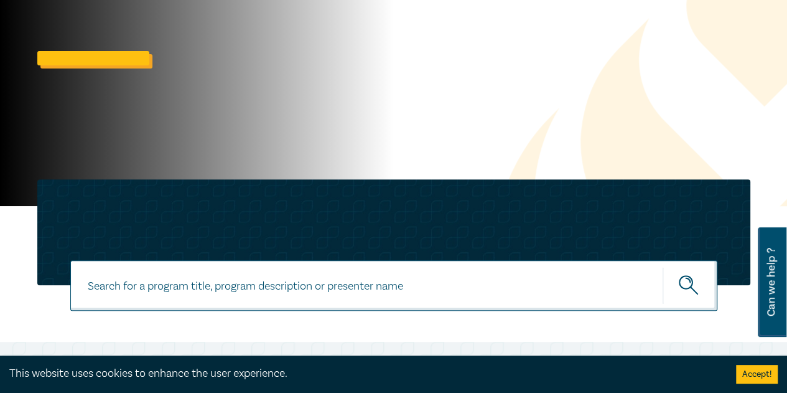
click at [128, 62] on link at bounding box center [93, 58] width 112 height 14
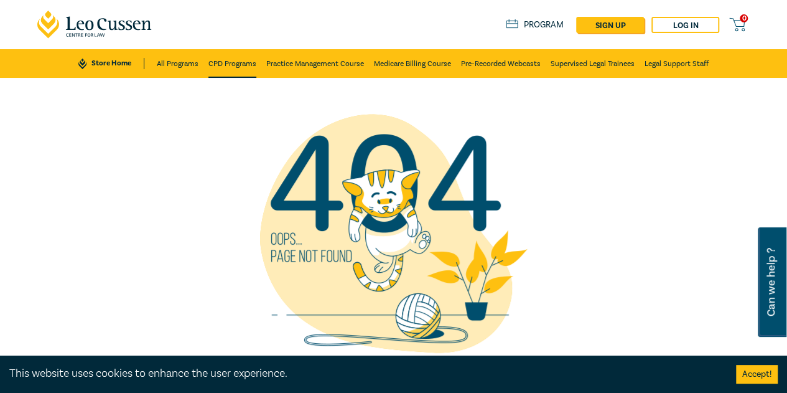
click at [245, 52] on link "CPD Programs" at bounding box center [232, 63] width 48 height 29
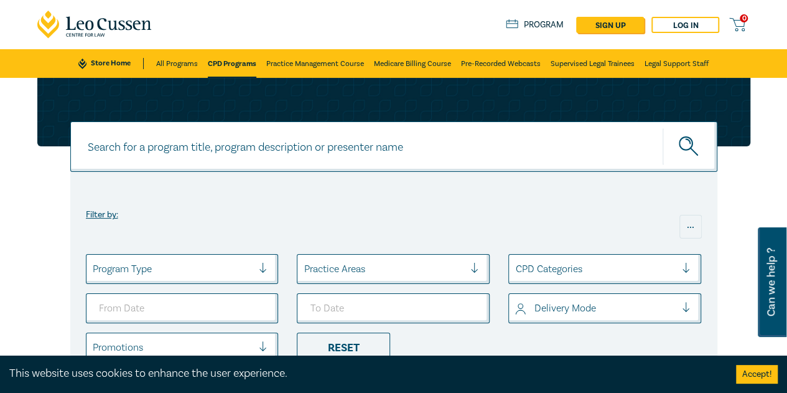
click at [126, 69] on ul "Store Home All Programs CPD Programs Practice Management Course Medicare Billin…" at bounding box center [393, 63] width 630 height 29
click at [121, 63] on link "Store Home" at bounding box center [110, 63] width 65 height 11
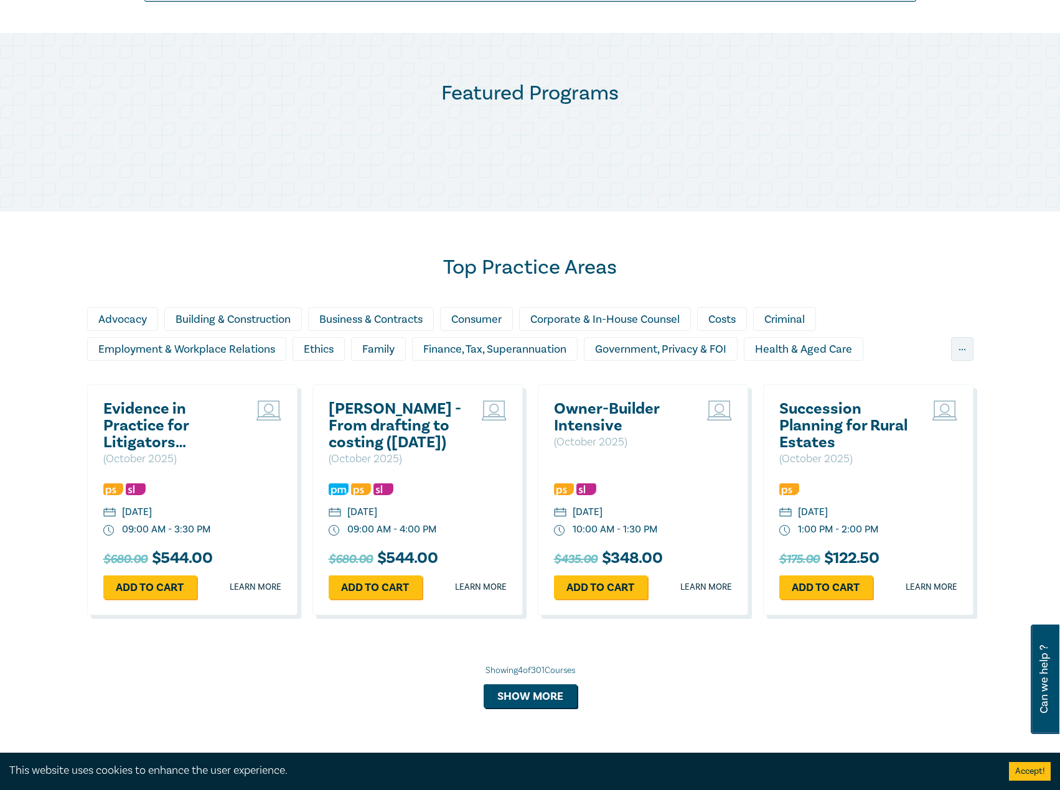
scroll to position [684, 0]
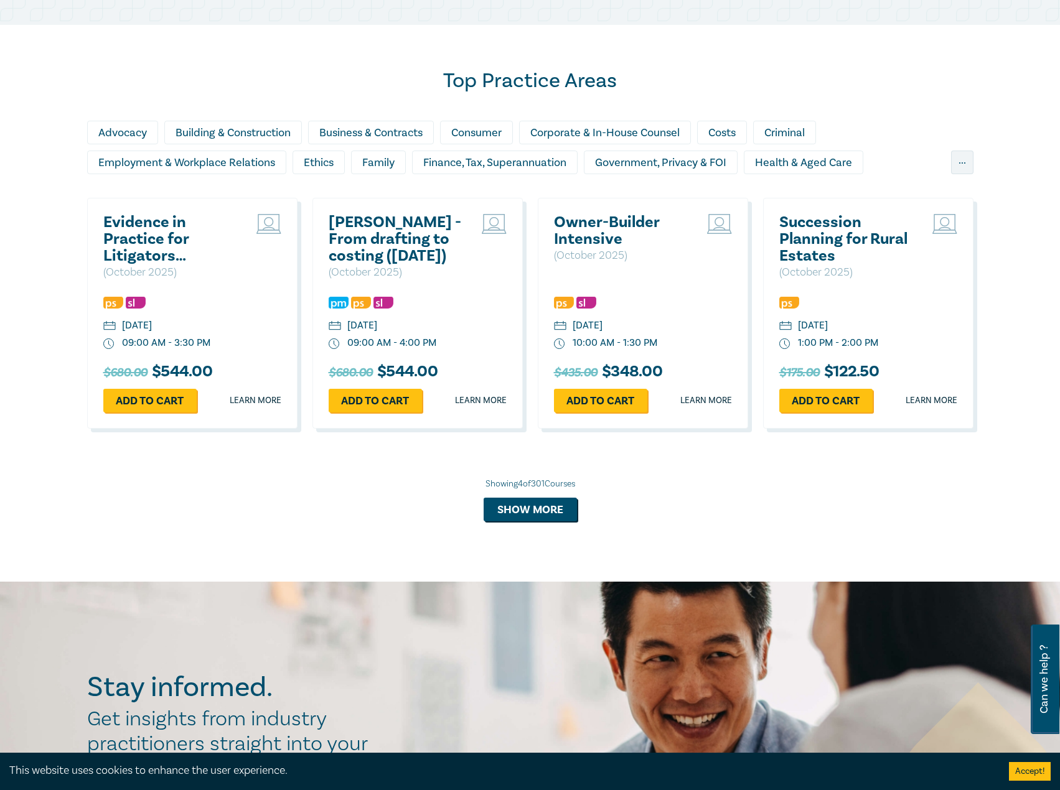
click at [365, 233] on h2 "[PERSON_NAME] - From drafting to costing ([DATE])" at bounding box center [396, 239] width 134 height 50
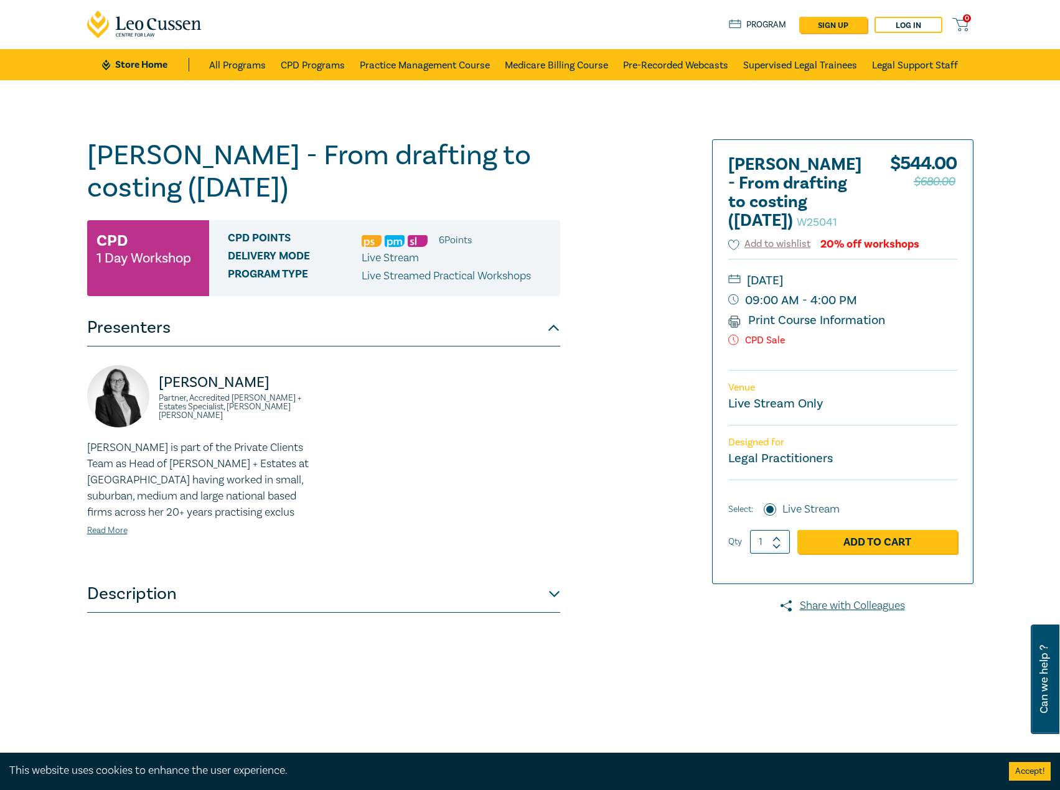
drag, startPoint x: 394, startPoint y: 362, endPoint x: 393, endPoint y: 352, distance: 10.0
click at [394, 362] on div "[PERSON_NAME] Partner, Accredited [PERSON_NAME] + Estates Specialist, [PERSON_N…" at bounding box center [323, 461] width 473 height 229
drag, startPoint x: 307, startPoint y: 186, endPoint x: 333, endPoint y: 191, distance: 27.2
click at [317, 190] on h1 "[PERSON_NAME] - From drafting to costing ([DATE]) W25041" at bounding box center [323, 171] width 473 height 65
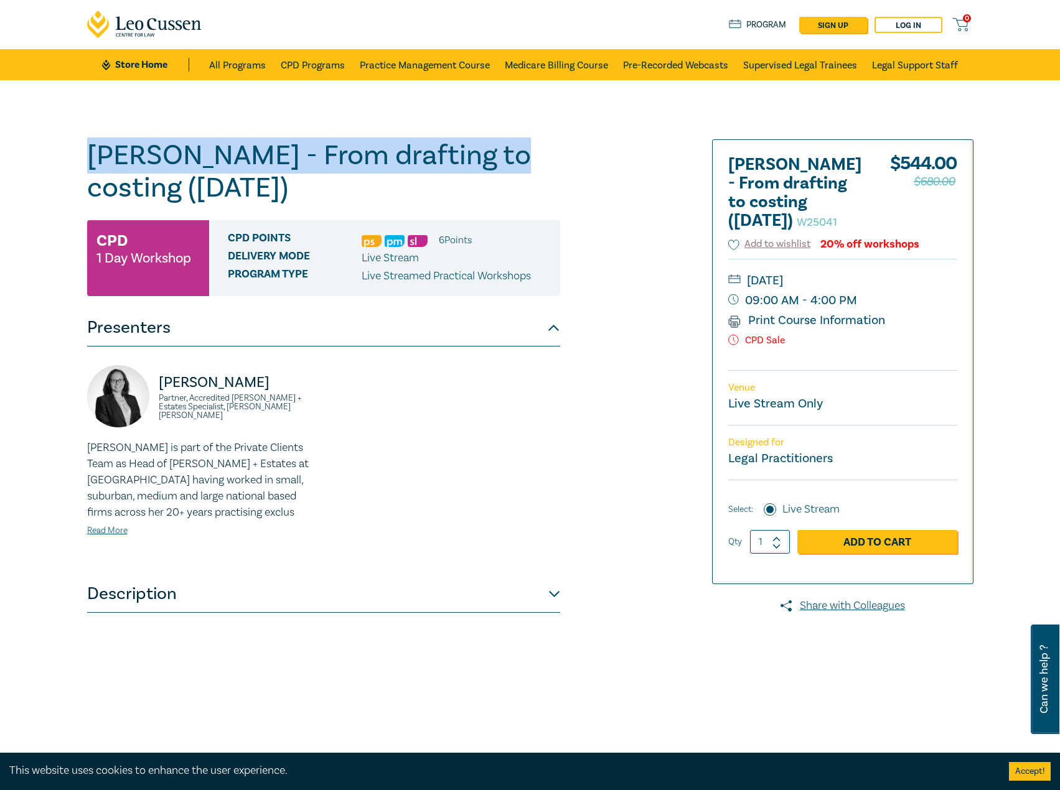
drag, startPoint x: 493, startPoint y: 161, endPoint x: 178, endPoint y: 148, distance: 315.1
click at [70, 142] on div "[PERSON_NAME] - From drafting to costing ([DATE]) W25041 CPD 1 Day Workshop CPD…" at bounding box center [530, 450] width 1060 height 740
copy h1 "[PERSON_NAME] - From drafting to costing"
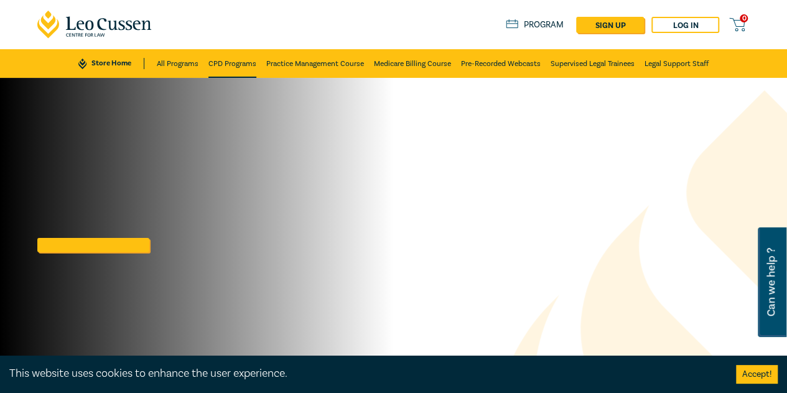
click at [223, 55] on link "CPD Programs" at bounding box center [232, 63] width 48 height 29
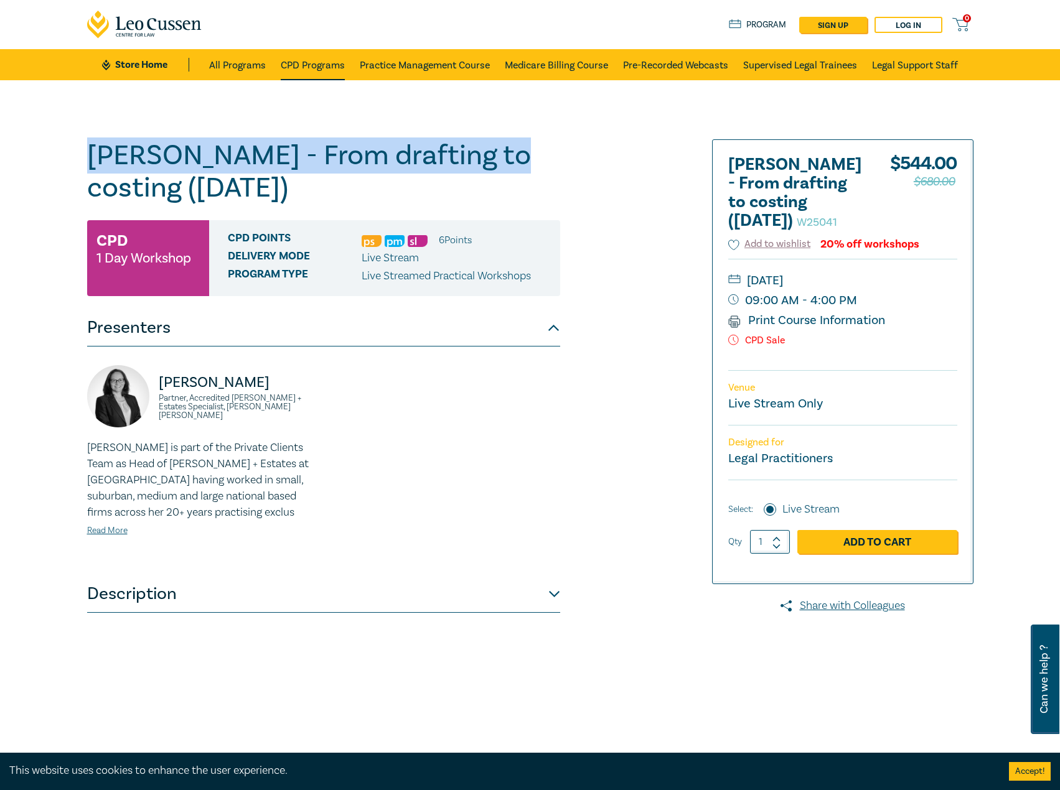
drag, startPoint x: 0, startPoint y: 0, endPoint x: 331, endPoint y: 61, distance: 336.6
click at [325, 67] on link "CPD Programs" at bounding box center [313, 64] width 64 height 31
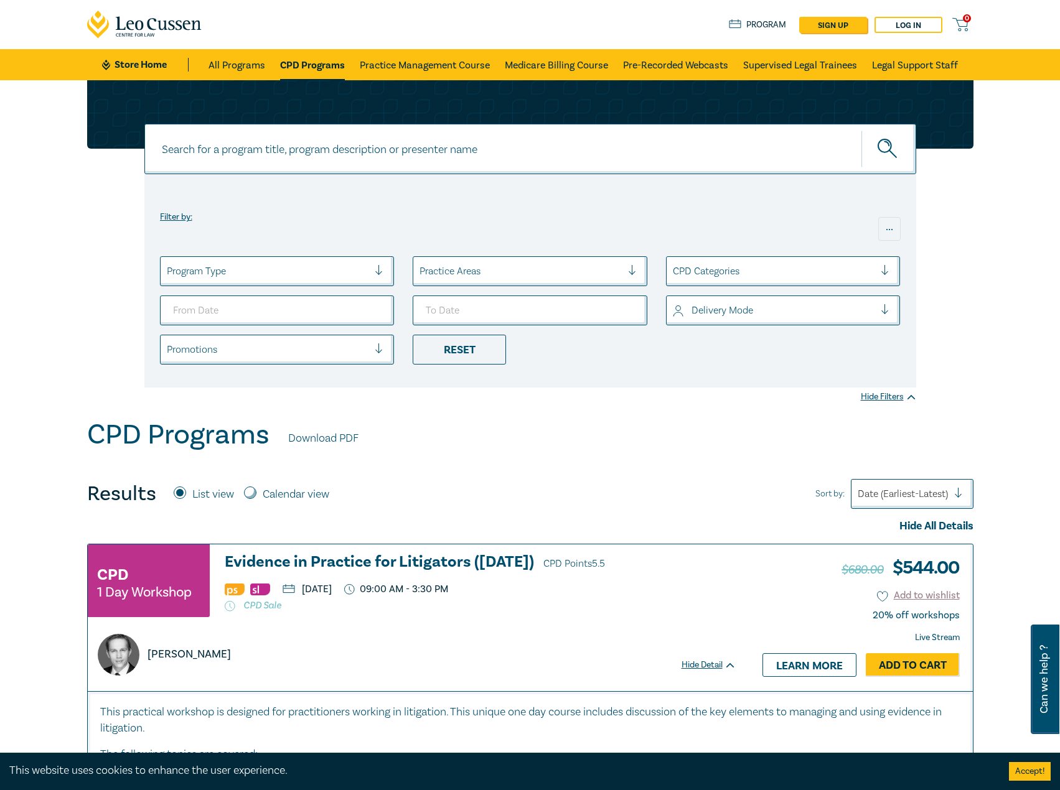
click at [408, 141] on input at bounding box center [530, 149] width 772 height 50
type input "s26201"
click at [861, 130] on button "submit" at bounding box center [888, 149] width 55 height 38
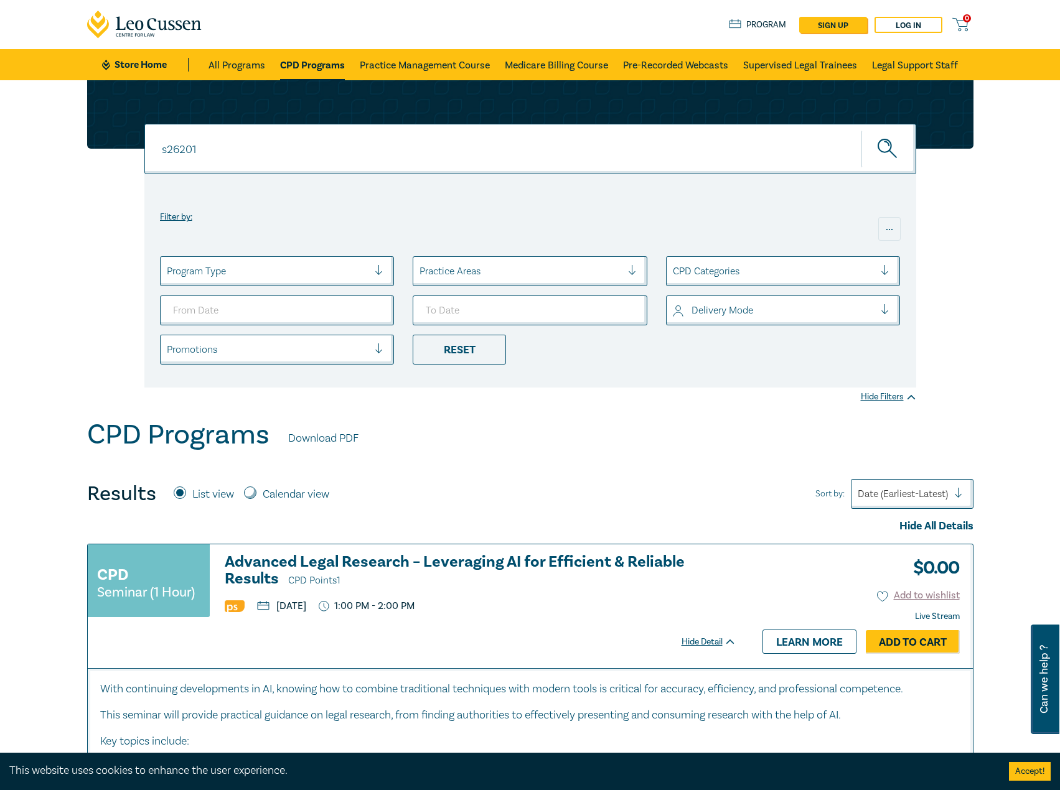
click at [518, 564] on h3 "Advanced Legal Research – Leveraging AI for Efficient & Reliable Results CPD Po…" at bounding box center [480, 571] width 511 height 35
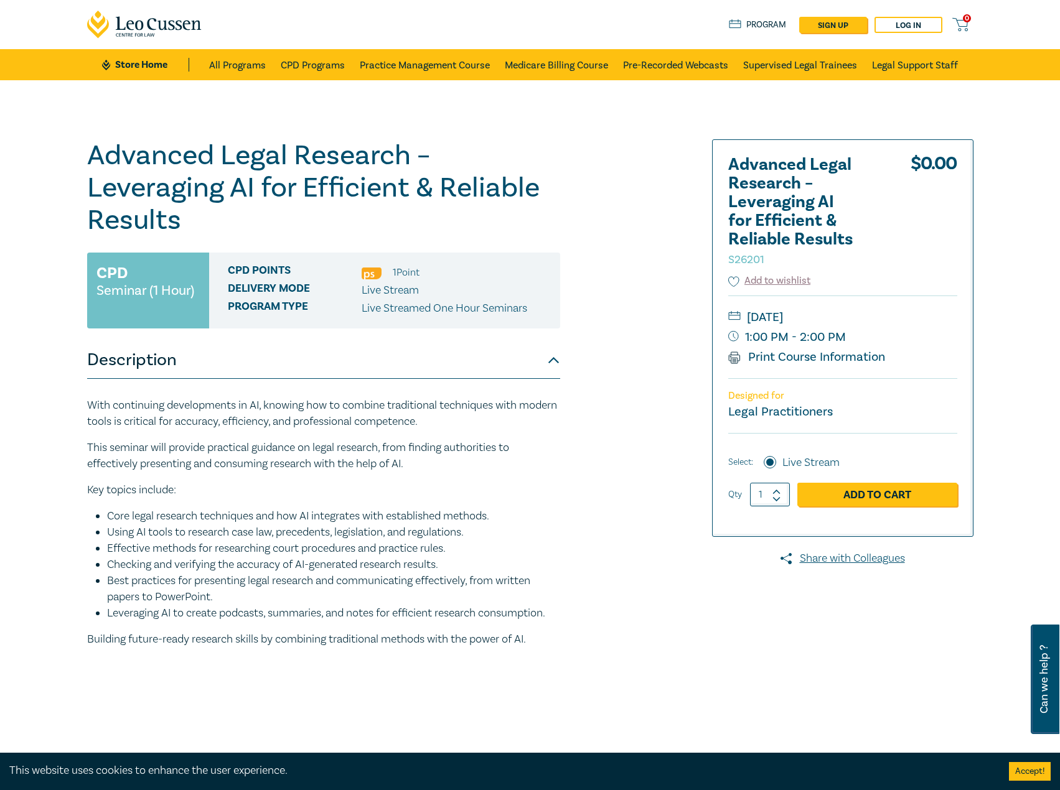
click at [138, 58] on link "Store Home" at bounding box center [145, 65] width 86 height 14
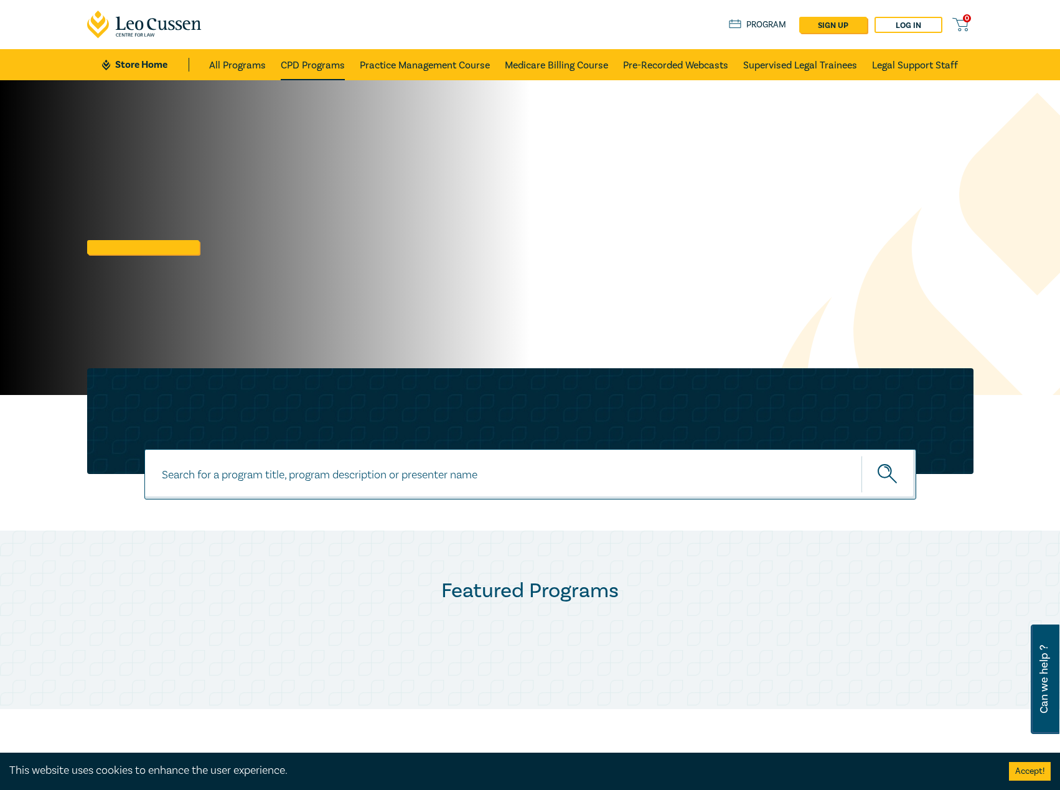
click at [322, 72] on link "CPD Programs" at bounding box center [313, 64] width 64 height 31
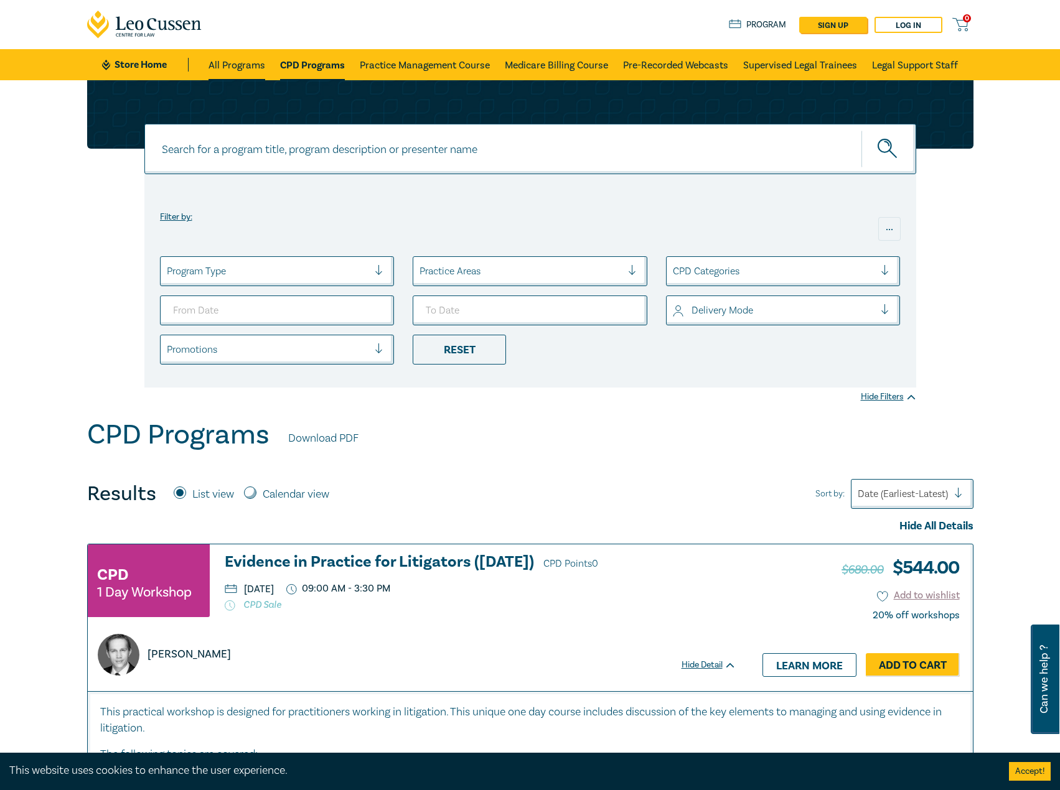
click at [242, 62] on link "All Programs" at bounding box center [236, 64] width 57 height 31
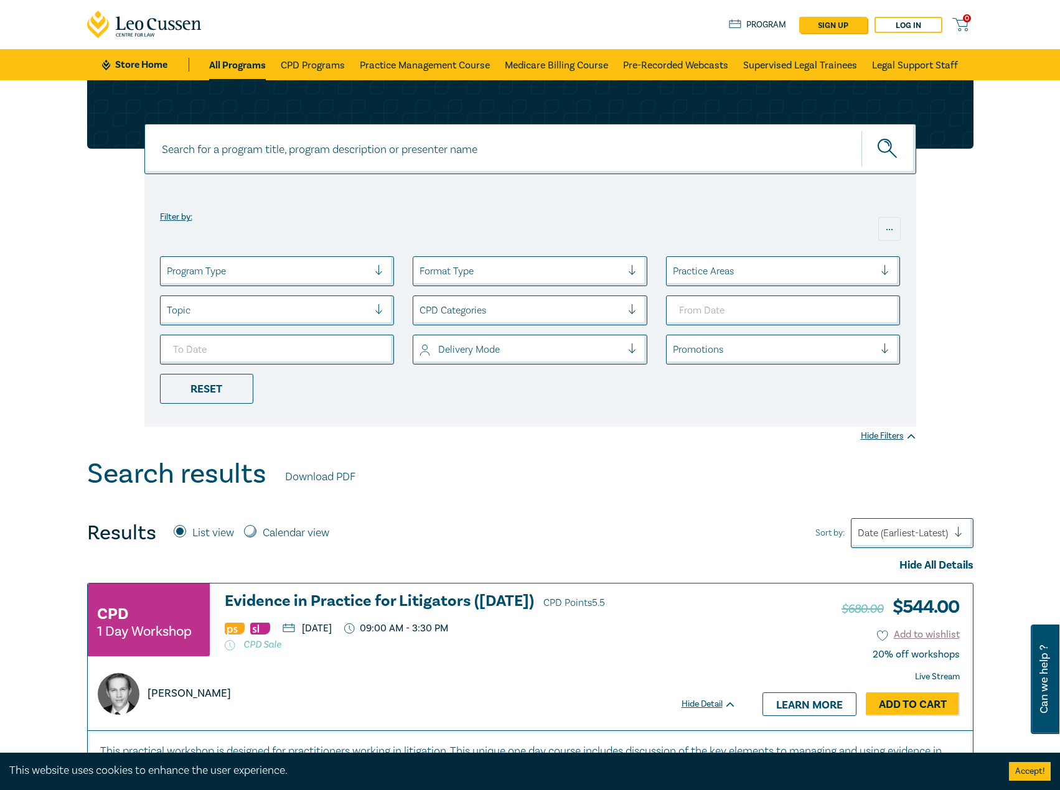
click at [128, 55] on ul "Store Home All Programs CPD Programs Practice Management Course Medicare Billin…" at bounding box center [529, 64] width 855 height 31
click at [128, 64] on link "Store Home" at bounding box center [145, 65] width 86 height 14
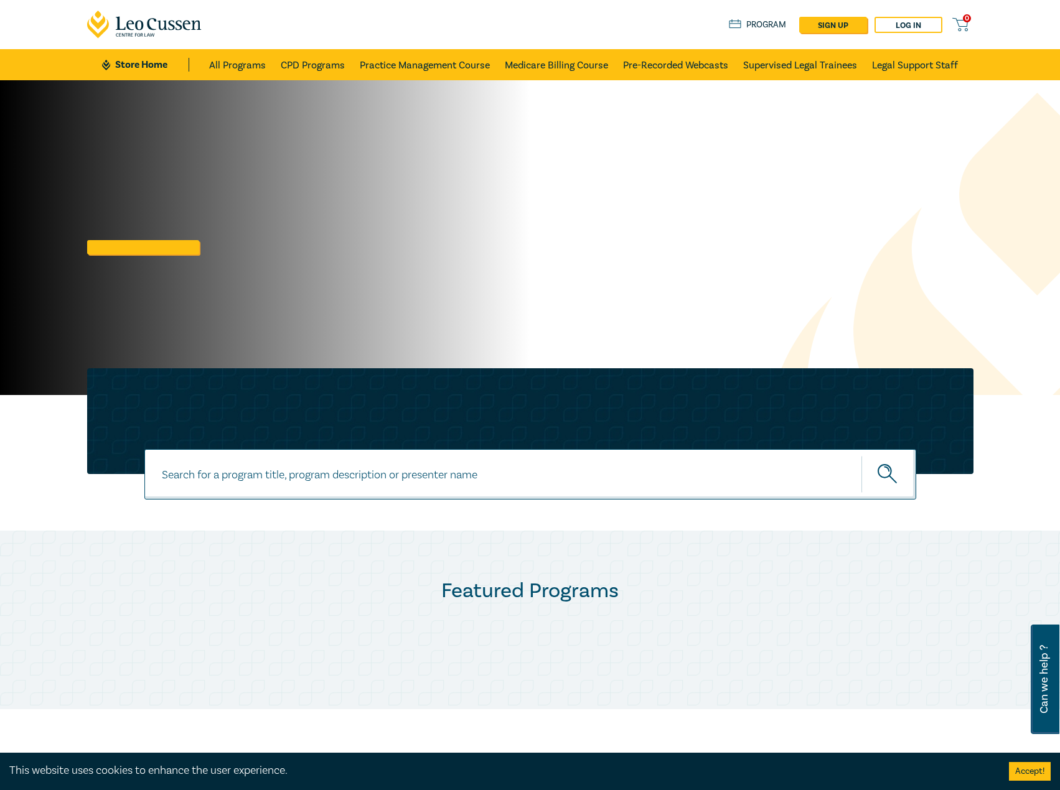
click at [119, 50] on ul "Store Home All Programs CPD Programs Practice Management Course Medicare Billin…" at bounding box center [529, 64] width 855 height 31
click at [131, 68] on link "Store Home" at bounding box center [145, 65] width 86 height 14
click at [299, 55] on link "CPD Programs" at bounding box center [313, 64] width 64 height 31
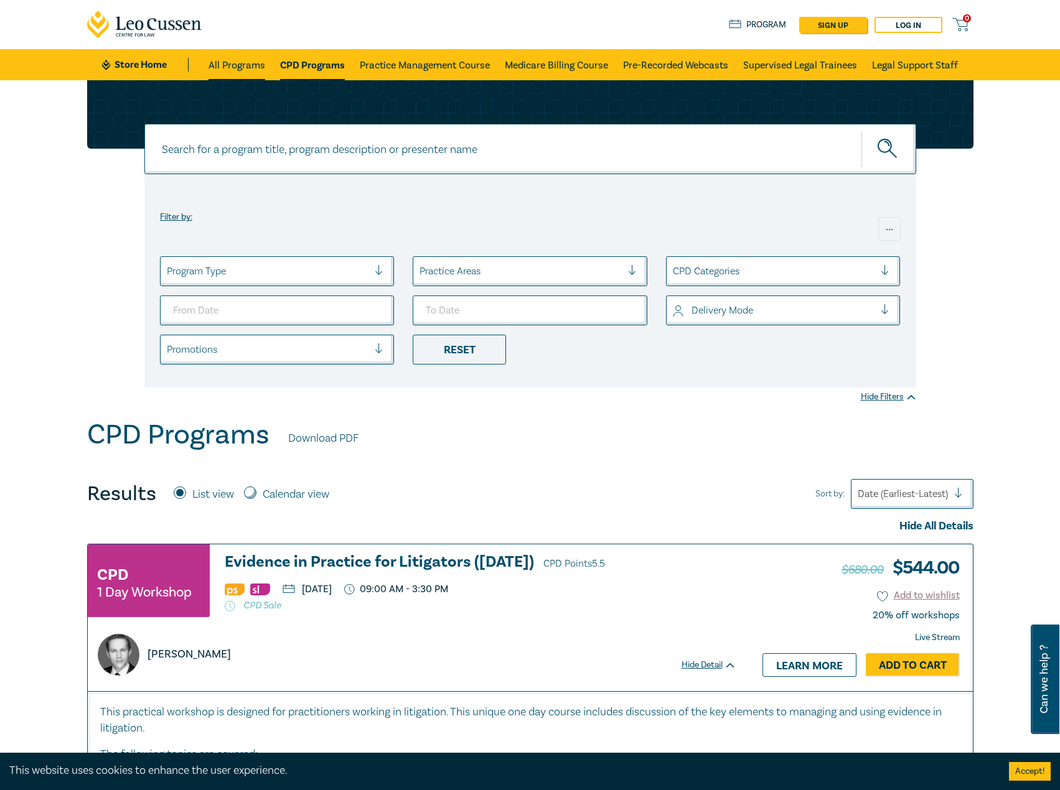
click at [243, 75] on link "All Programs" at bounding box center [236, 64] width 57 height 31
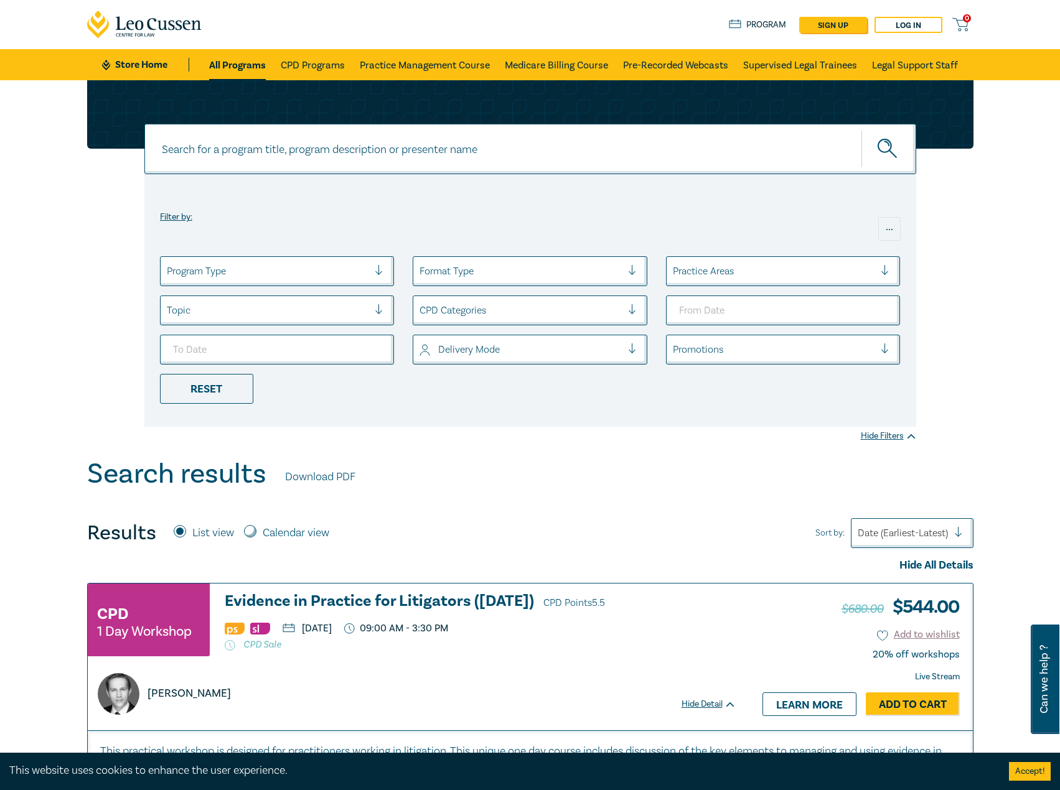
click at [381, 594] on h3 "Evidence in Practice for Litigators ([DATE]) CPD Points 5.5" at bounding box center [480, 602] width 511 height 19
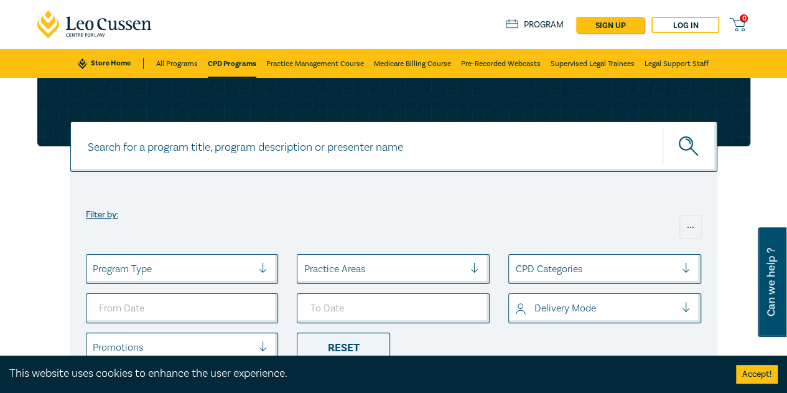
drag, startPoint x: 95, startPoint y: 52, endPoint x: 91, endPoint y: 58, distance: 7.3
click at [93, 54] on ul "Store Home All Programs CPD Programs Practice Management Course Medicare Billin…" at bounding box center [393, 63] width 630 height 29
click at [91, 58] on link "Store Home" at bounding box center [110, 63] width 65 height 11
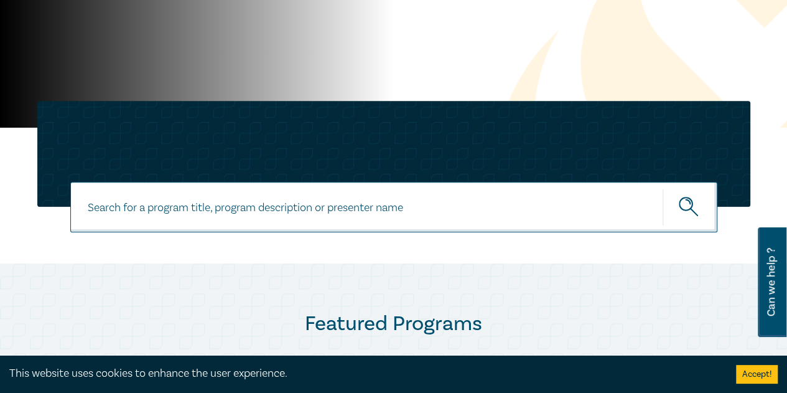
scroll to position [124, 0]
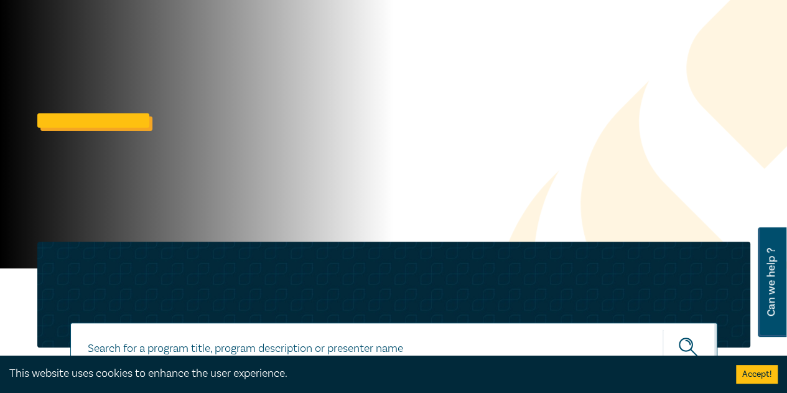
click at [116, 120] on link at bounding box center [93, 120] width 112 height 14
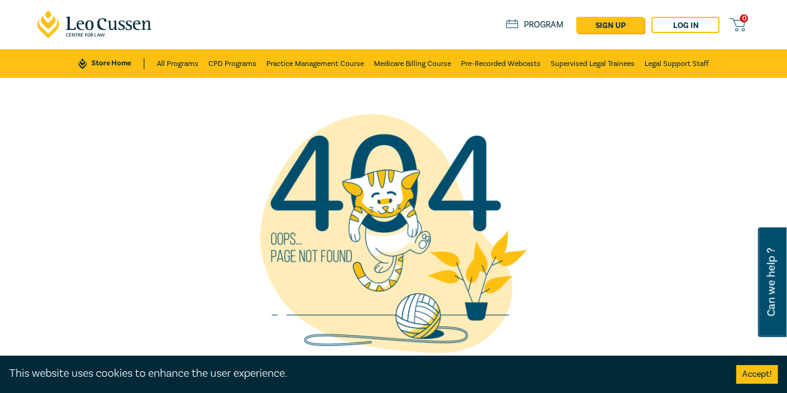
click at [121, 73] on ul "Store Home All Programs CPD Programs Practice Management Course Medicare Billin…" at bounding box center [393, 63] width 630 height 29
click at [116, 64] on link "Store Home" at bounding box center [110, 63] width 65 height 11
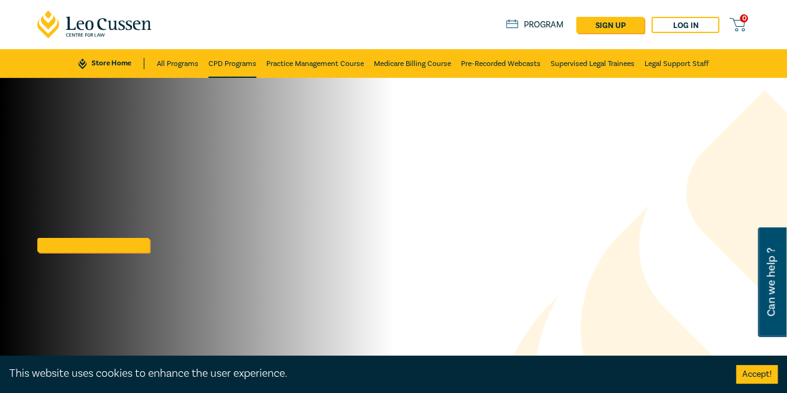
click at [236, 65] on link "CPD Programs" at bounding box center [232, 63] width 48 height 29
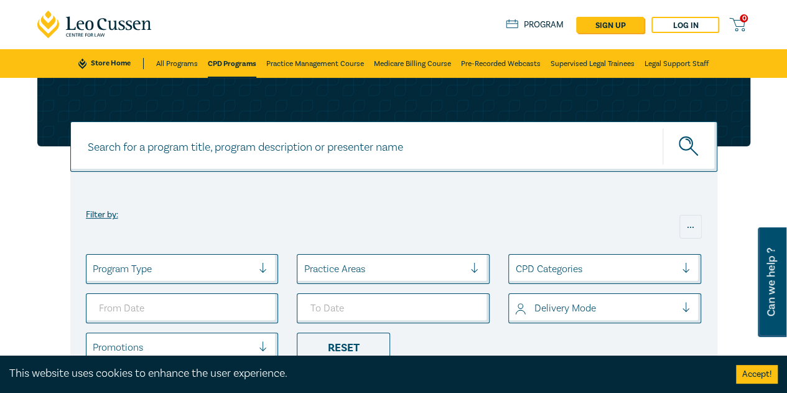
click at [113, 66] on link "Store Home" at bounding box center [110, 63] width 65 height 11
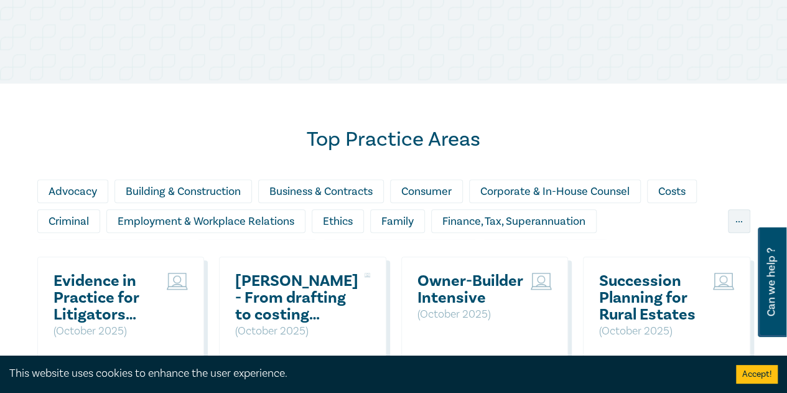
scroll to position [560, 0]
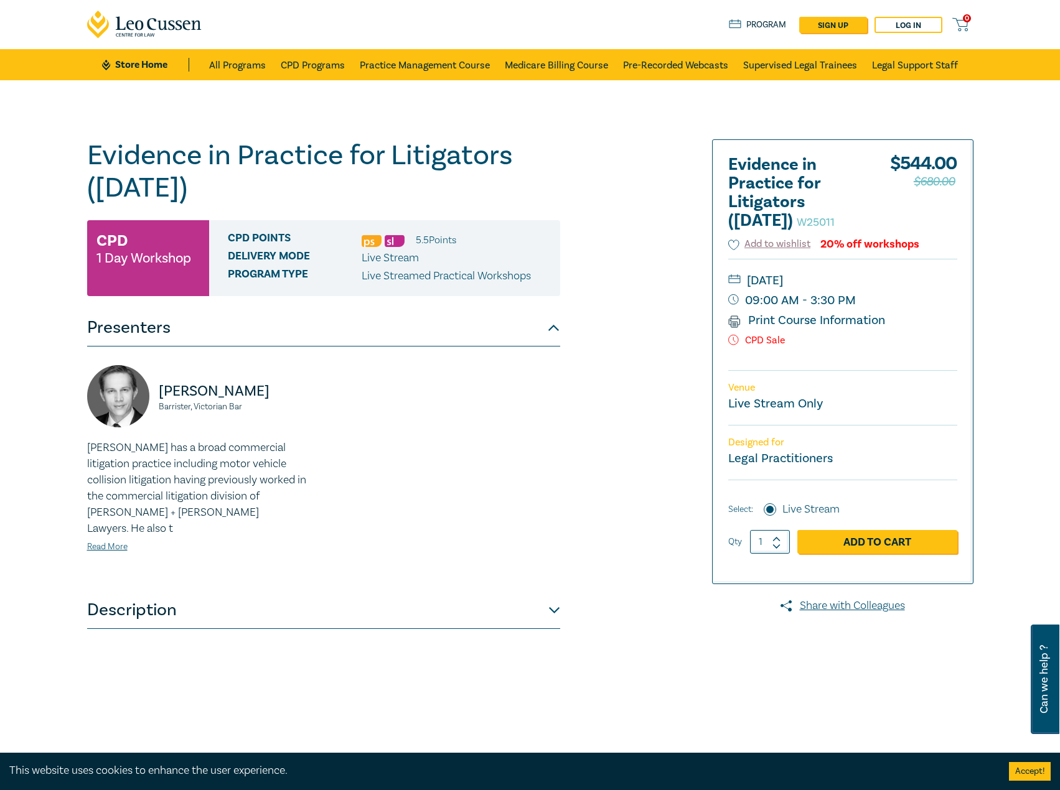
click at [273, 609] on button "Description" at bounding box center [323, 610] width 473 height 37
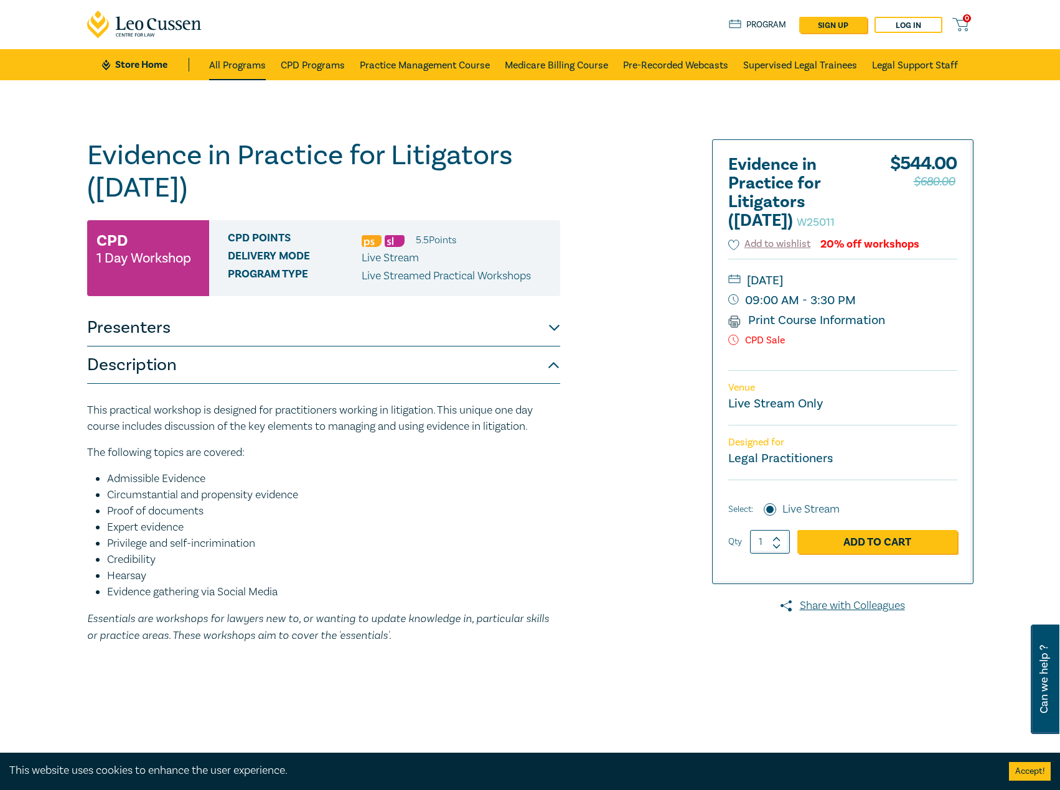
click at [261, 58] on link "All Programs" at bounding box center [237, 64] width 57 height 31
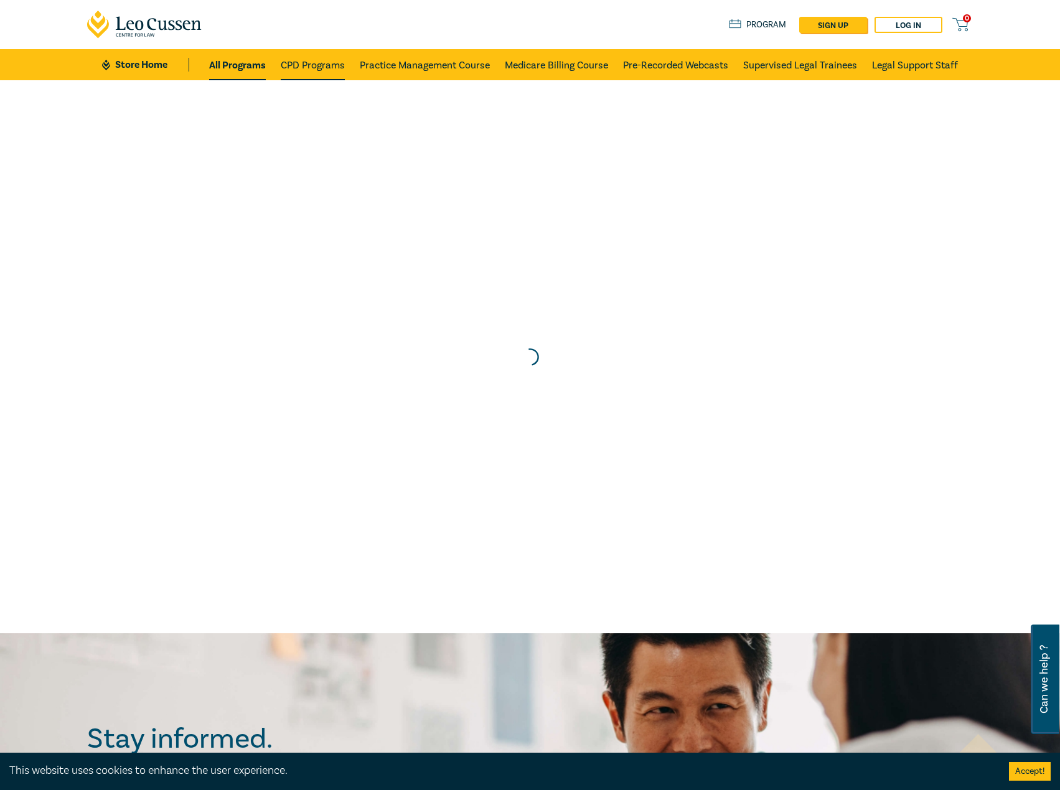
click at [307, 66] on link "CPD Programs" at bounding box center [313, 64] width 64 height 31
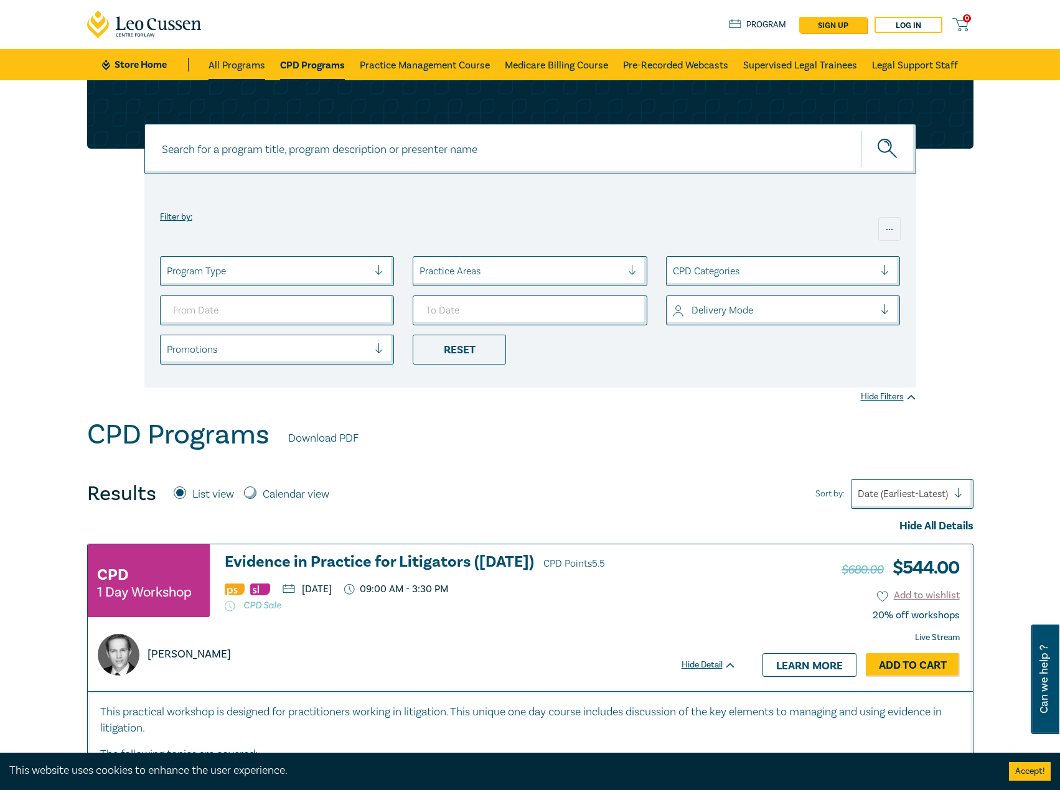
click at [234, 63] on link "All Programs" at bounding box center [236, 64] width 57 height 31
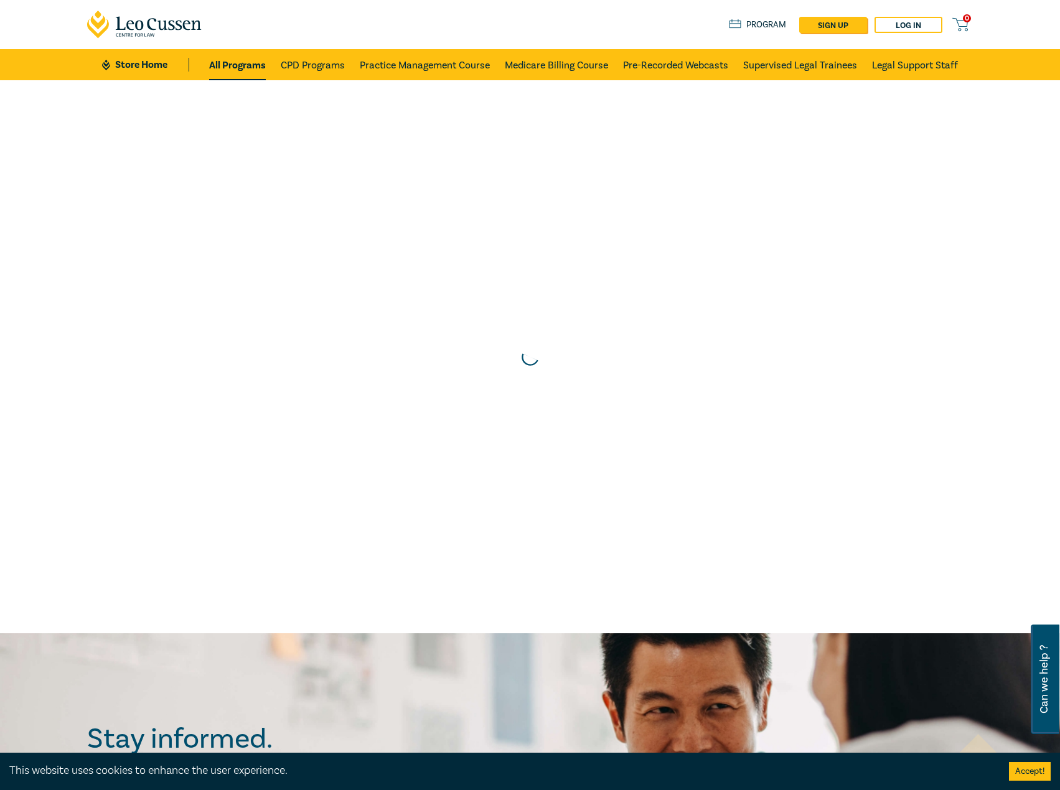
click at [123, 60] on link "Store Home" at bounding box center [145, 65] width 86 height 14
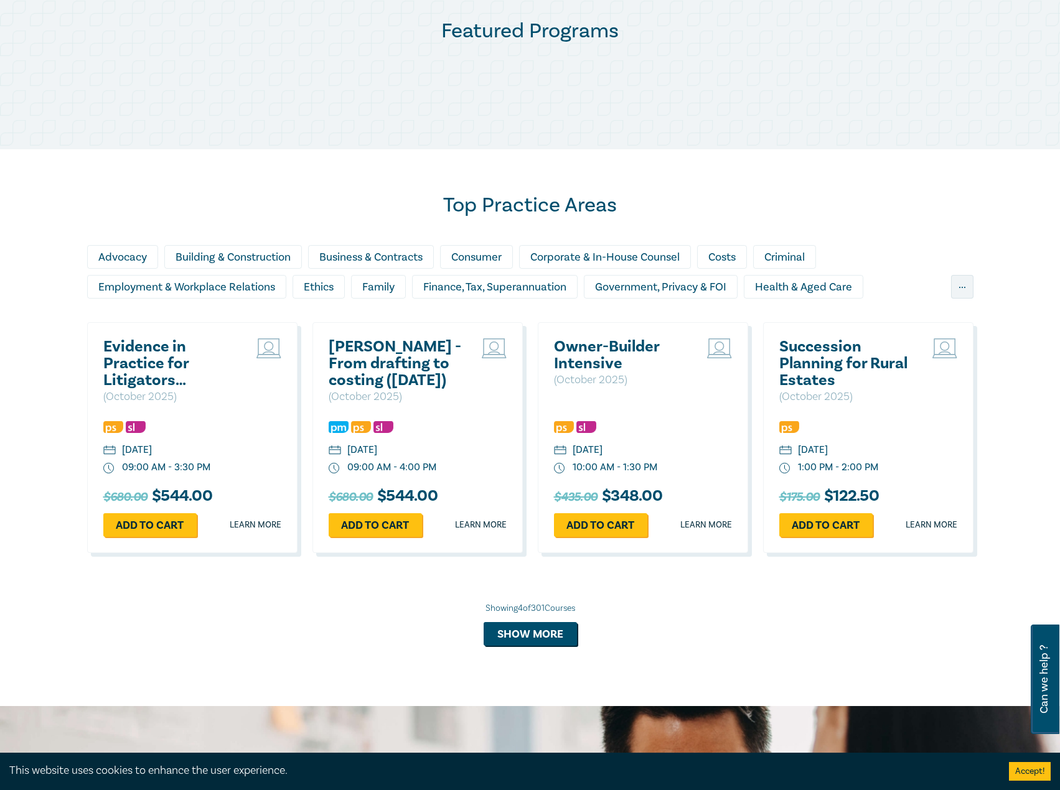
scroll to position [622, 0]
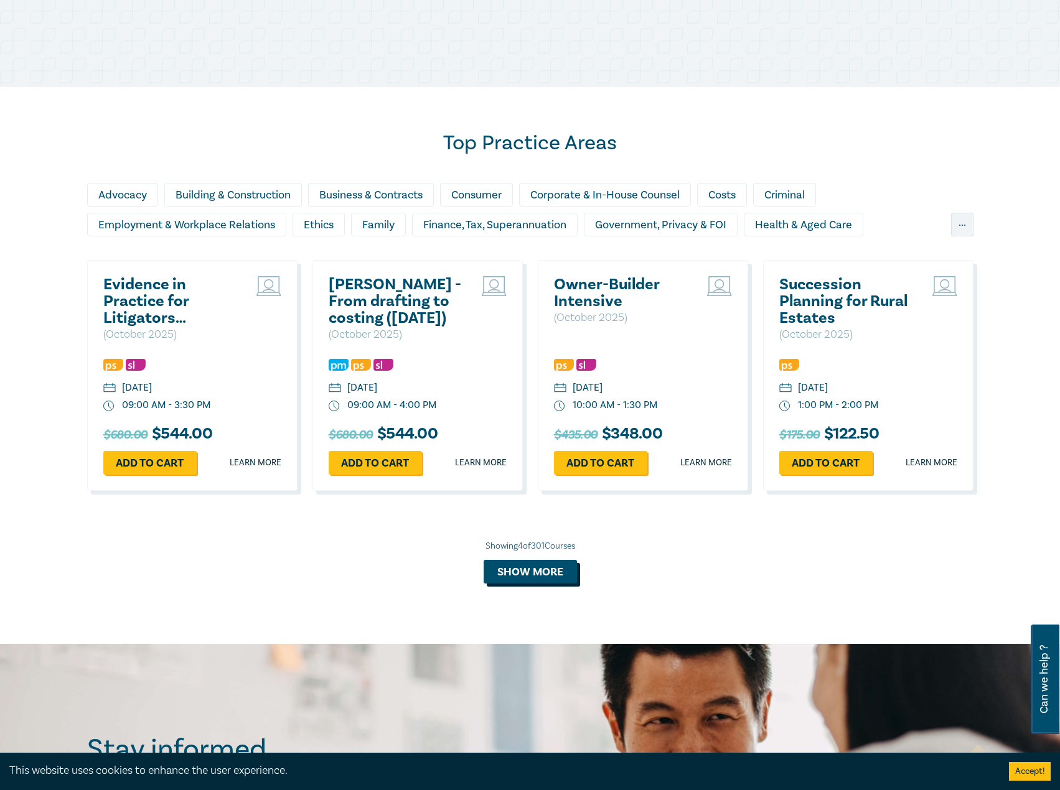
click at [549, 573] on button "Show more" at bounding box center [529, 572] width 93 height 24
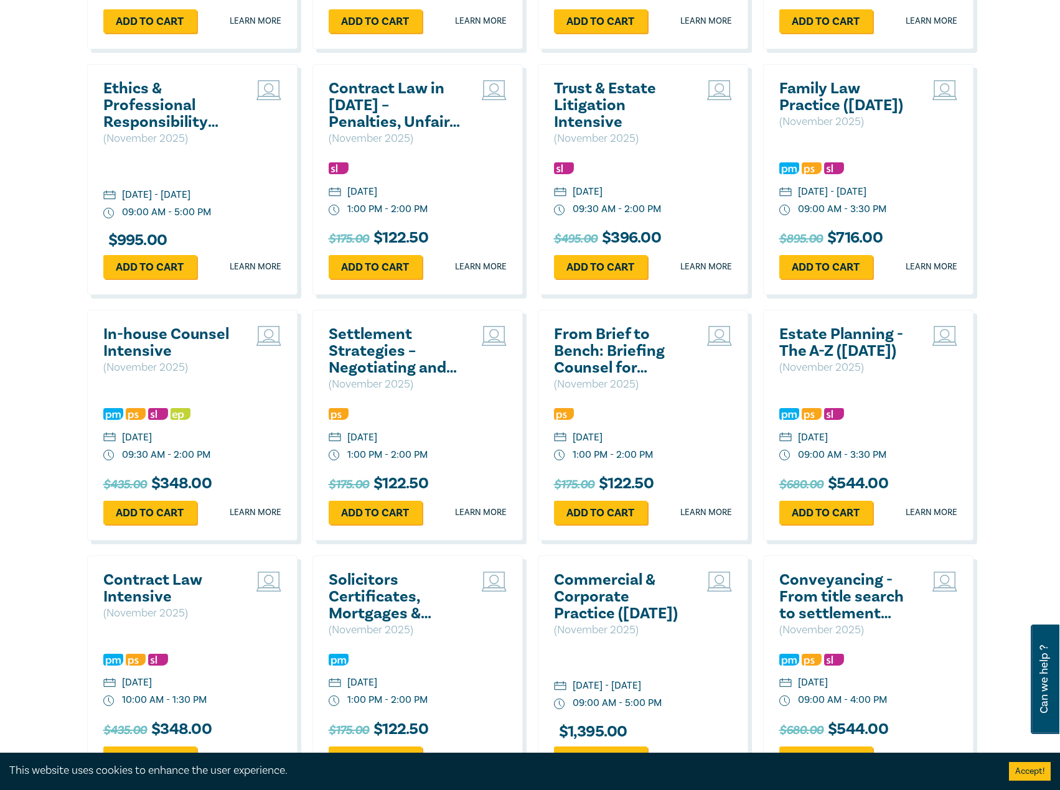
scroll to position [1929, 0]
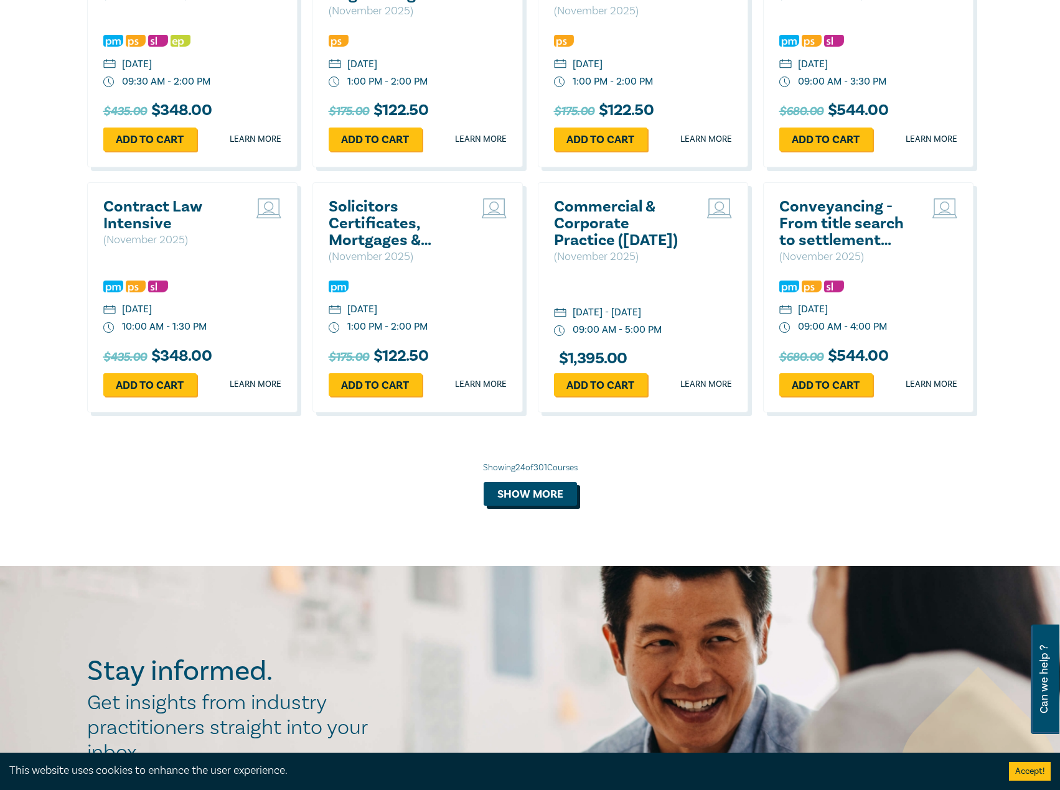
click at [556, 503] on button "Show more" at bounding box center [529, 494] width 93 height 24
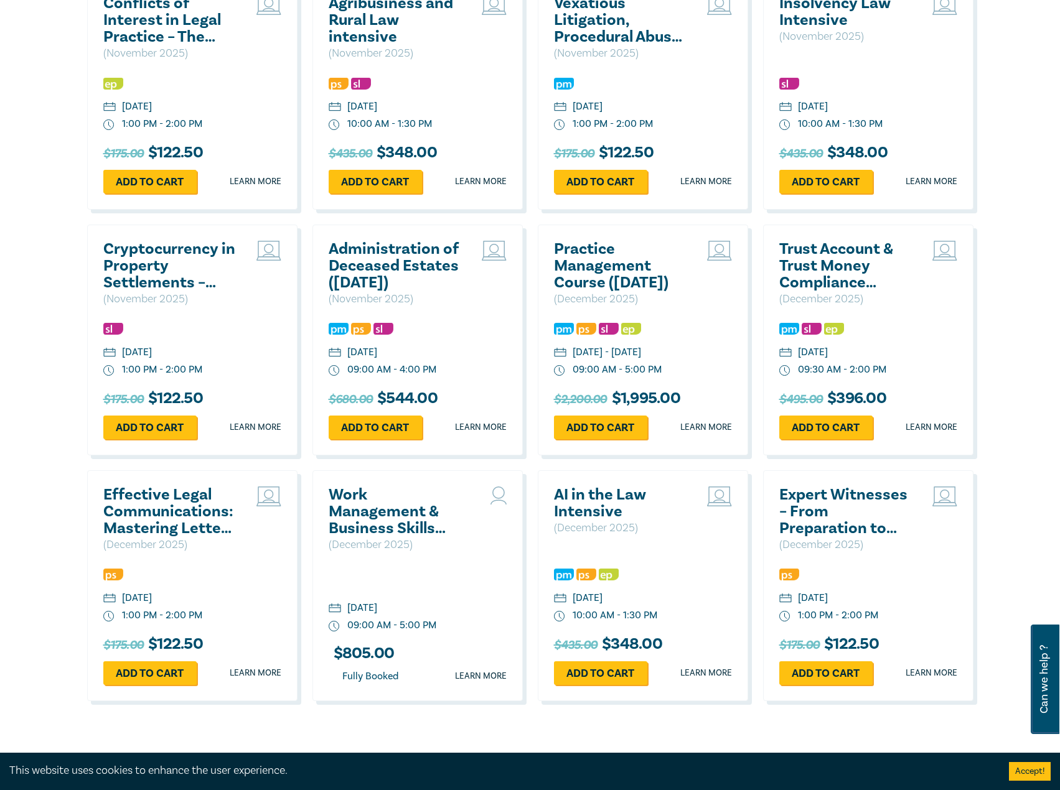
scroll to position [2613, 0]
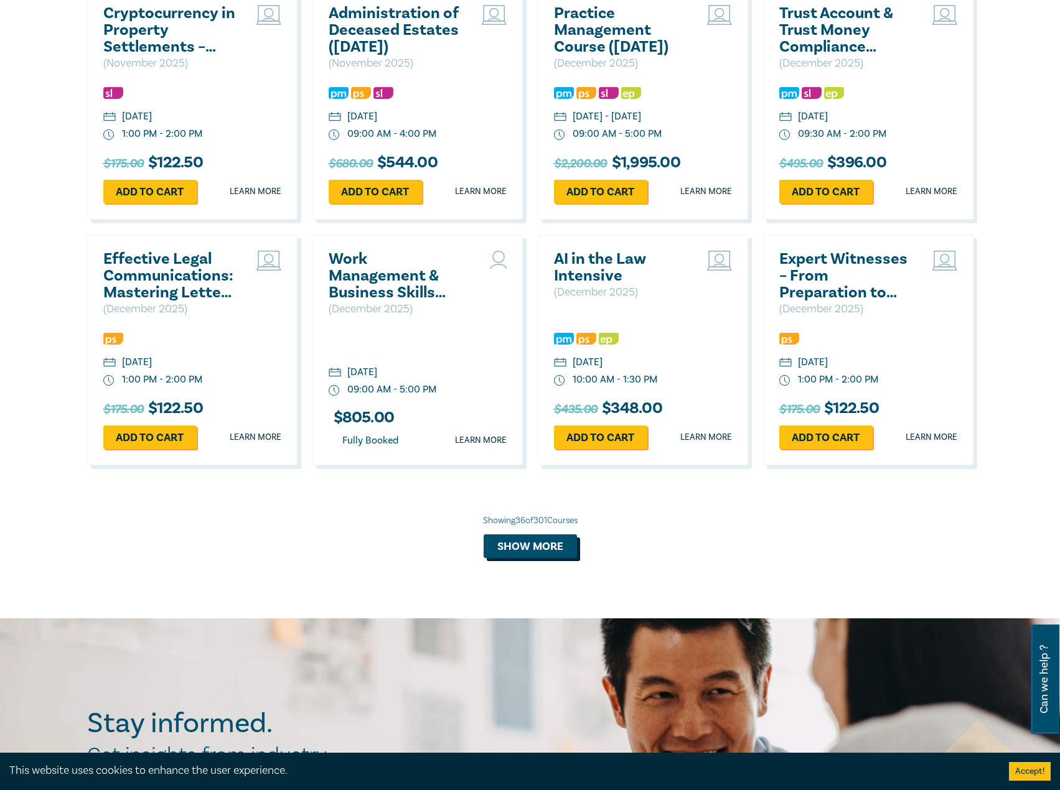
click at [546, 558] on button "Show more" at bounding box center [529, 546] width 93 height 24
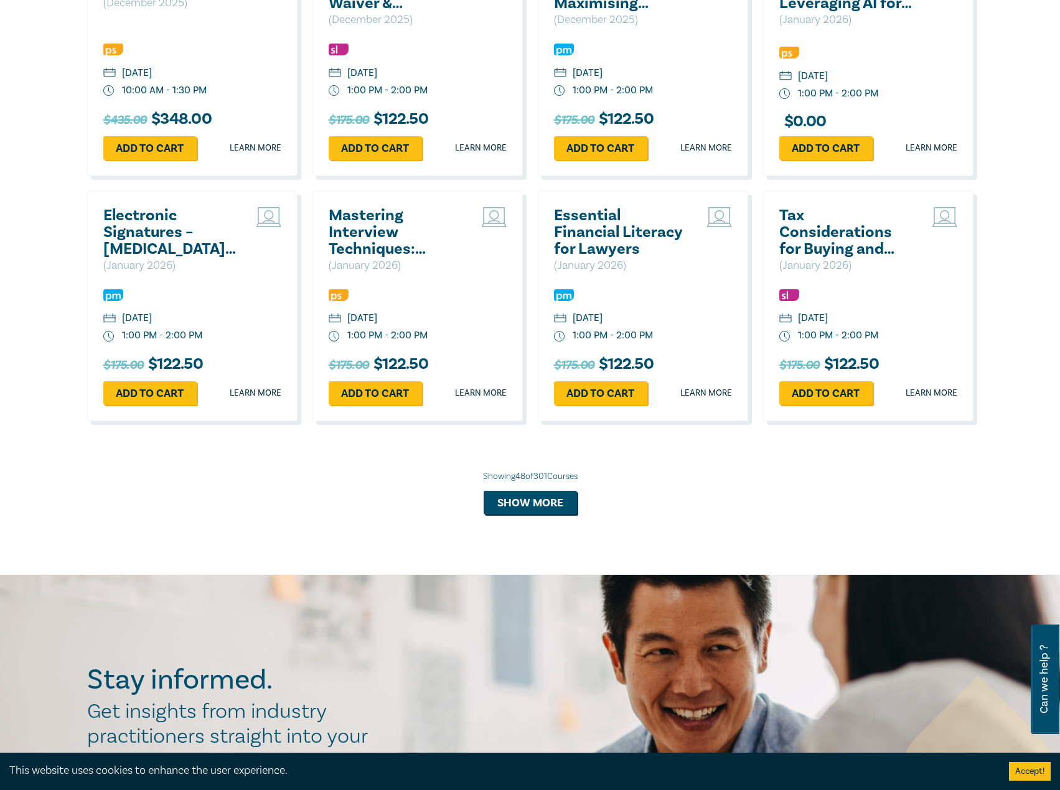
scroll to position [3484, 0]
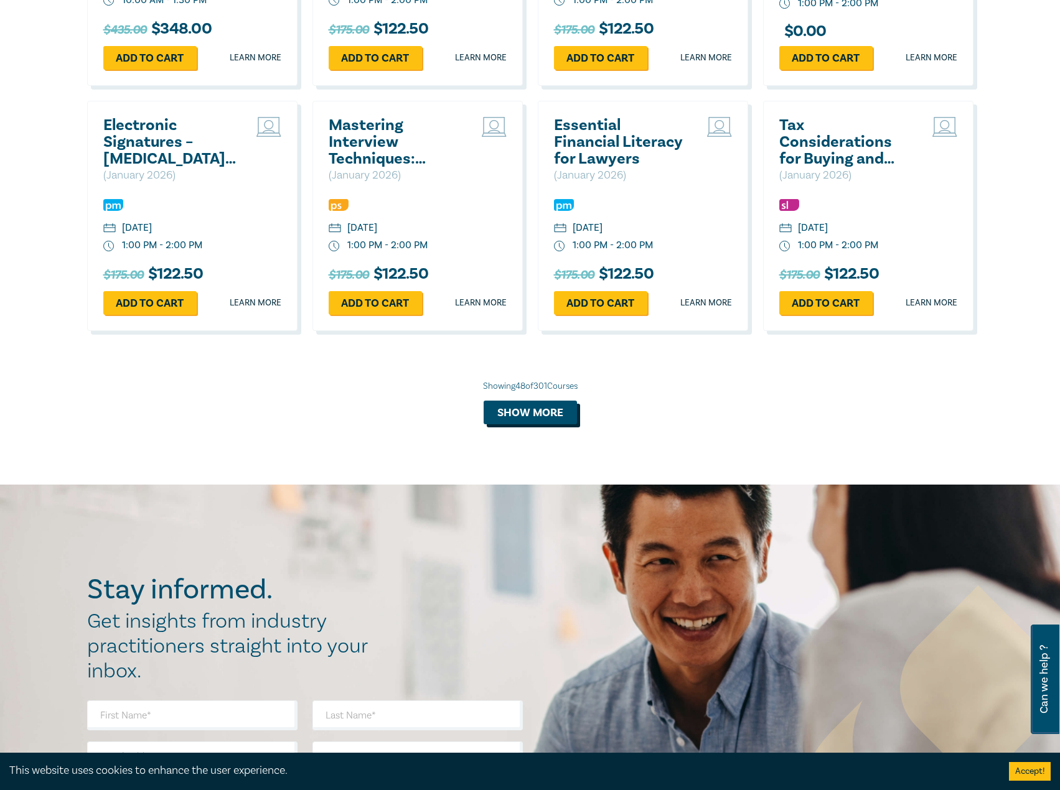
click at [553, 424] on button "Show more" at bounding box center [529, 413] width 93 height 24
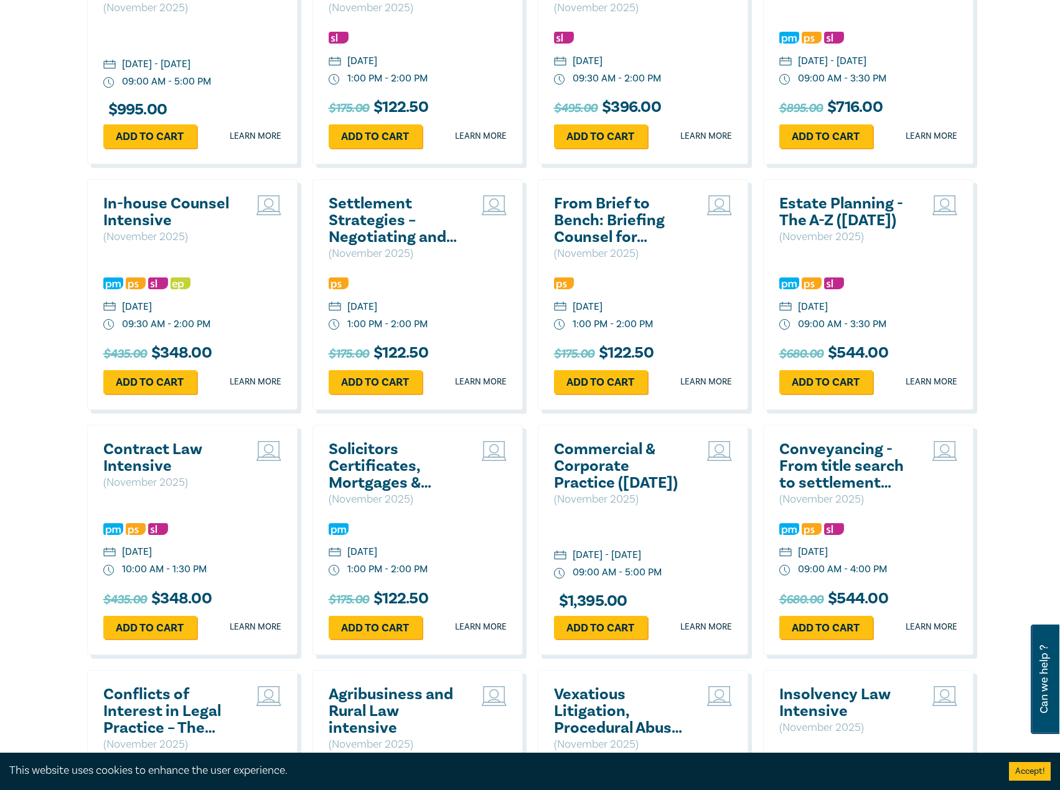
scroll to position [0, 0]
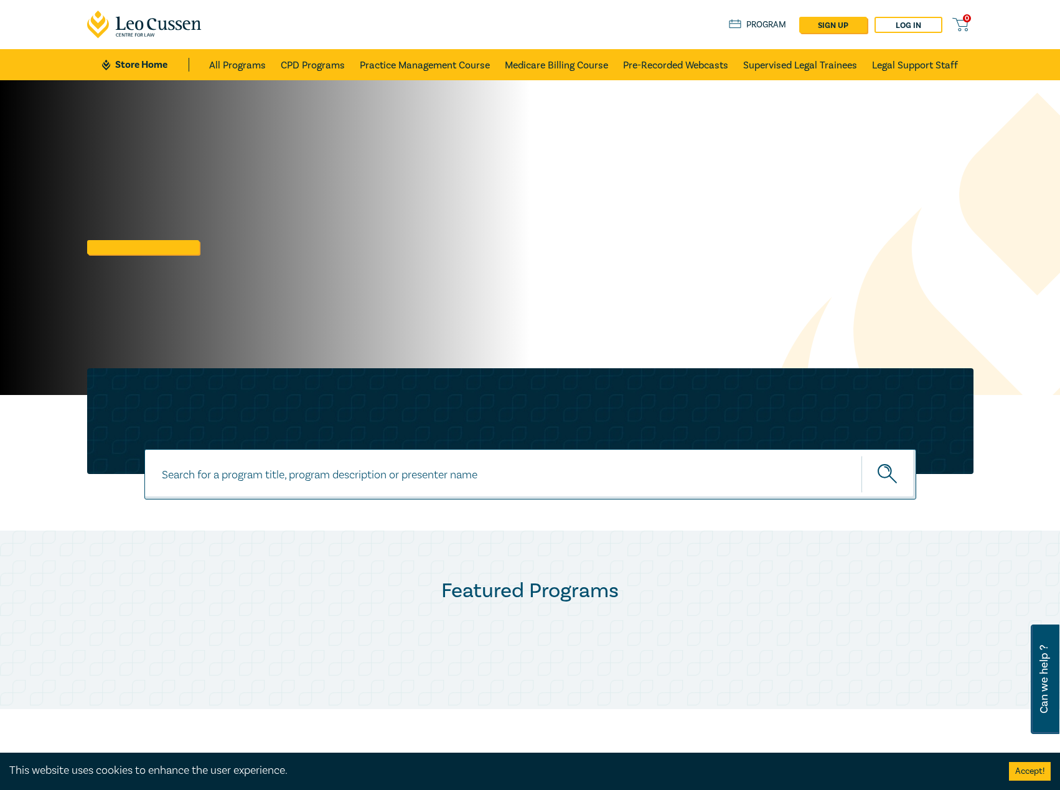
click at [180, 57] on ul "Store Home All Programs CPD Programs Practice Management Course Medicare Billin…" at bounding box center [529, 64] width 855 height 31
click at [161, 64] on link "Store Home" at bounding box center [145, 65] width 86 height 14
click at [235, 67] on link "All Programs" at bounding box center [237, 64] width 57 height 31
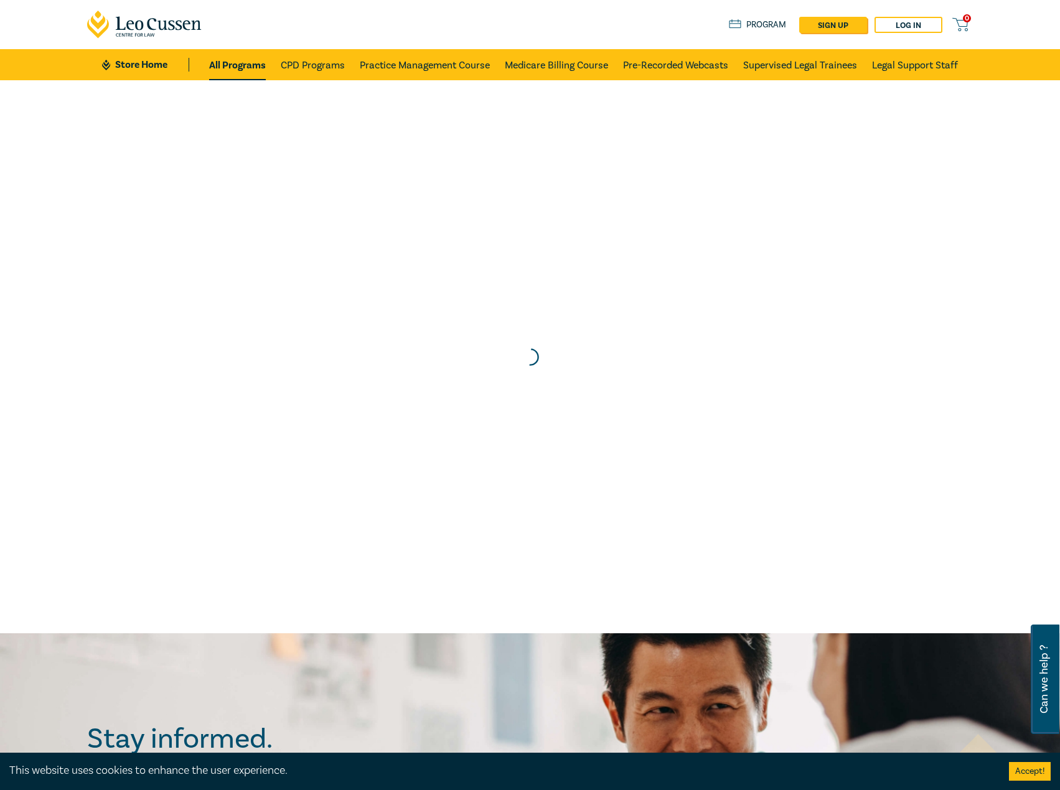
click at [136, 60] on link "Store Home" at bounding box center [145, 65] width 86 height 14
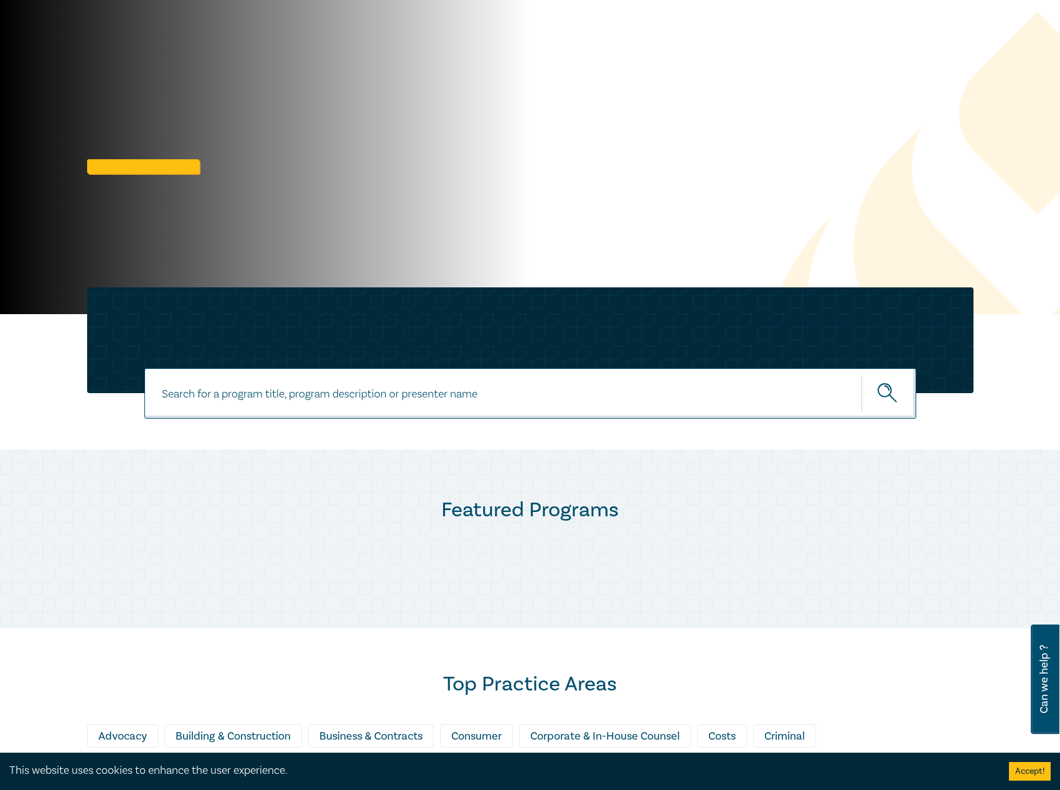
scroll to position [62, 0]
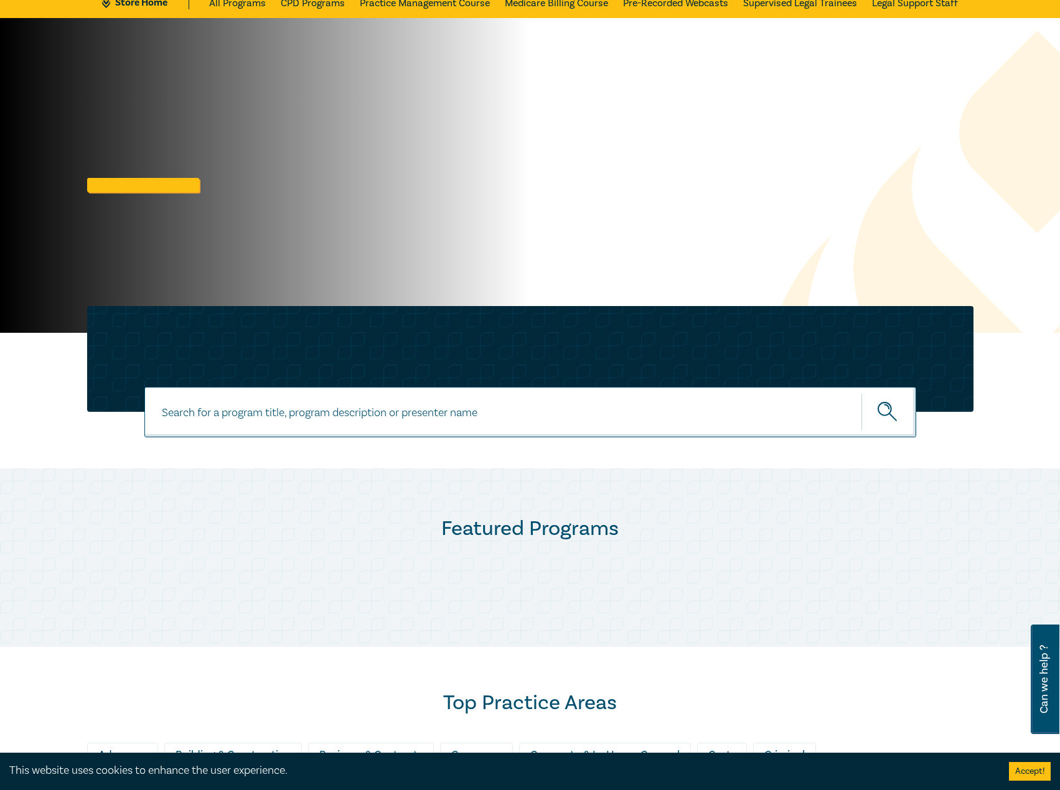
click at [457, 352] on div at bounding box center [530, 359] width 886 height 106
click at [388, 406] on input at bounding box center [530, 412] width 772 height 50
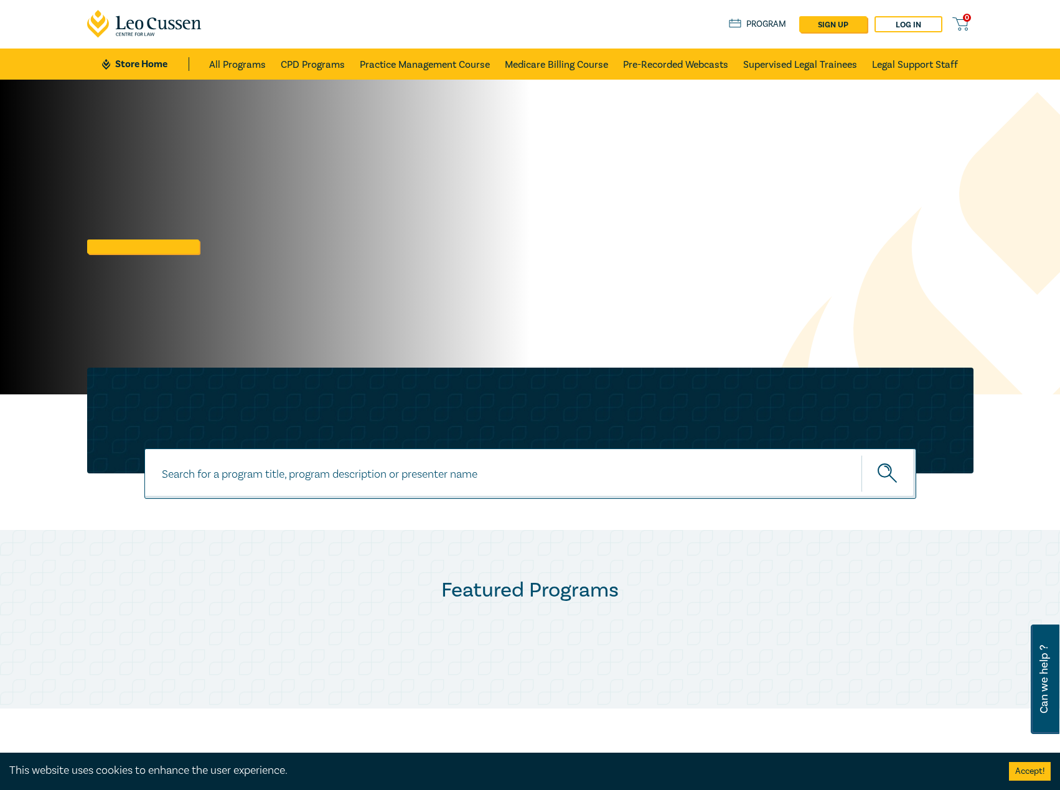
scroll to position [0, 0]
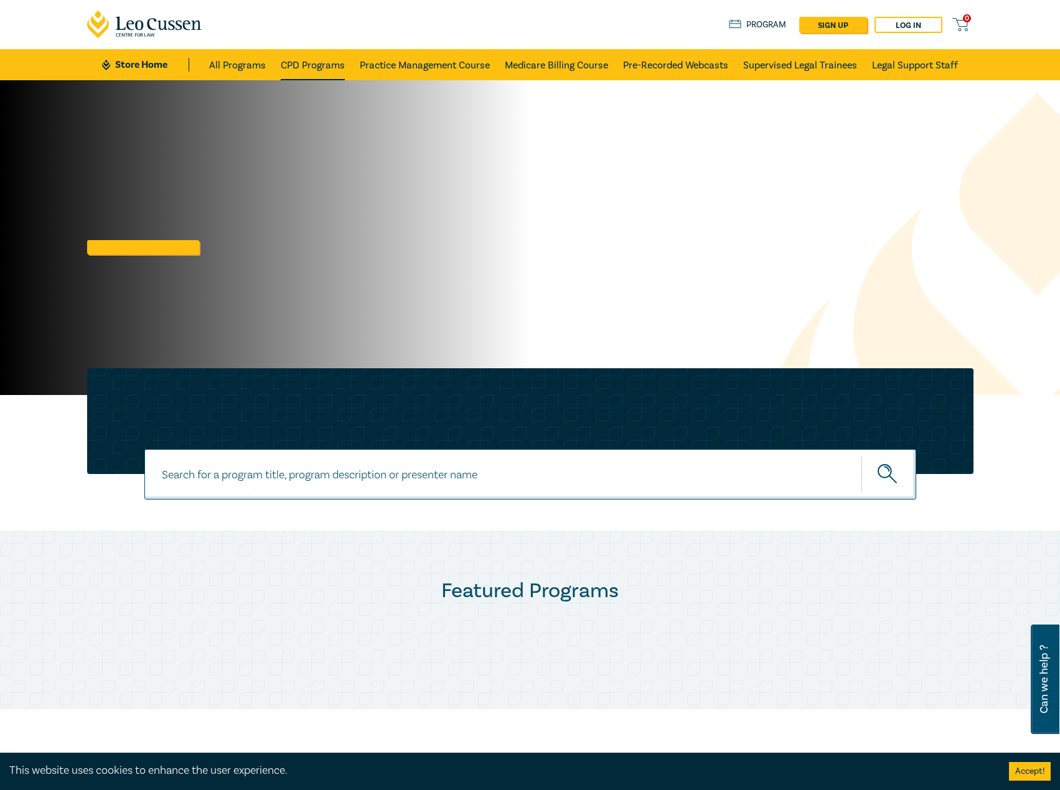
click at [306, 57] on link "CPD Programs" at bounding box center [313, 64] width 64 height 31
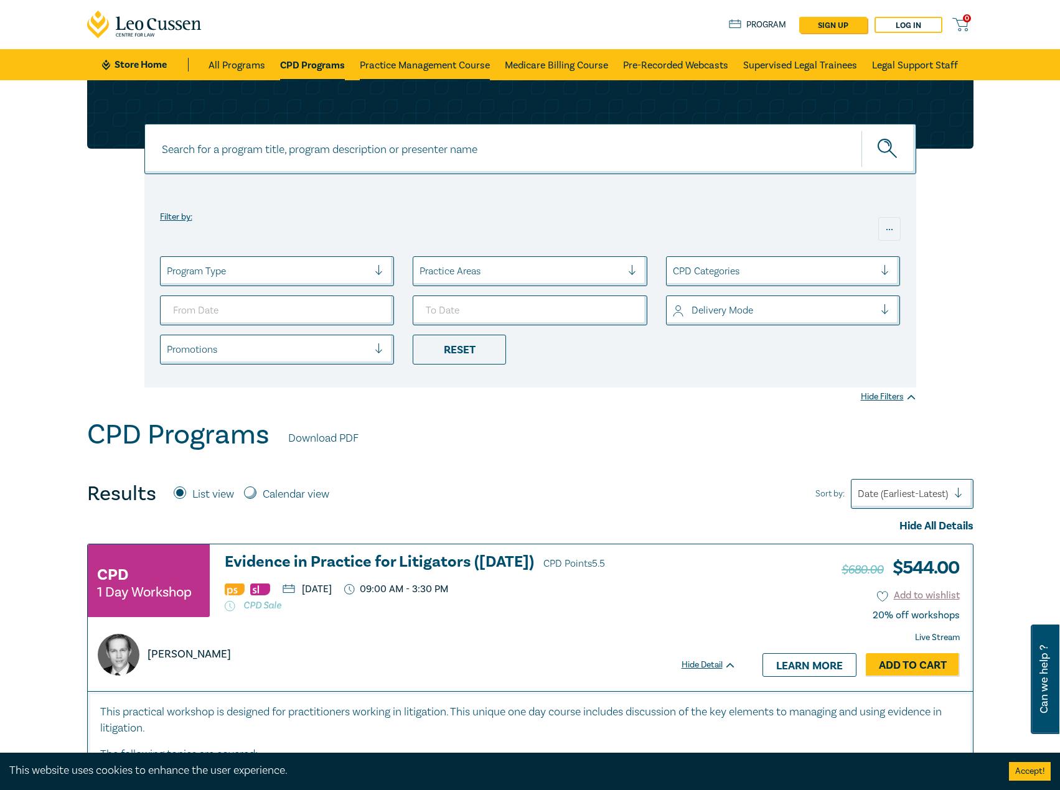
click at [444, 59] on link "Practice Management Course" at bounding box center [425, 64] width 130 height 31
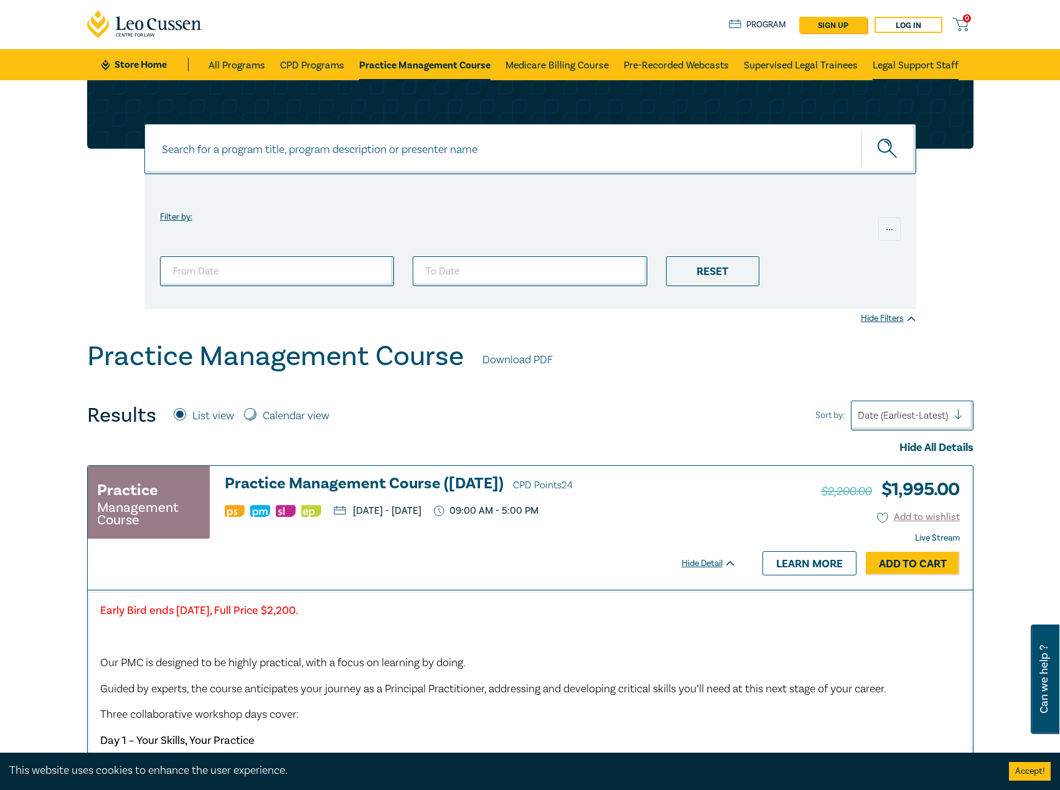
click at [878, 68] on link "Legal Support Staff" at bounding box center [915, 64] width 86 height 31
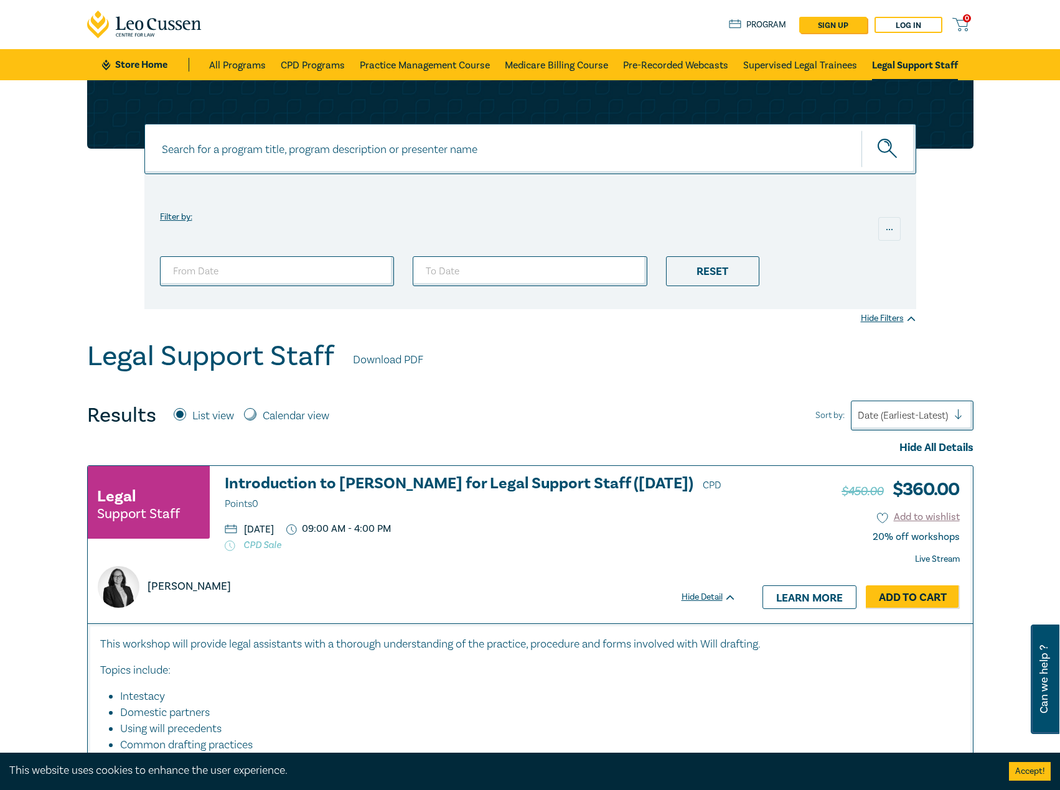
click at [126, 68] on link "Store Home" at bounding box center [145, 65] width 86 height 14
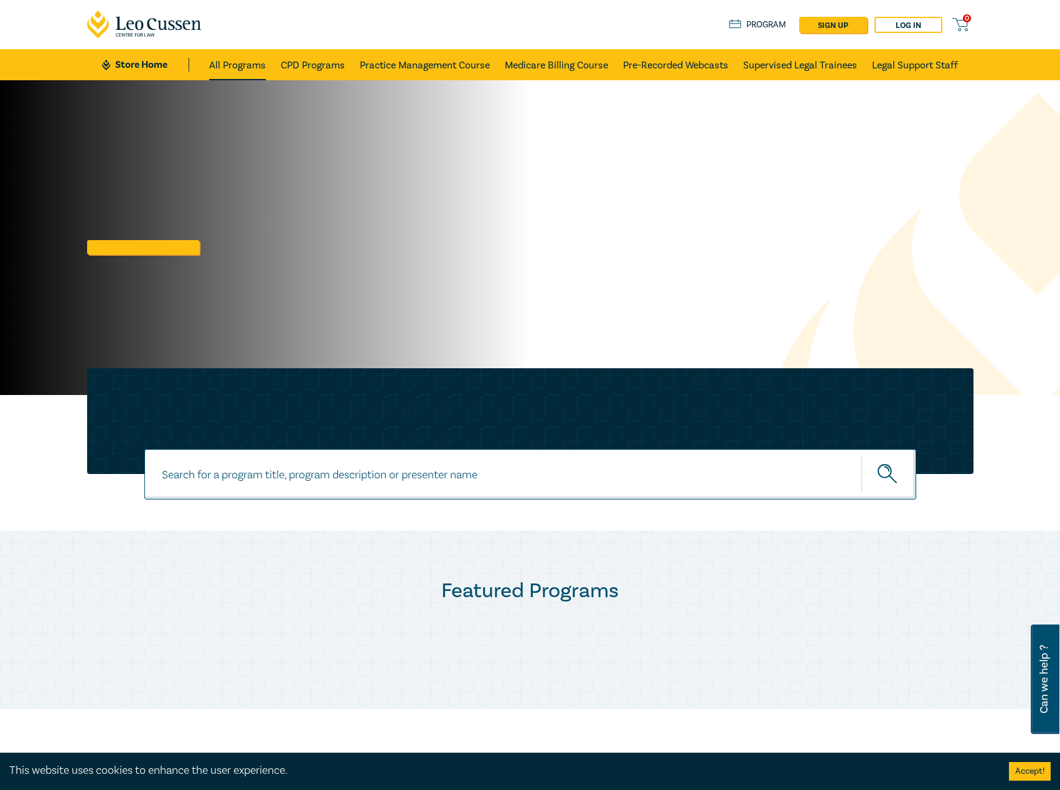
click at [235, 50] on link "All Programs" at bounding box center [237, 64] width 57 height 31
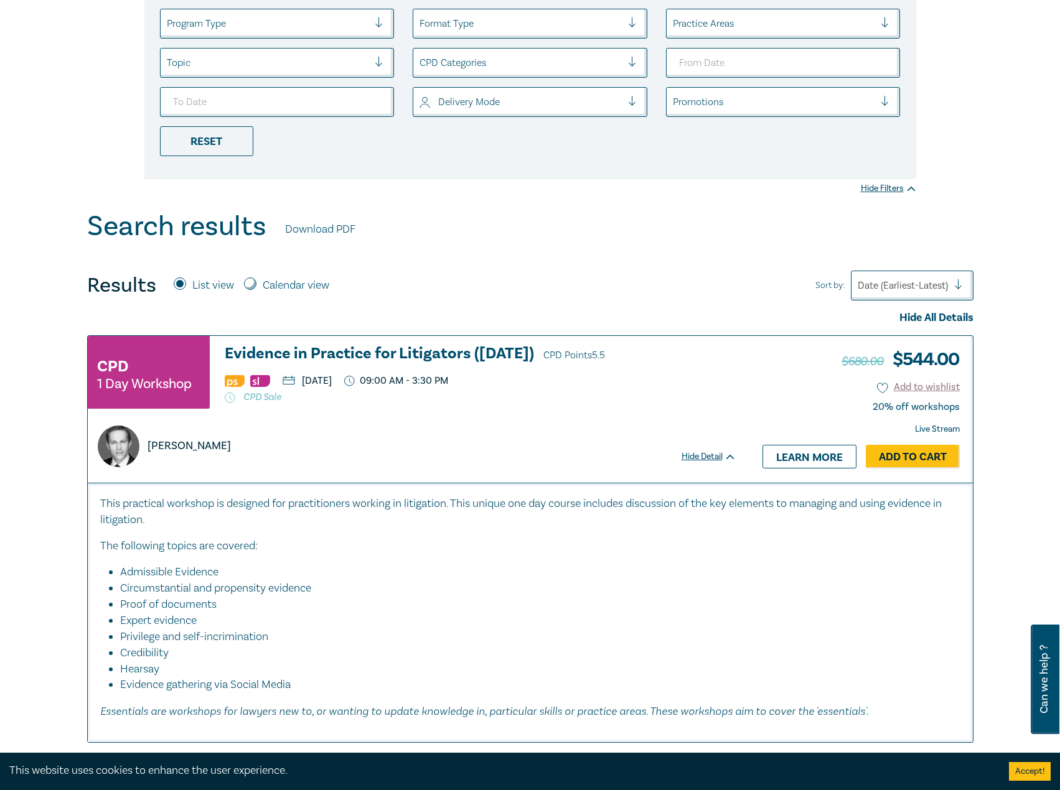
scroll to position [249, 0]
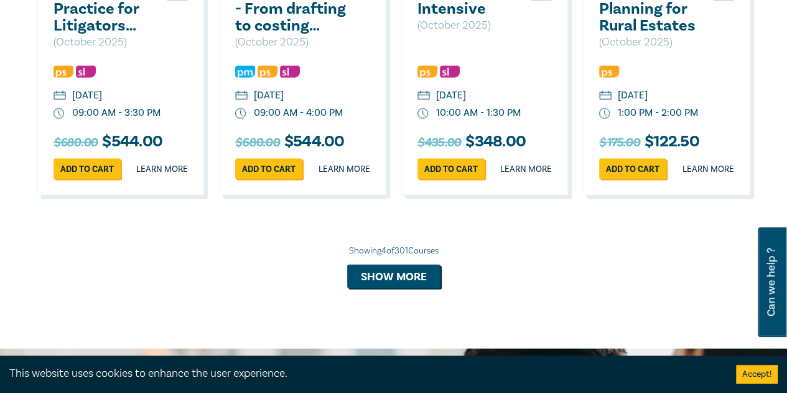
scroll to position [1369, 0]
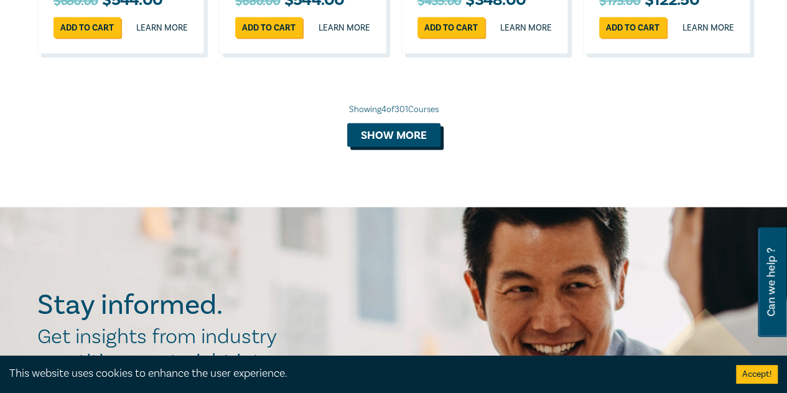
click at [418, 147] on button "Show more" at bounding box center [393, 135] width 93 height 24
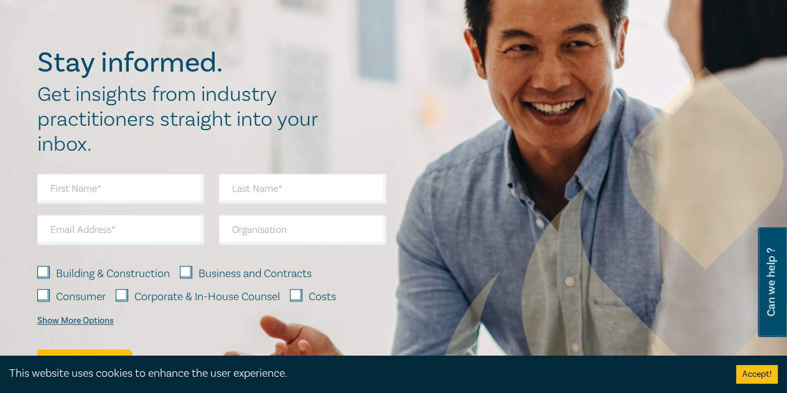
scroll to position [2675, 0]
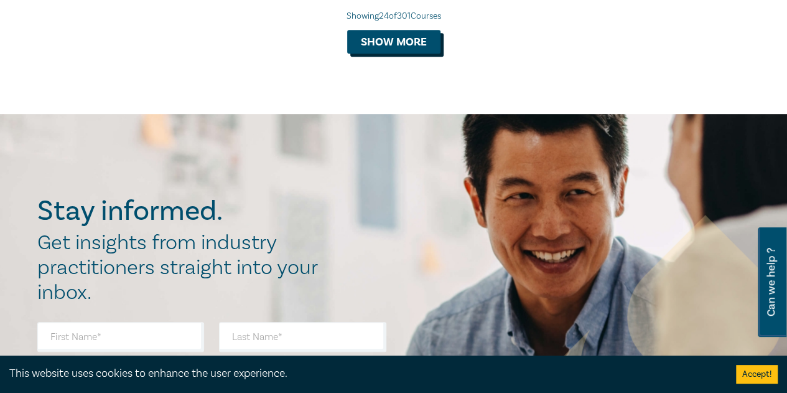
click at [409, 54] on button "Show more" at bounding box center [393, 42] width 93 height 24
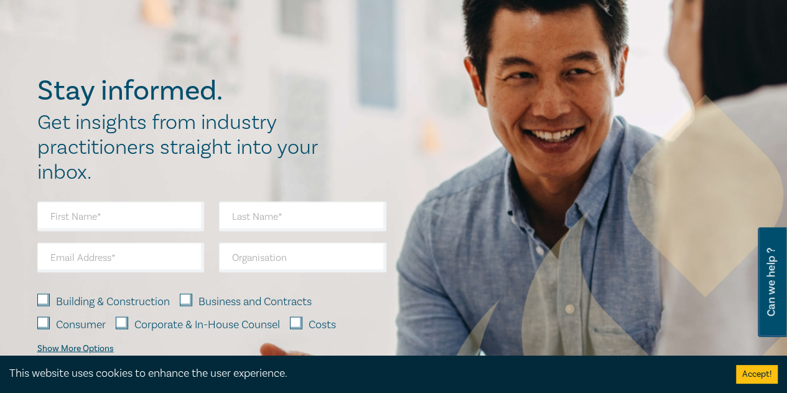
scroll to position [3484, 0]
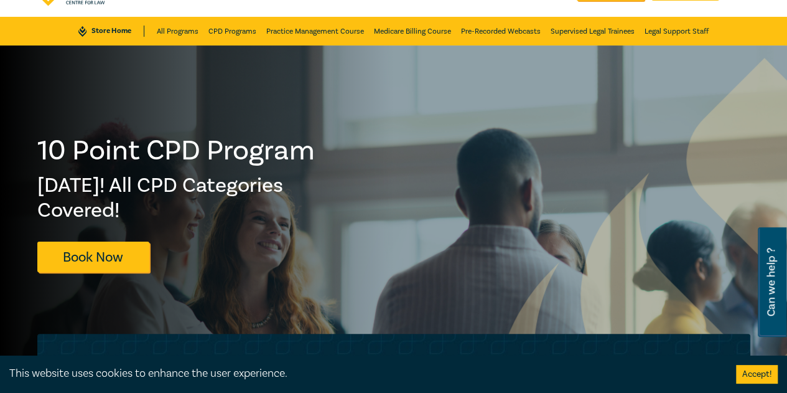
scroll to position [0, 0]
